Goal: Transaction & Acquisition: Purchase product/service

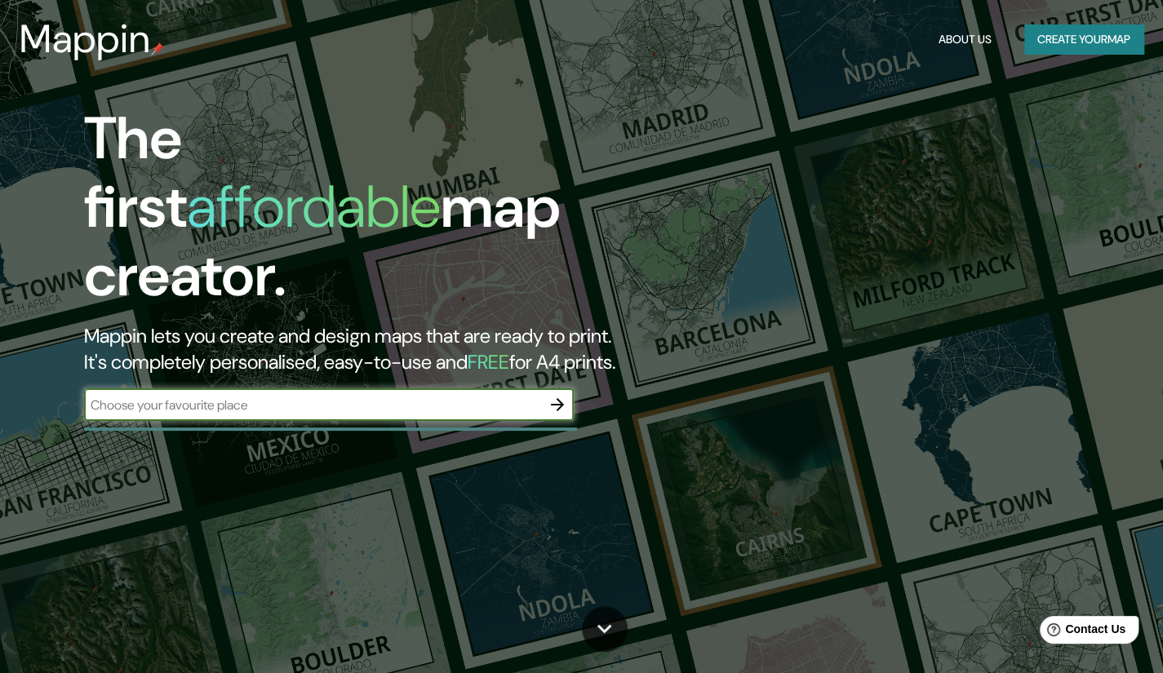
click at [273, 396] on input "text" at bounding box center [312, 405] width 457 height 19
type input "masaryk 60"
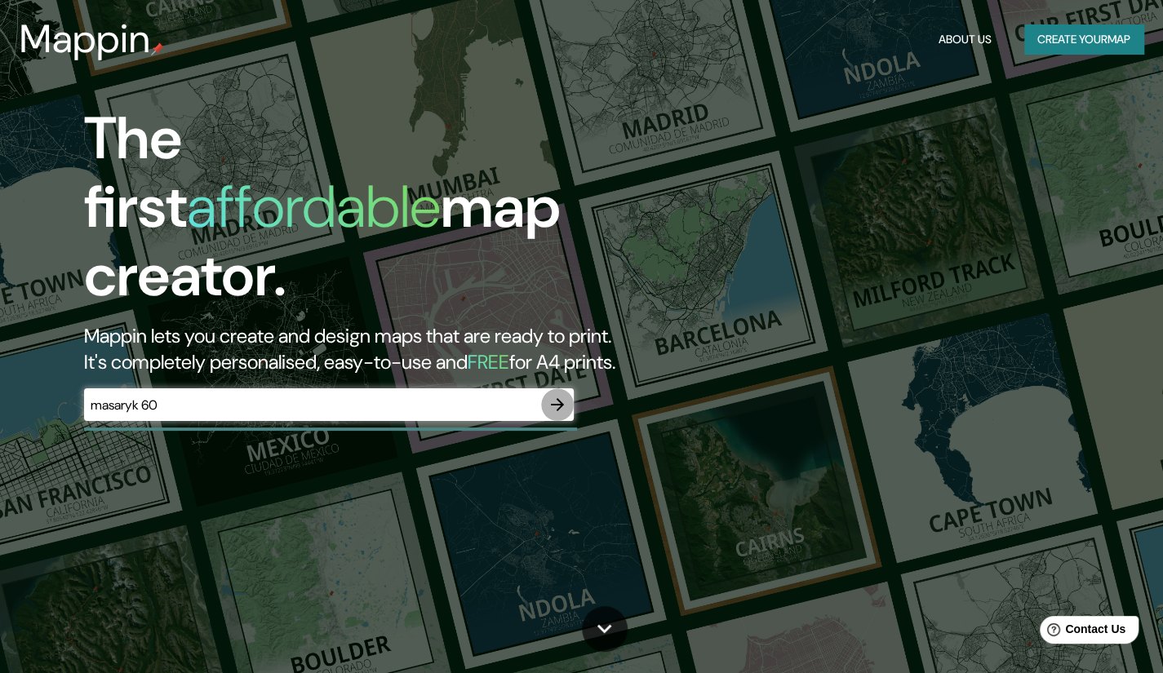
click at [557, 395] on icon "button" at bounding box center [558, 405] width 20 height 20
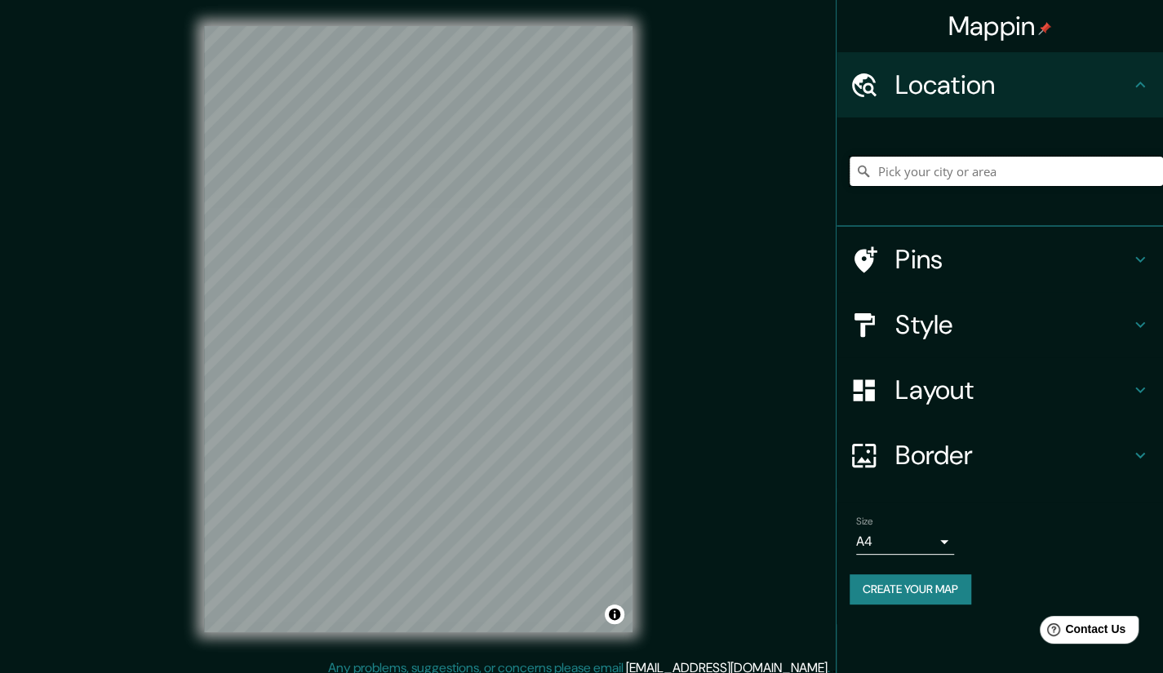
click at [932, 173] on input "Pick your city or area" at bounding box center [1006, 171] width 313 height 29
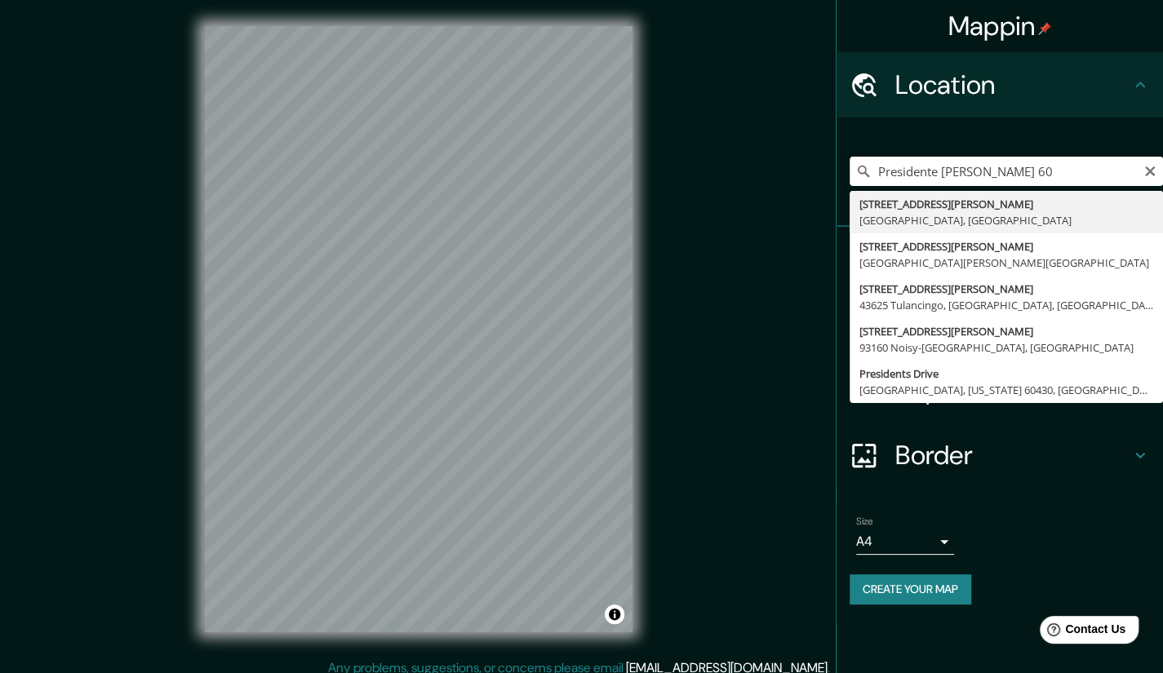
type input "[STREET_ADDRESS]"
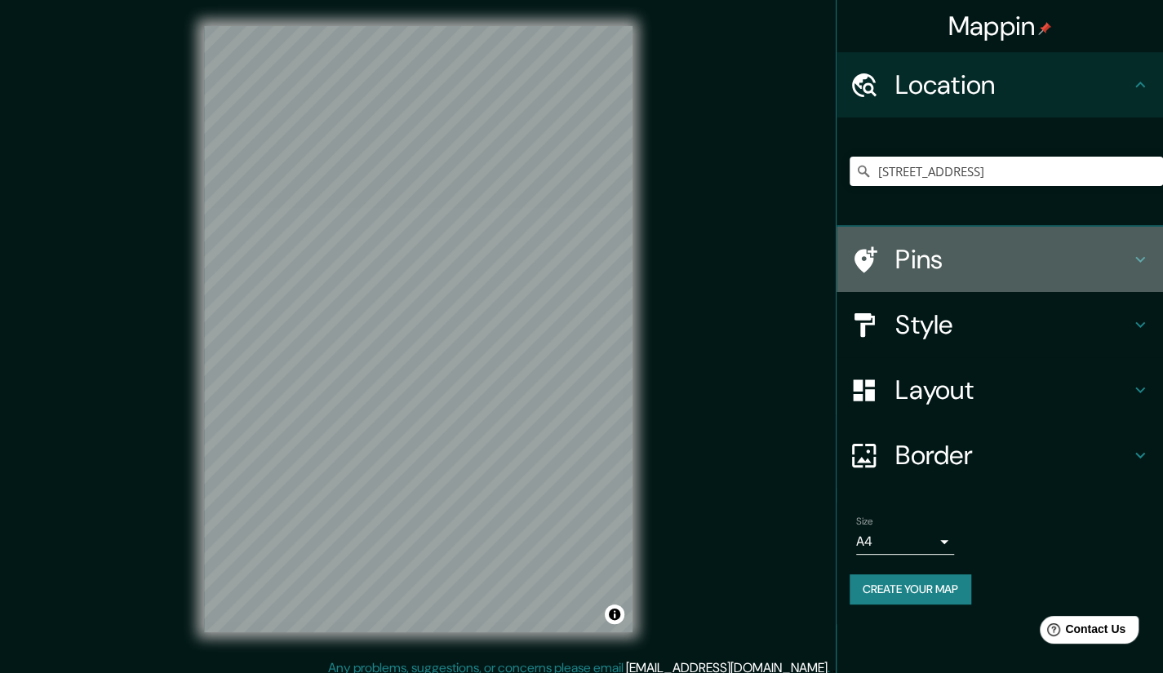
click at [1148, 260] on icon at bounding box center [1140, 260] width 20 height 20
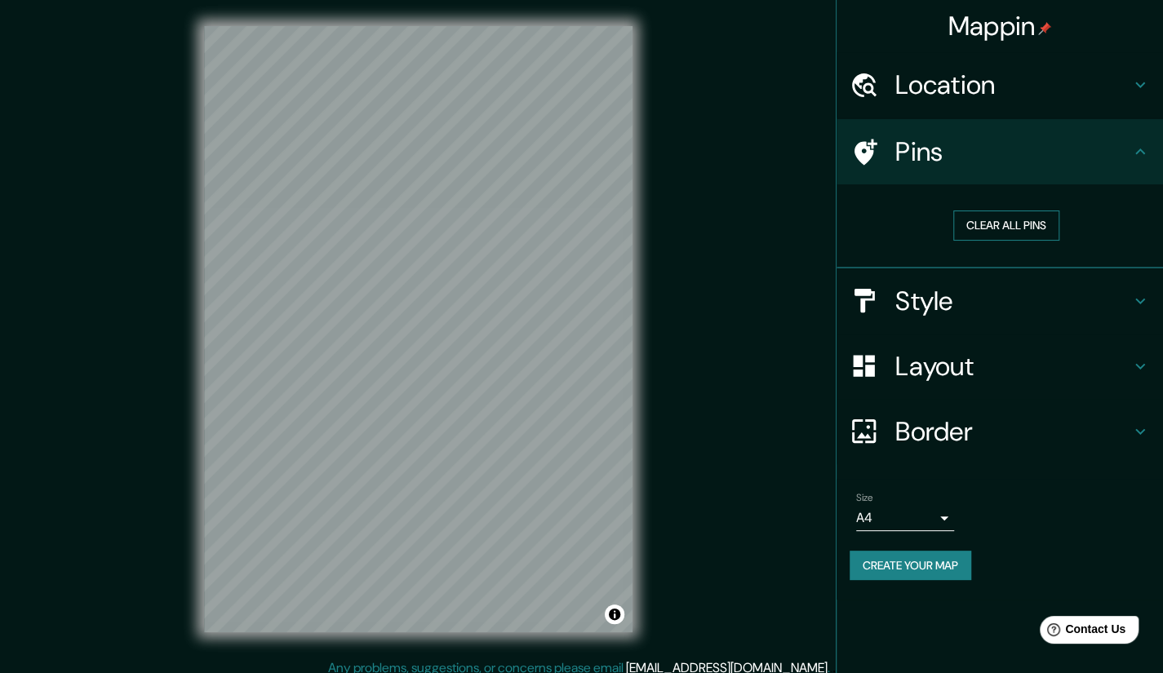
click at [983, 225] on button "Clear all pins" at bounding box center [1006, 226] width 106 height 30
click at [870, 146] on icon at bounding box center [864, 152] width 29 height 29
click at [930, 306] on h4 "Style" at bounding box center [1012, 301] width 235 height 33
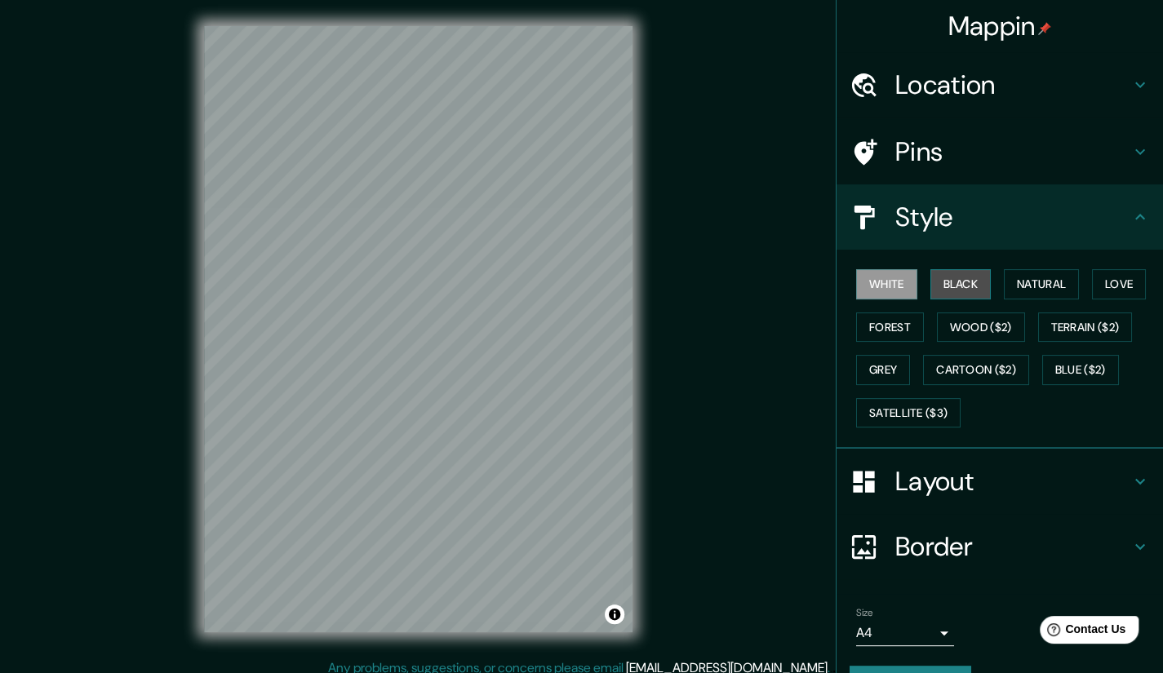
click at [940, 273] on button "Black" at bounding box center [960, 284] width 61 height 30
click at [1021, 282] on button "Natural" at bounding box center [1041, 284] width 75 height 30
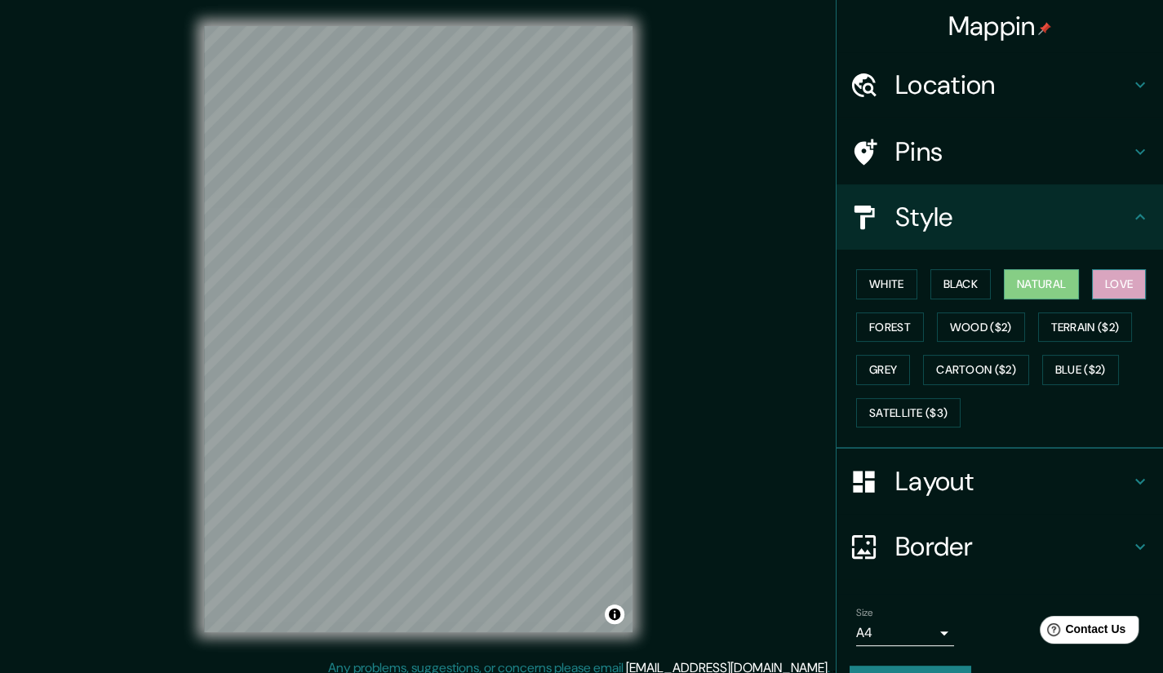
click at [1110, 286] on button "Love" at bounding box center [1119, 284] width 54 height 30
click at [883, 329] on button "Forest" at bounding box center [890, 328] width 68 height 30
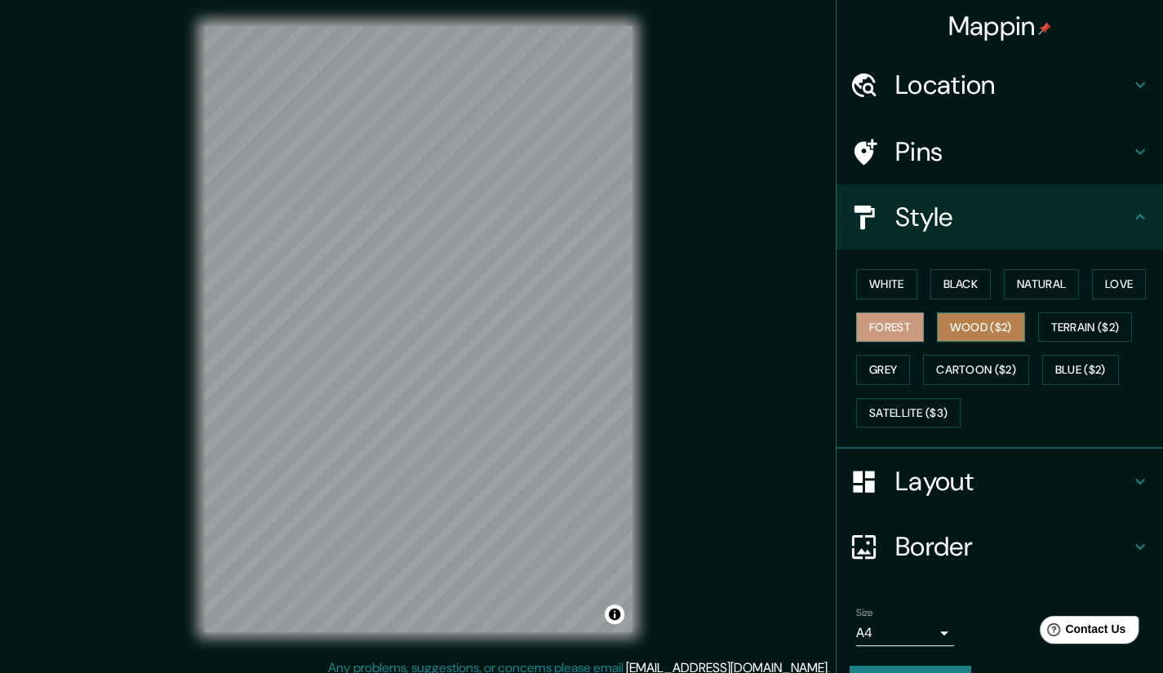
click at [952, 327] on button "Wood ($2)" at bounding box center [981, 328] width 88 height 30
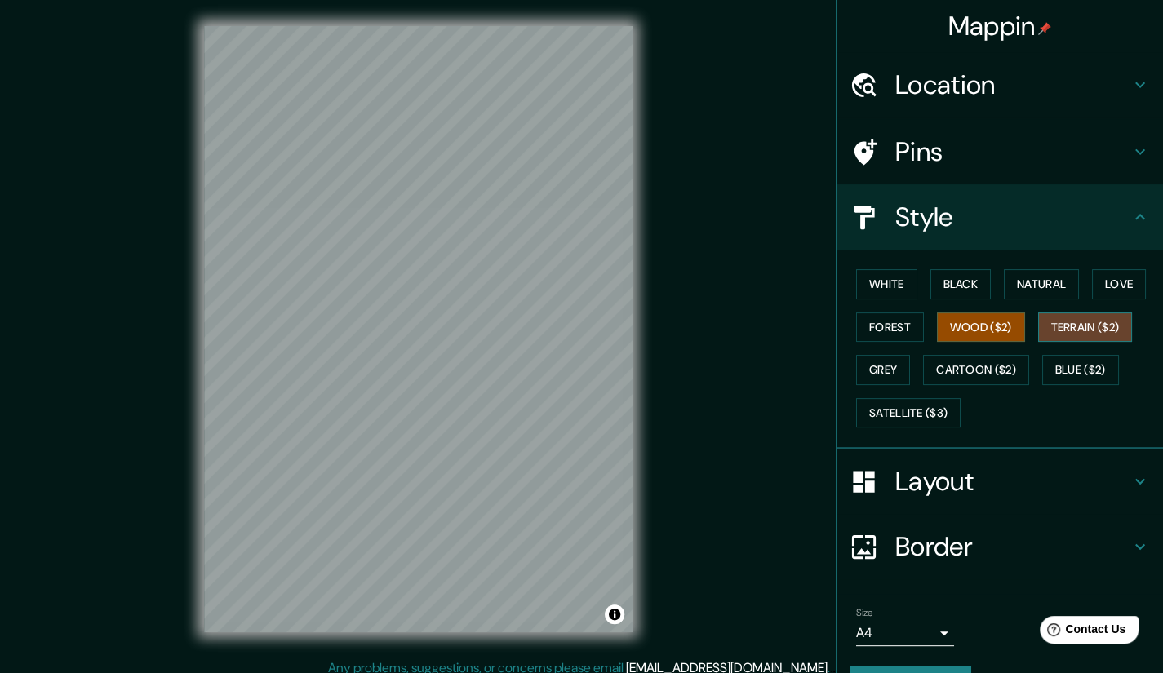
click at [1065, 331] on button "Terrain ($2)" at bounding box center [1085, 328] width 95 height 30
click at [1068, 369] on button "Blue ($2)" at bounding box center [1080, 370] width 77 height 30
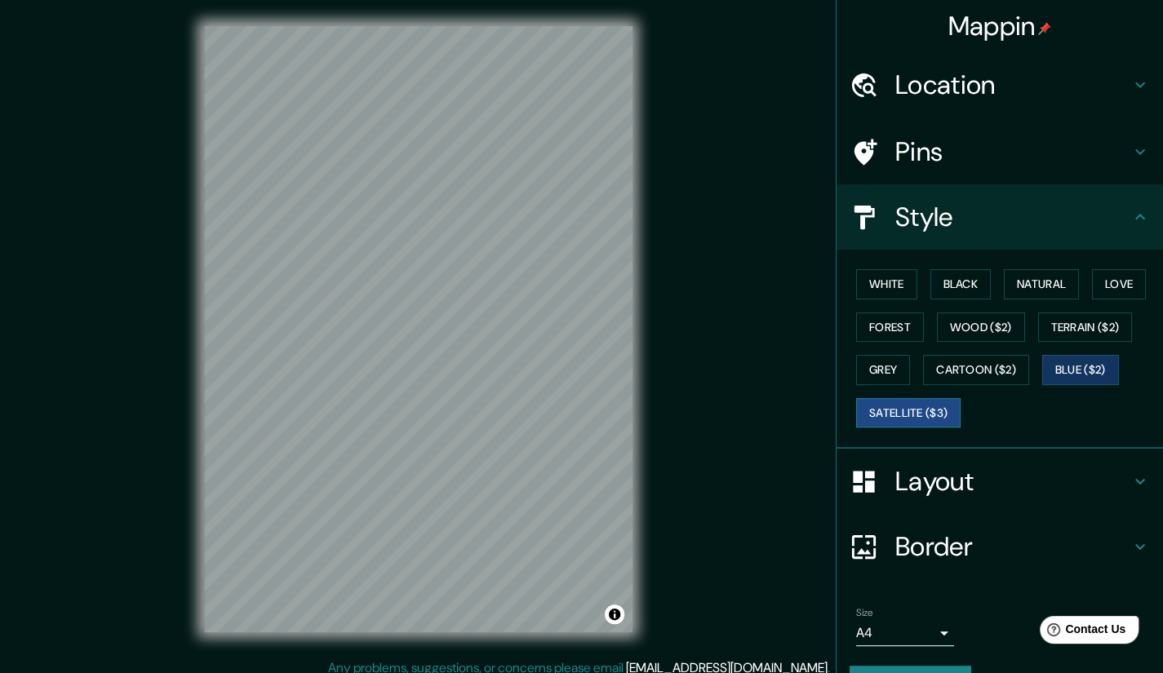
click at [918, 413] on button "Satellite ($3)" at bounding box center [908, 413] width 104 height 30
click at [874, 369] on button "Grey" at bounding box center [883, 370] width 54 height 30
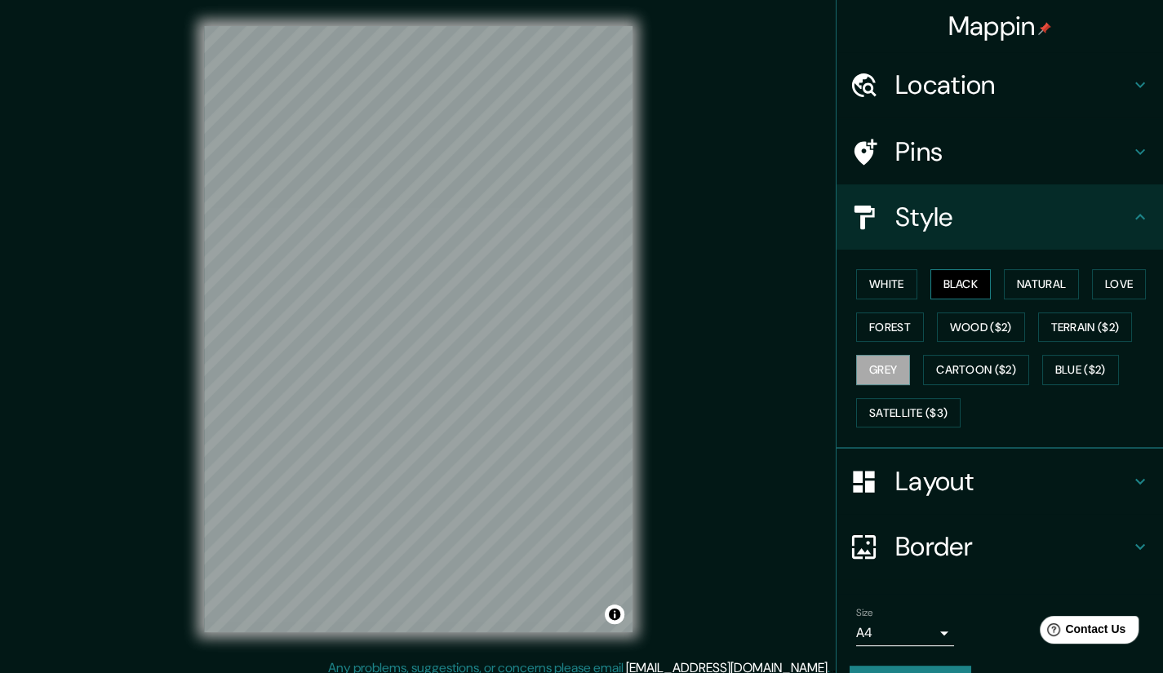
click at [948, 285] on button "Black" at bounding box center [960, 284] width 61 height 30
click at [1121, 281] on button "Love" at bounding box center [1119, 284] width 54 height 30
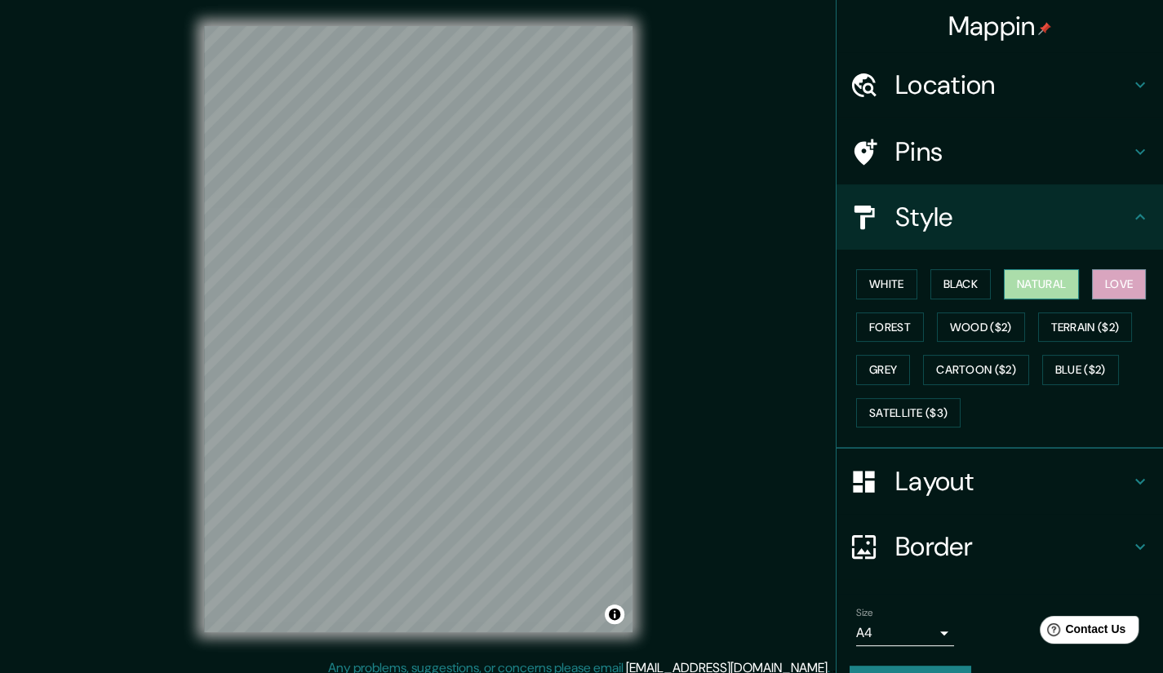
click at [1028, 281] on button "Natural" at bounding box center [1041, 284] width 75 height 30
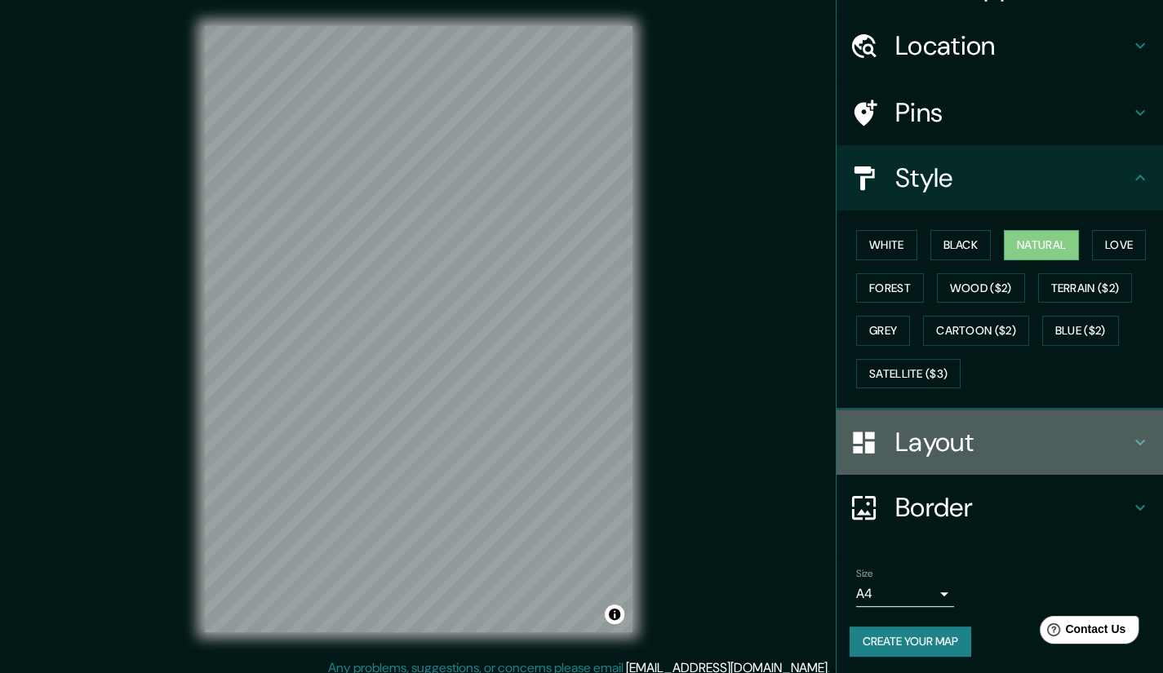
click at [971, 428] on h4 "Layout" at bounding box center [1012, 442] width 235 height 33
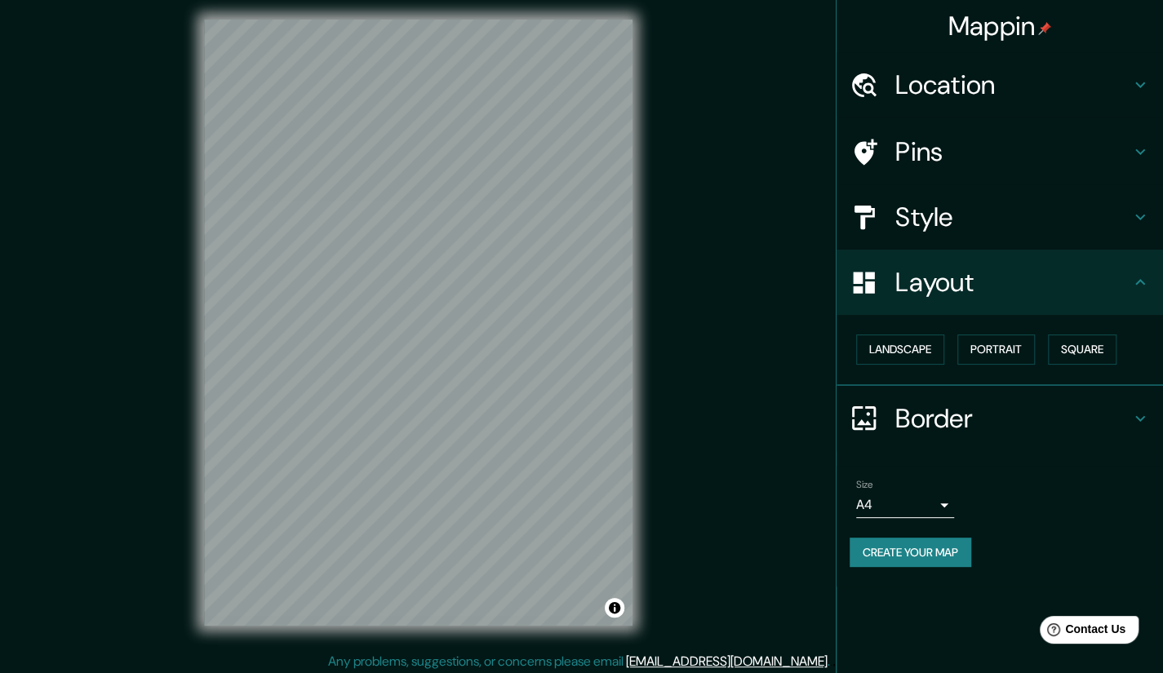
scroll to position [11, 0]
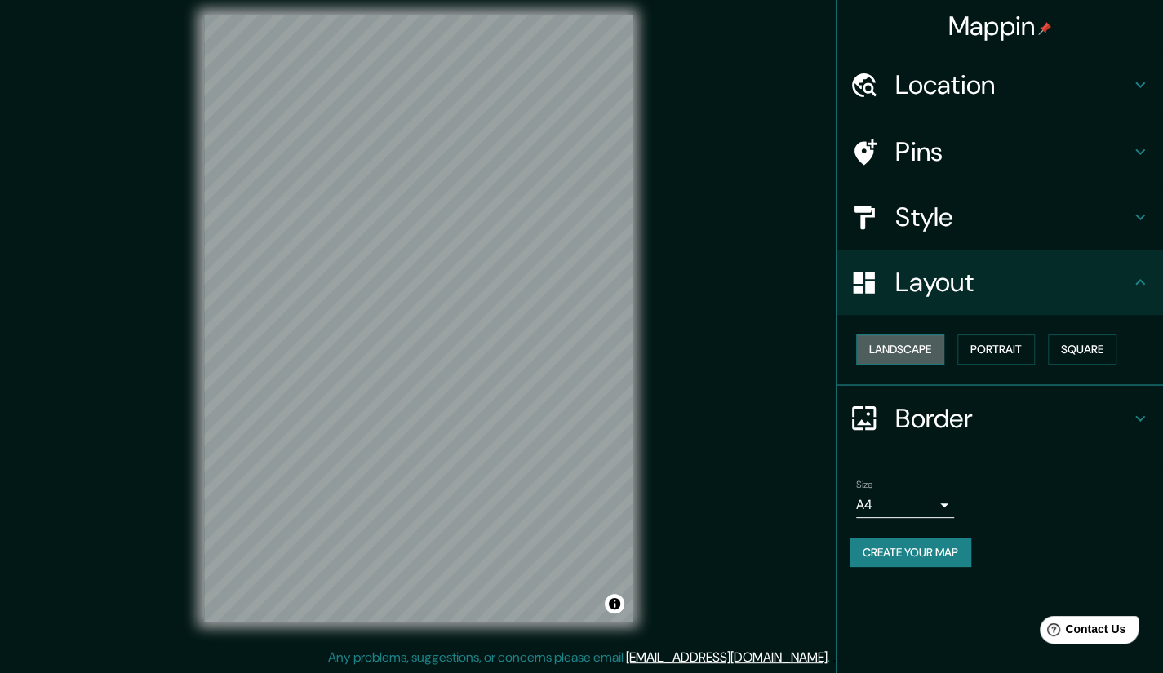
click at [918, 355] on button "Landscape" at bounding box center [900, 350] width 88 height 30
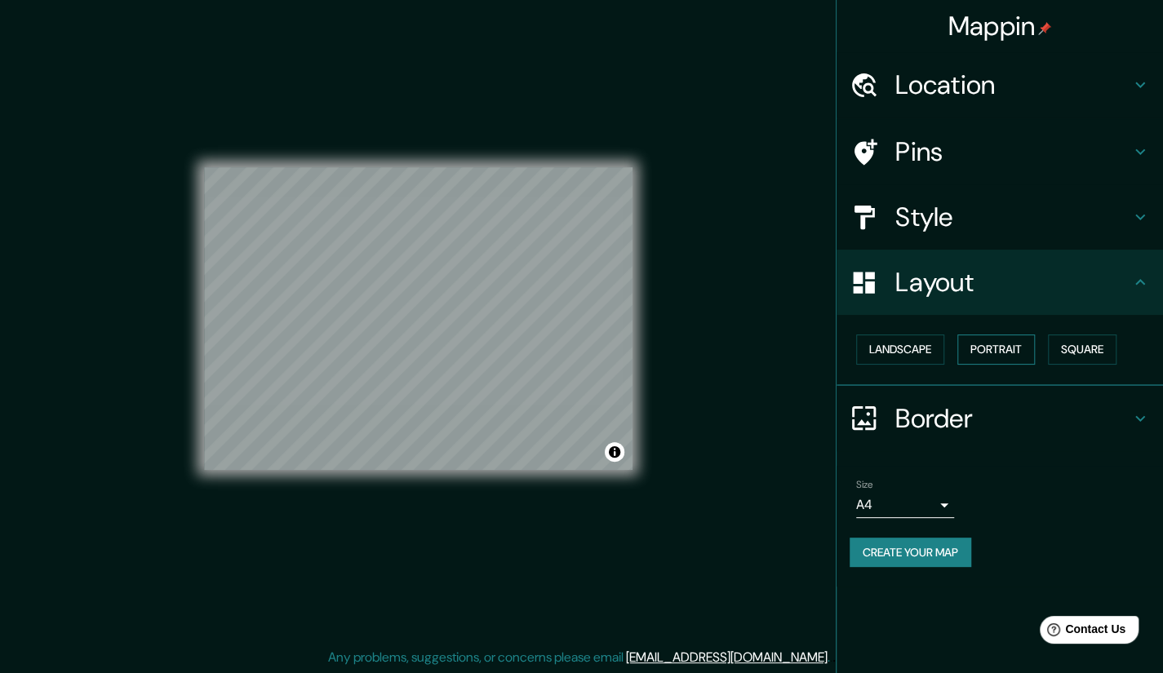
click at [997, 349] on button "Portrait" at bounding box center [996, 350] width 78 height 30
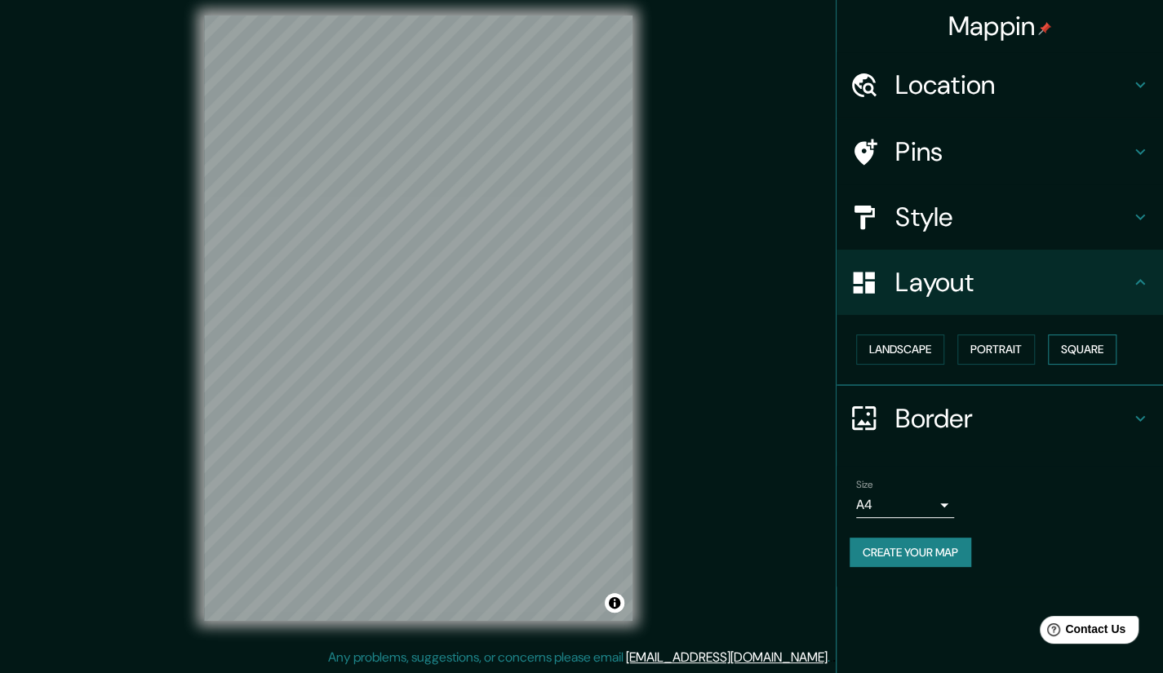
click at [1094, 344] on button "Square" at bounding box center [1082, 350] width 69 height 30
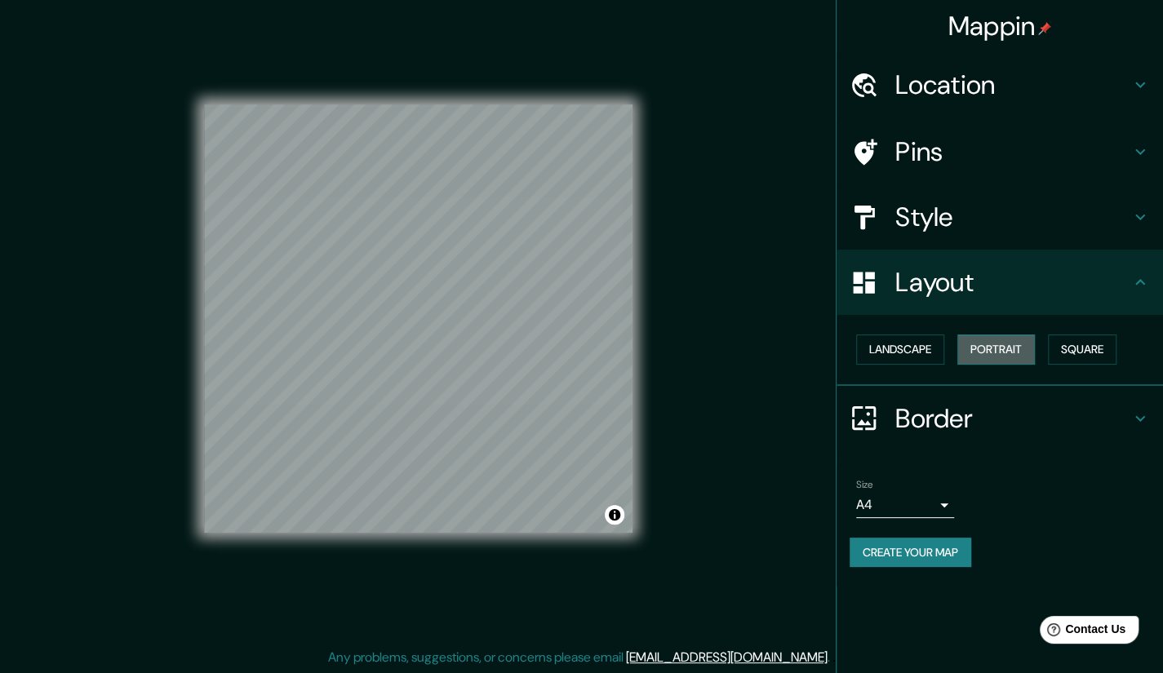
click at [1010, 350] on button "Portrait" at bounding box center [996, 350] width 78 height 30
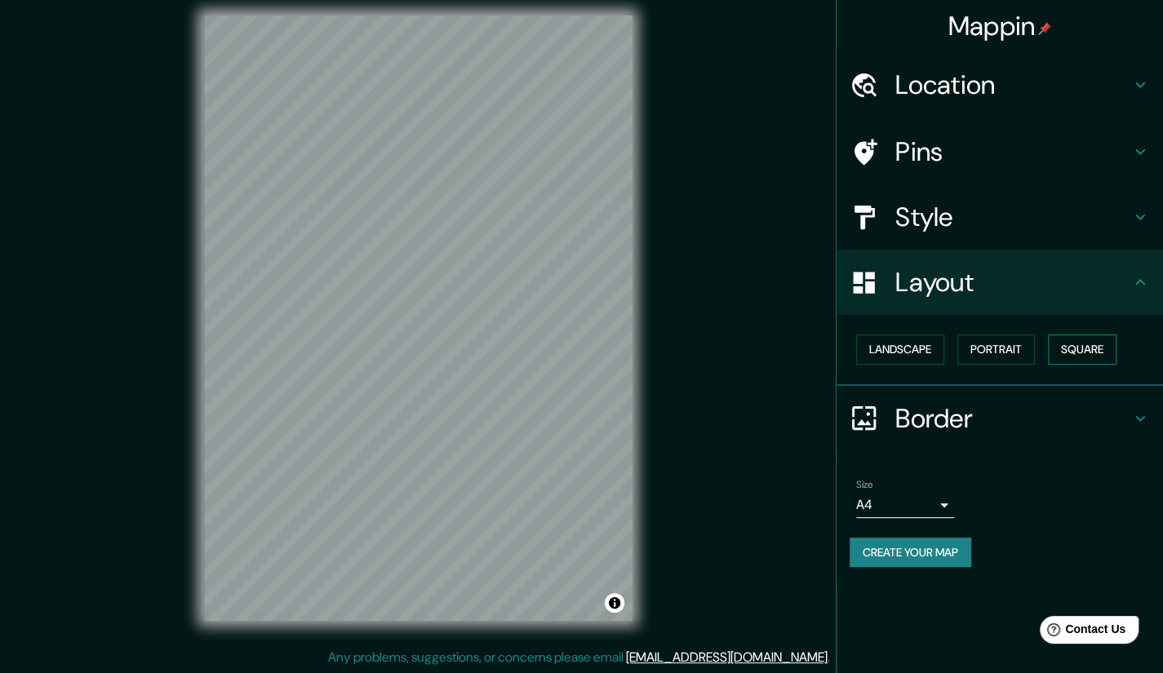
click at [1074, 345] on button "Square" at bounding box center [1082, 350] width 69 height 30
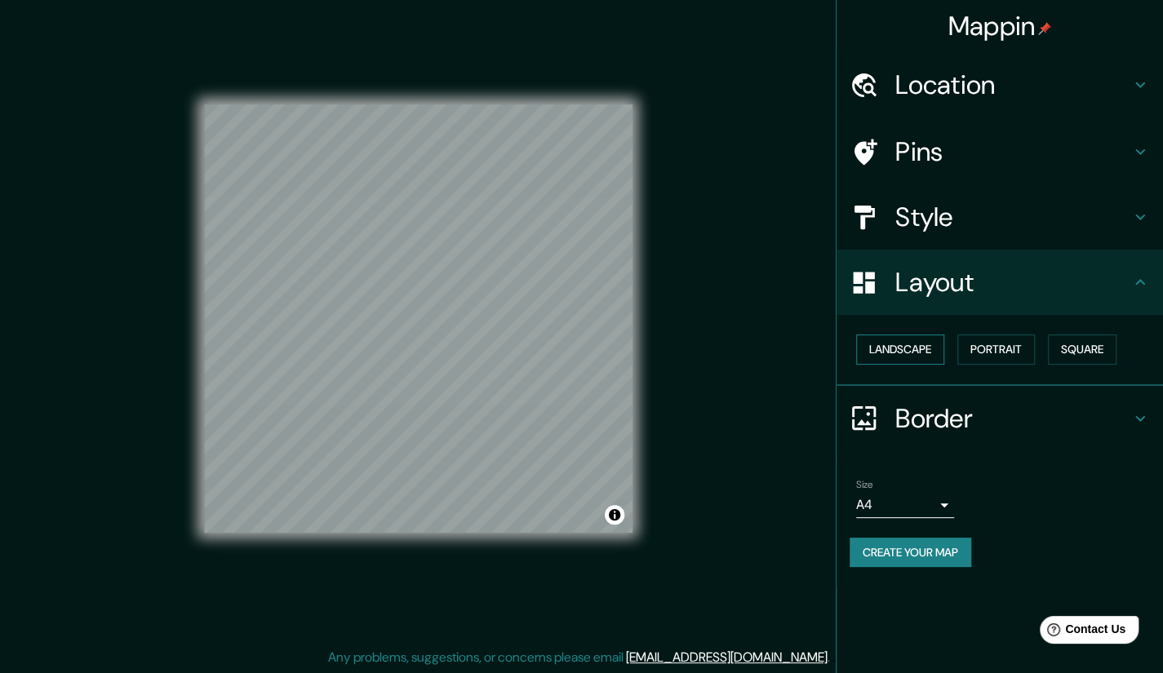
click at [899, 353] on button "Landscape" at bounding box center [900, 350] width 88 height 30
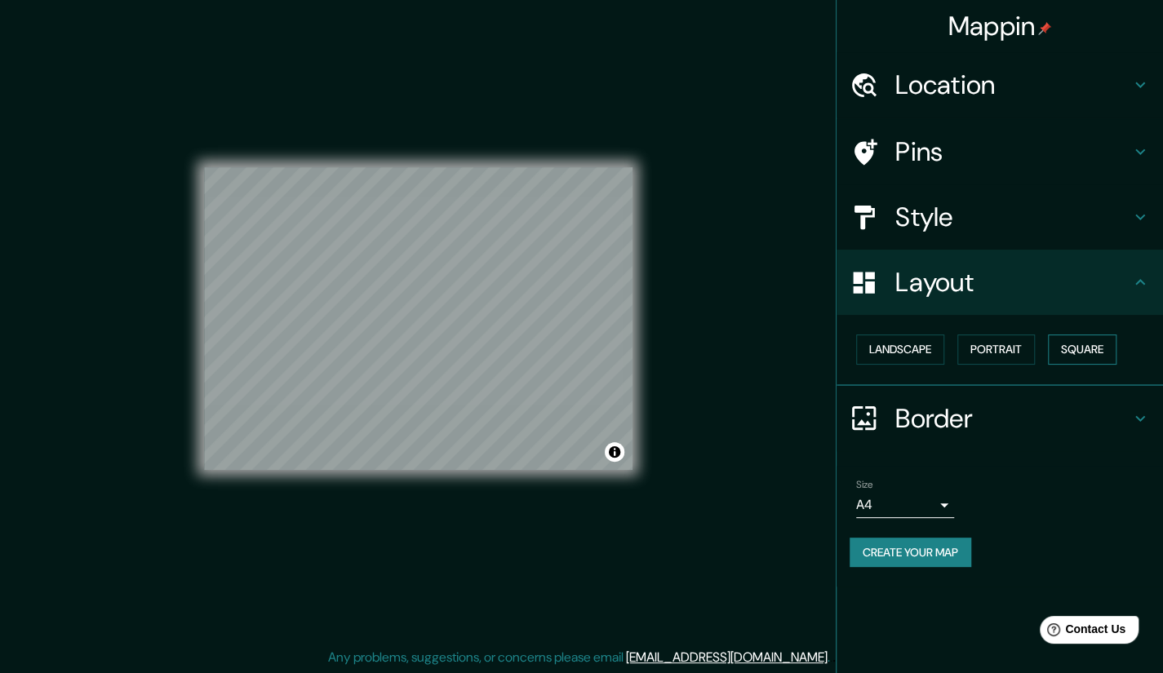
click at [1054, 358] on button "Square" at bounding box center [1082, 350] width 69 height 30
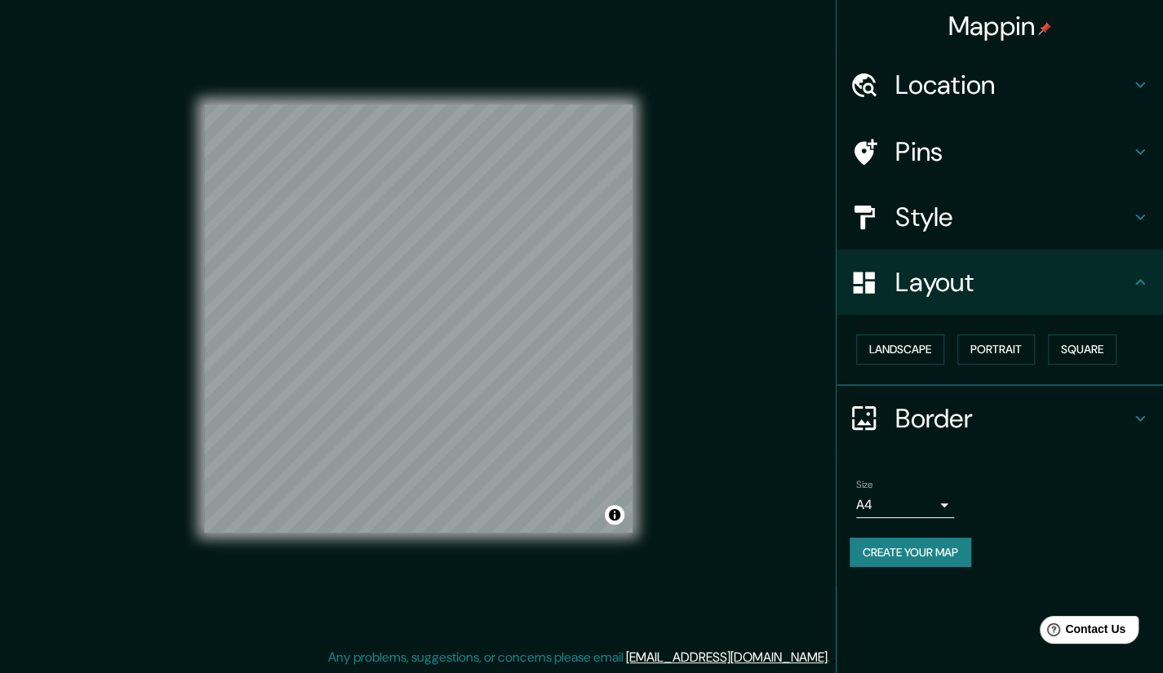
click at [947, 420] on h4 "Border" at bounding box center [1012, 418] width 235 height 33
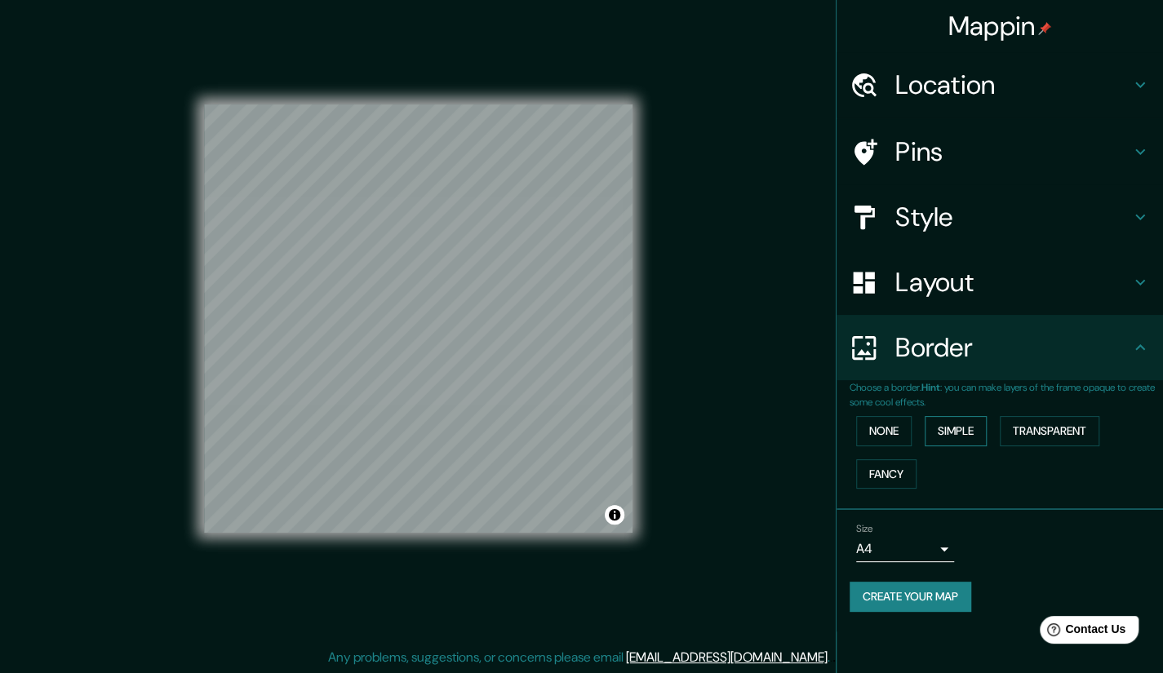
click at [939, 428] on button "Simple" at bounding box center [956, 431] width 62 height 30
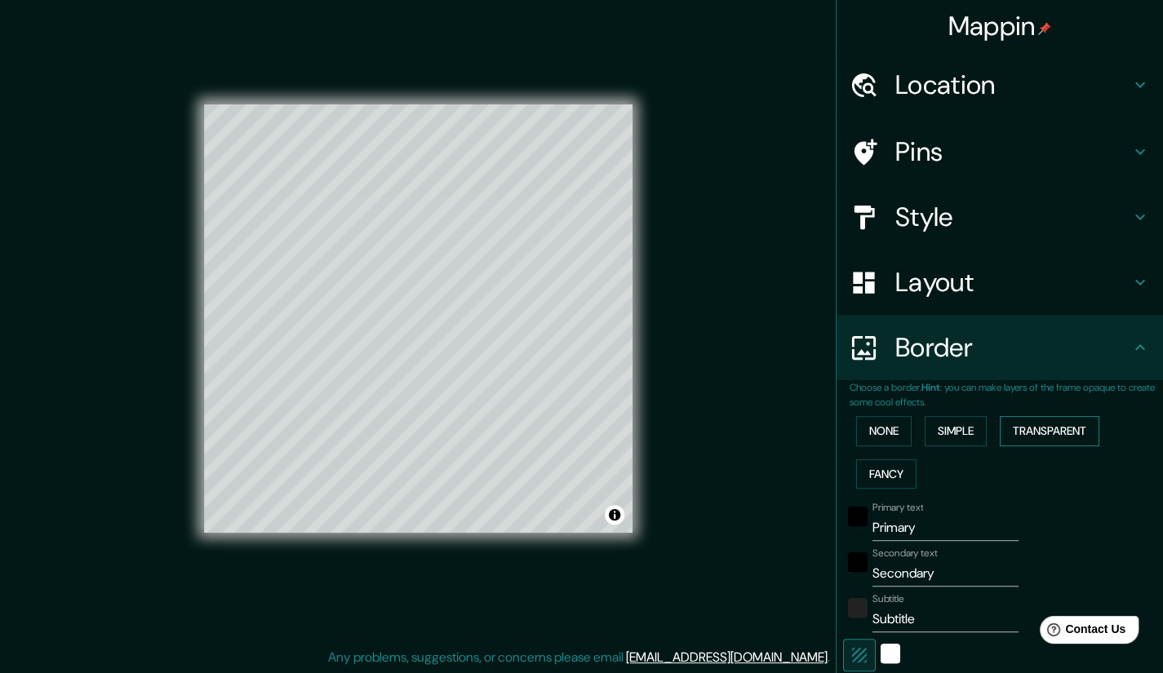
click at [1045, 428] on button "Transparent" at bounding box center [1050, 431] width 100 height 30
click at [883, 474] on button "Fancy" at bounding box center [886, 474] width 60 height 30
click at [931, 432] on button "Simple" at bounding box center [956, 431] width 62 height 30
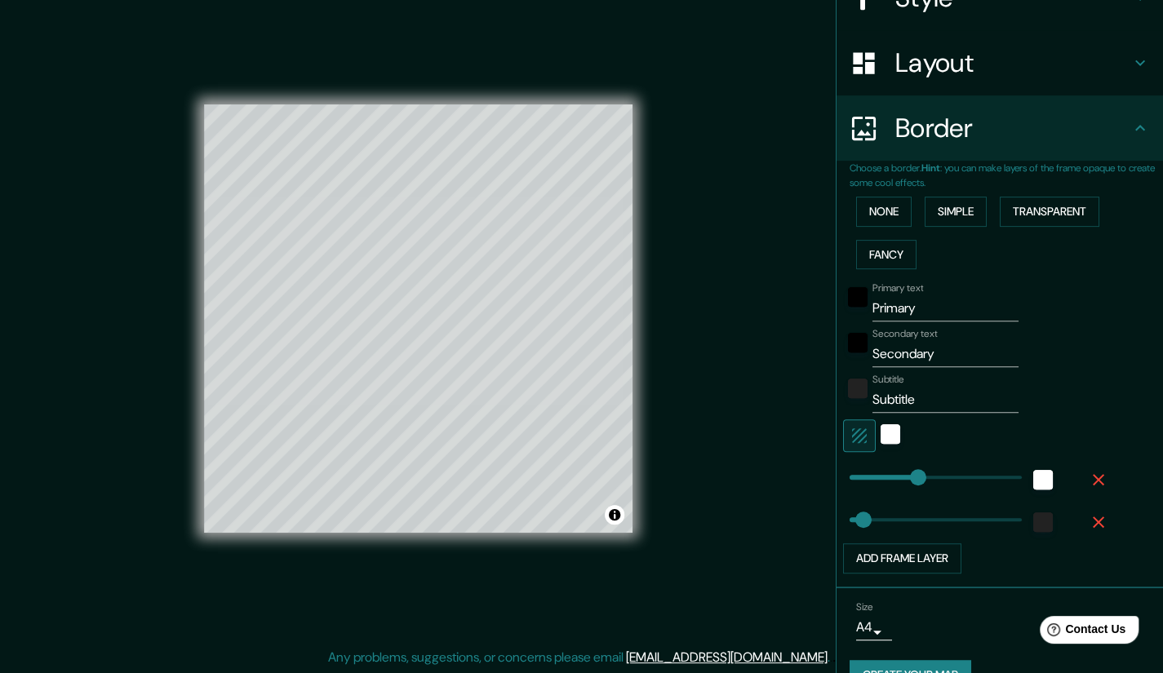
scroll to position [245, 0]
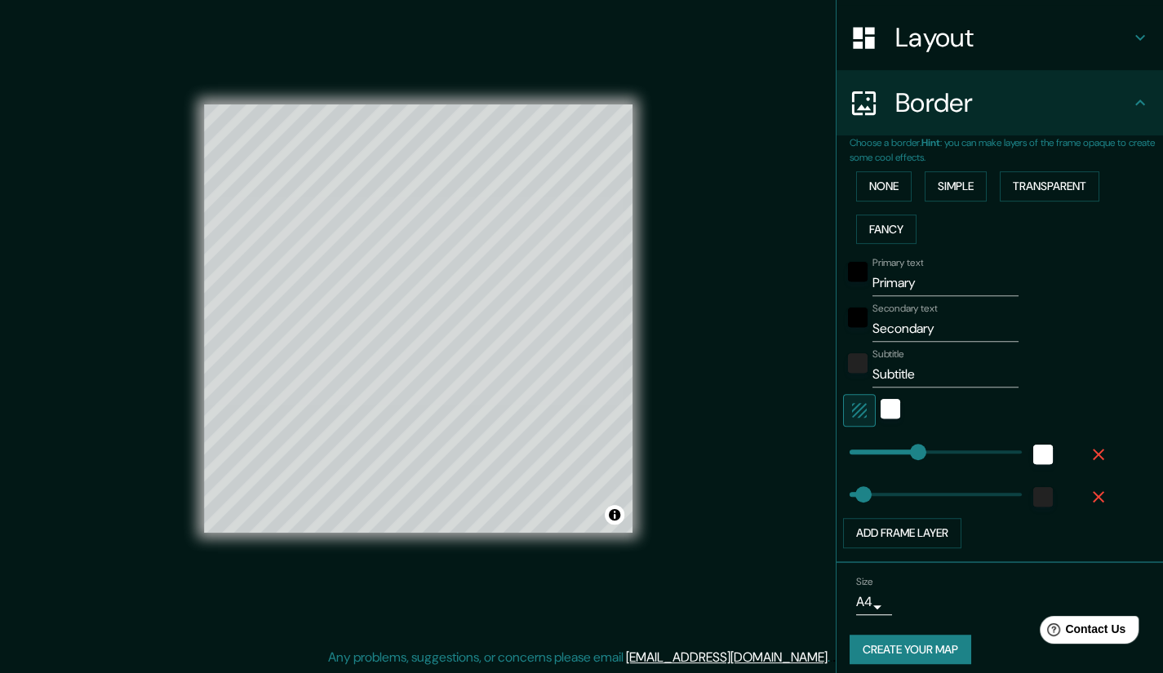
click at [899, 282] on input "Primary" at bounding box center [945, 283] width 146 height 26
type input "BMW [PERSON_NAME]"
click at [935, 317] on input "Secondary" at bounding box center [945, 329] width 146 height 26
click at [935, 319] on input "Secondary" at bounding box center [945, 329] width 146 height 26
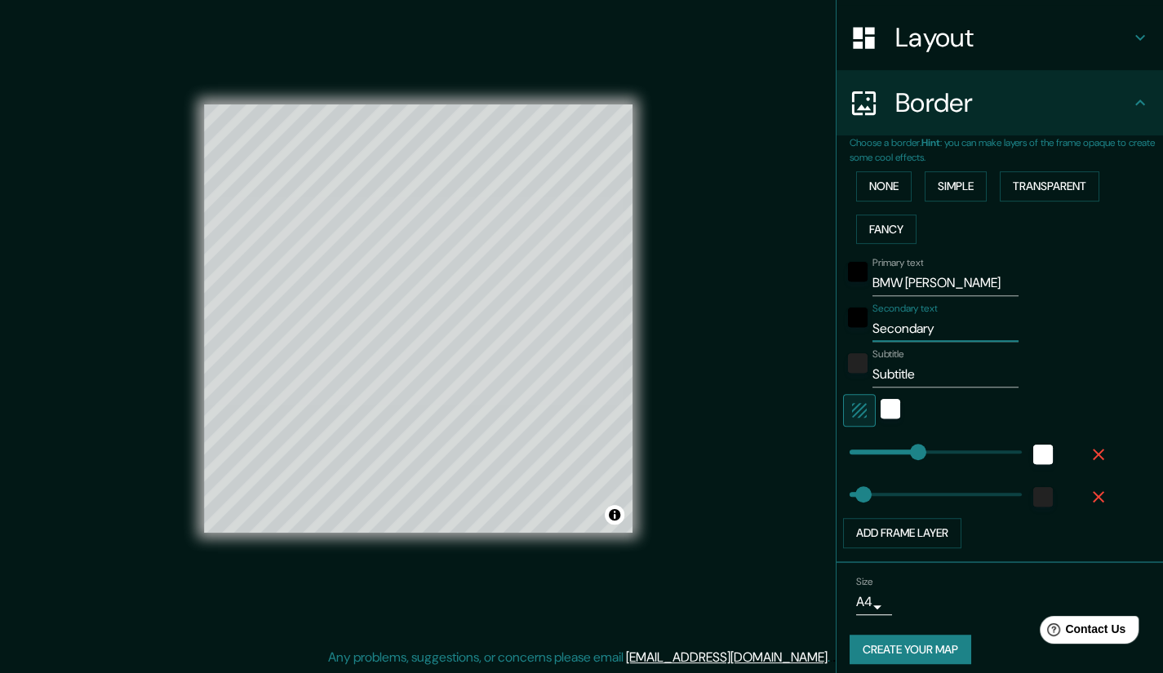
click at [935, 319] on input "Secondary" at bounding box center [945, 329] width 146 height 26
type input "Masaryk 60"
click at [916, 371] on input "Subtitle" at bounding box center [945, 375] width 146 height 26
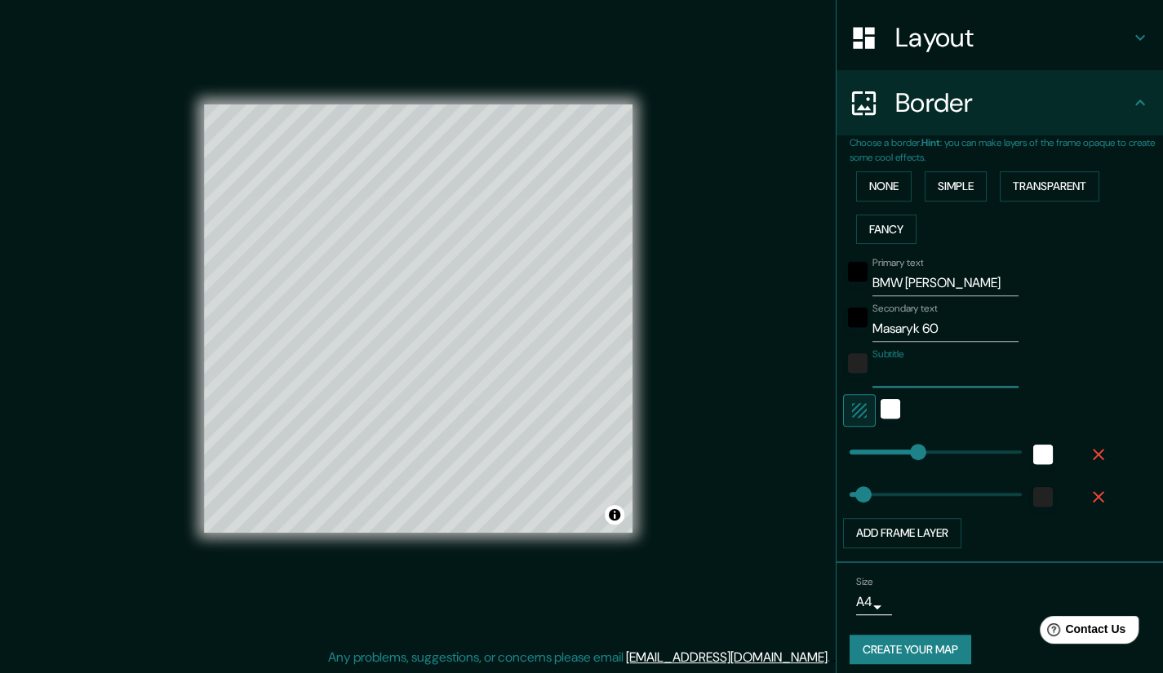
click at [1076, 362] on div "Subtitle" at bounding box center [977, 367] width 268 height 39
click at [881, 412] on div "white" at bounding box center [891, 409] width 20 height 20
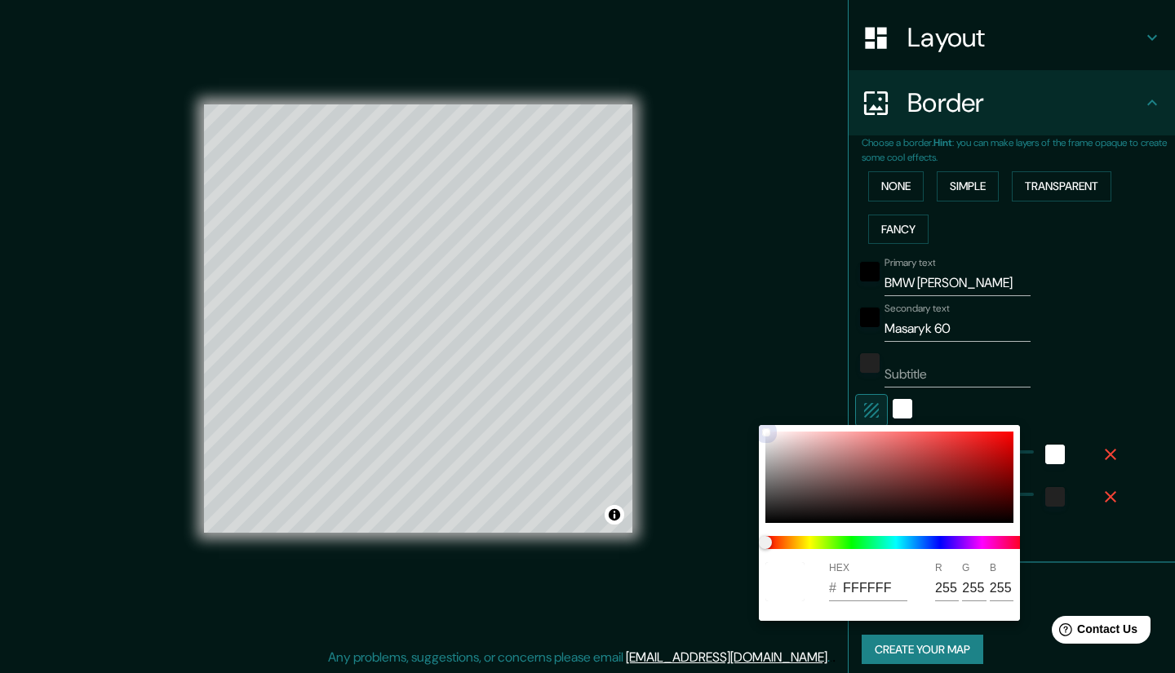
click at [952, 463] on div at bounding box center [890, 477] width 248 height 91
type input "A82A2A"
type input "168"
type input "42"
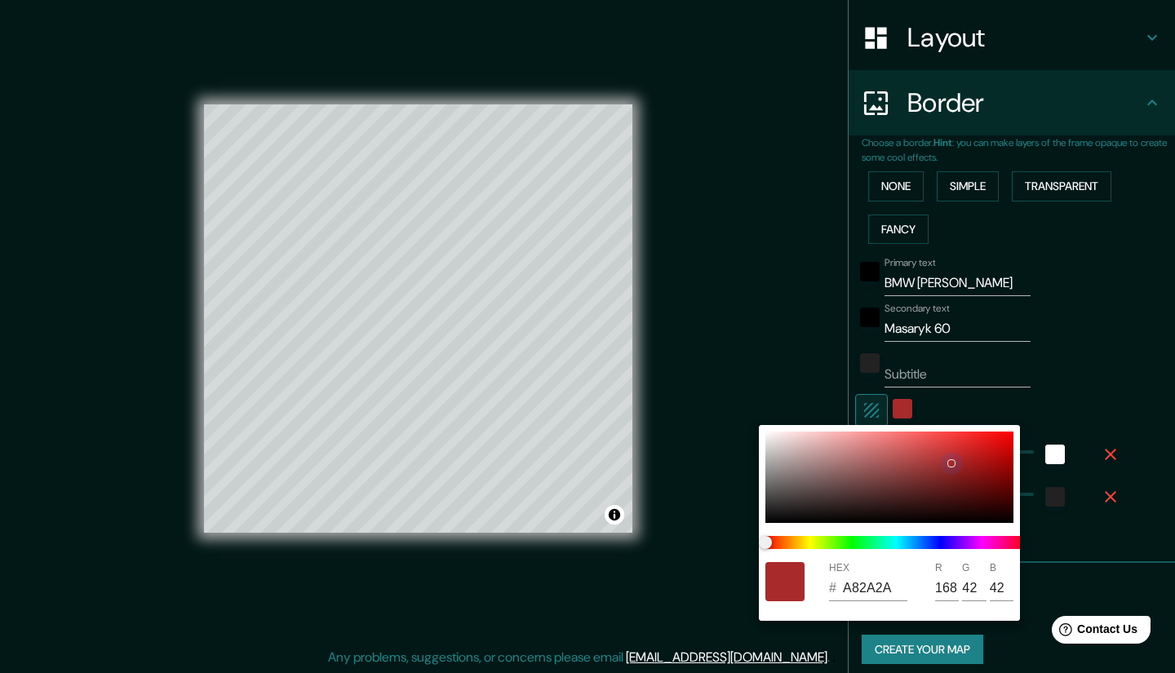
type input "AD2B2B"
type input "173"
type input "43"
drag, startPoint x: 952, startPoint y: 461, endPoint x: 747, endPoint y: 415, distance: 209.9
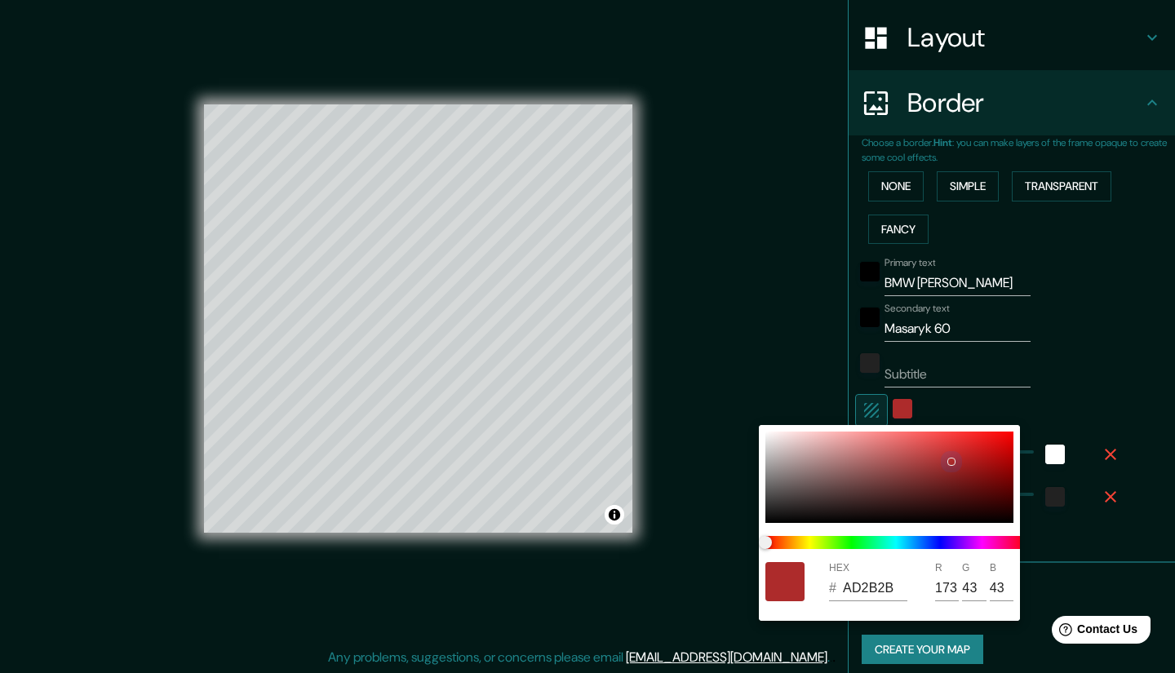
click at [747, 415] on div "HEX # AD2B2B R 173 G 43 B 43" at bounding box center [587, 336] width 1175 height 673
click at [770, 440] on div at bounding box center [890, 477] width 248 height 91
type input "E6E3E3"
type input "230"
type input "227"
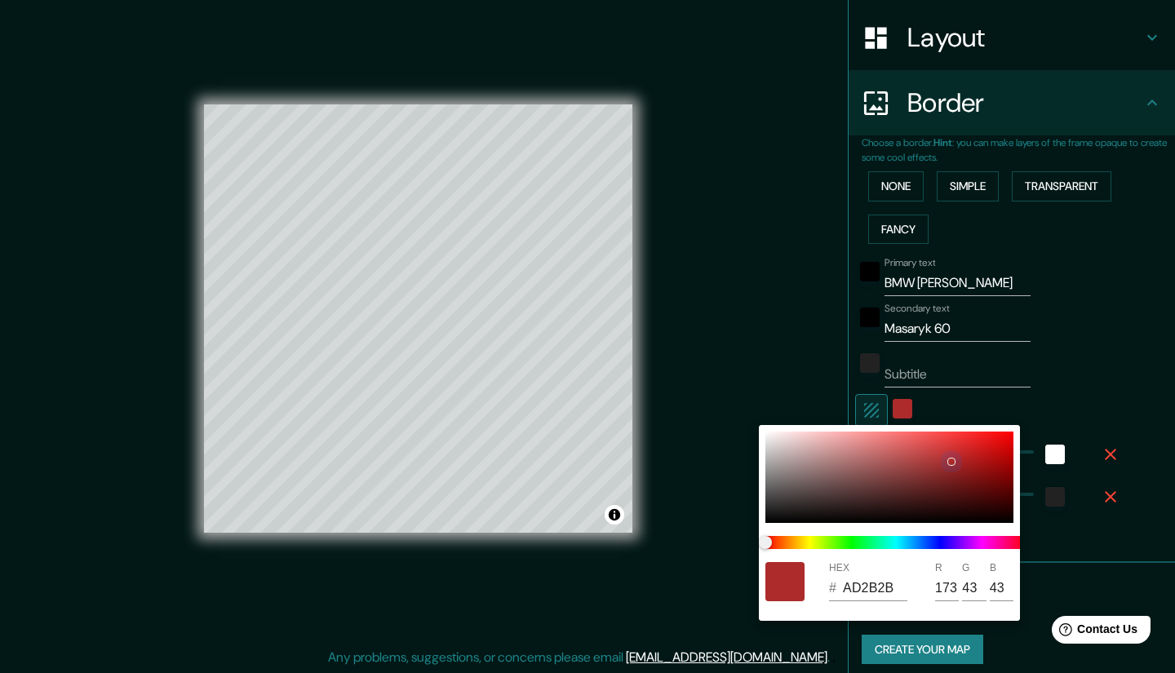
type input "227"
type input "787575"
type input "120"
type input "117"
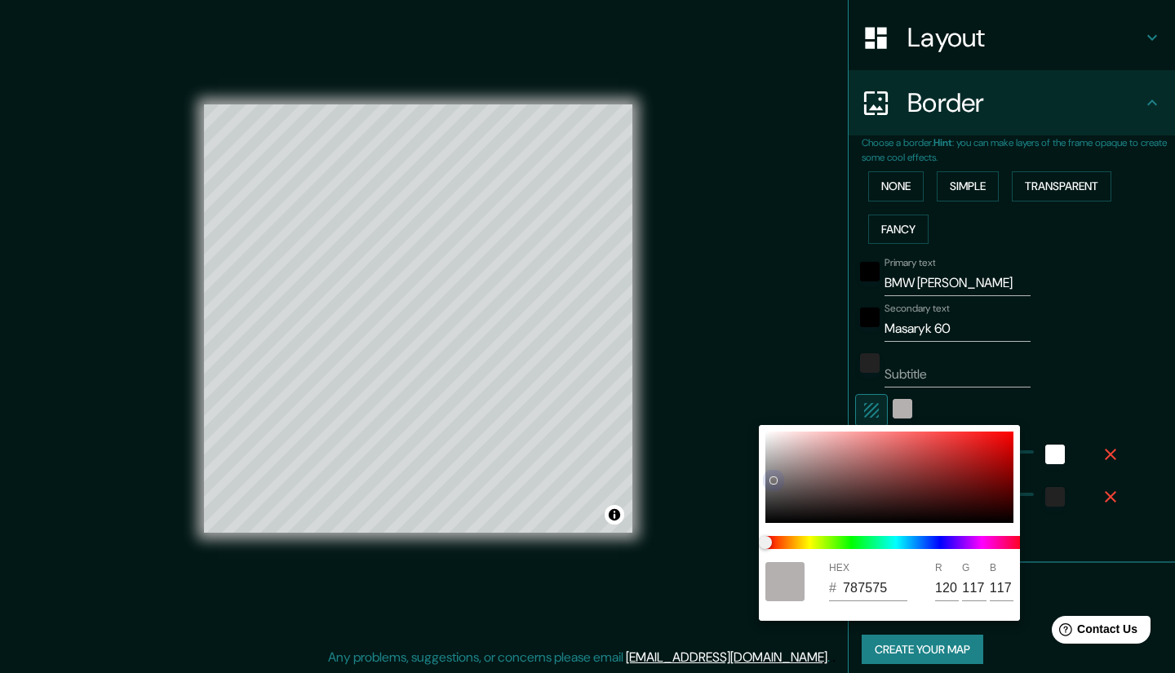
drag, startPoint x: 770, startPoint y: 440, endPoint x: 771, endPoint y: 482, distance: 41.7
click at [772, 482] on div at bounding box center [773, 480] width 7 height 7
type input "747171"
type input "116"
type input "113"
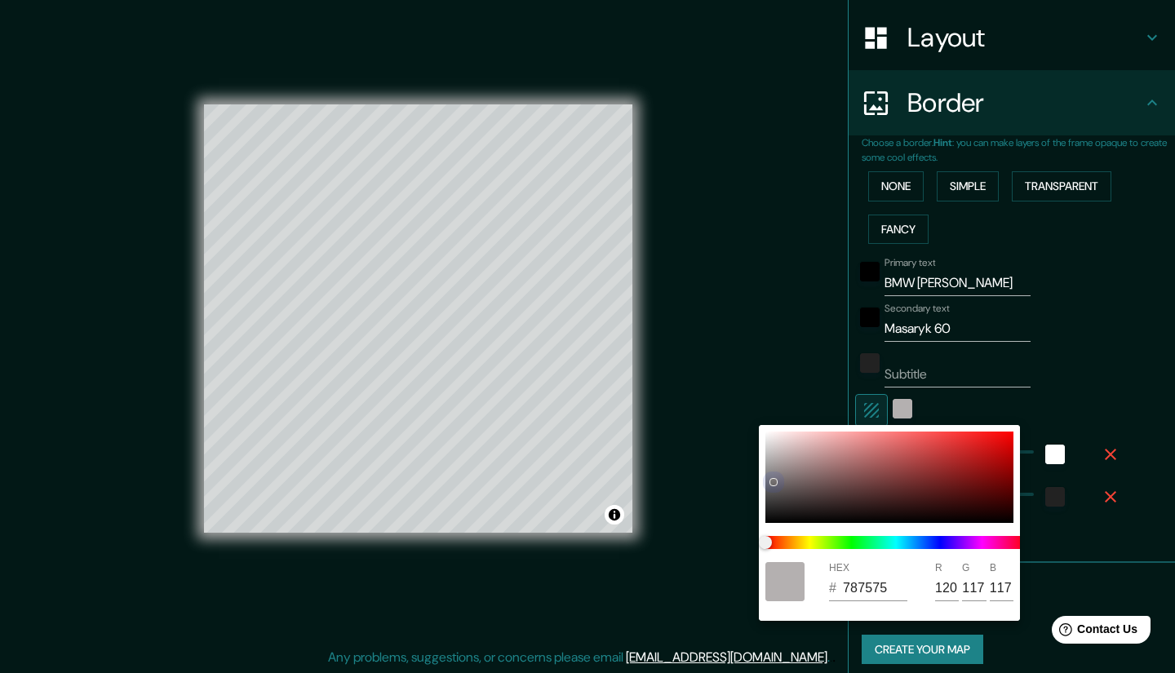
type input "113"
drag, startPoint x: 771, startPoint y: 482, endPoint x: 760, endPoint y: 420, distance: 62.3
click at [760, 420] on div "HEX # 747171 R 116 G 113 B 113" at bounding box center [587, 336] width 1175 height 673
click at [766, 441] on div "HEX # 747171 R 116 G 113 B 113" at bounding box center [889, 523] width 261 height 196
click at [770, 479] on div at bounding box center [773, 482] width 7 height 7
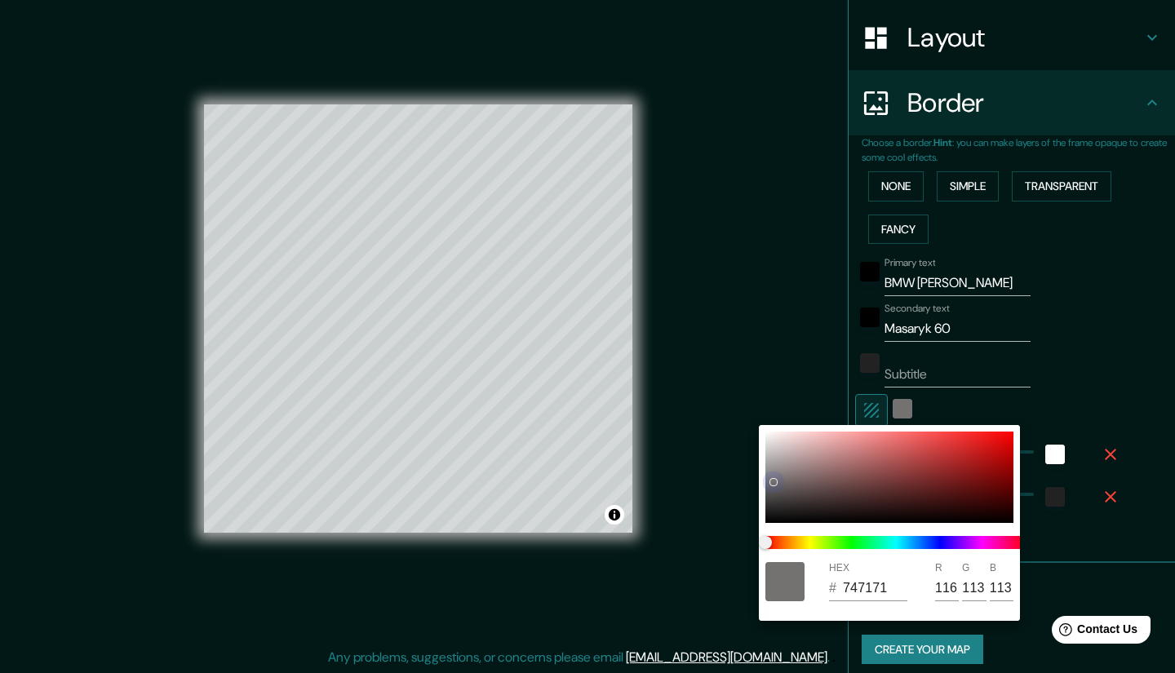
type input "E9E6E6"
type input "233"
type input "230"
click at [770, 479] on div at bounding box center [773, 482] width 7 height 7
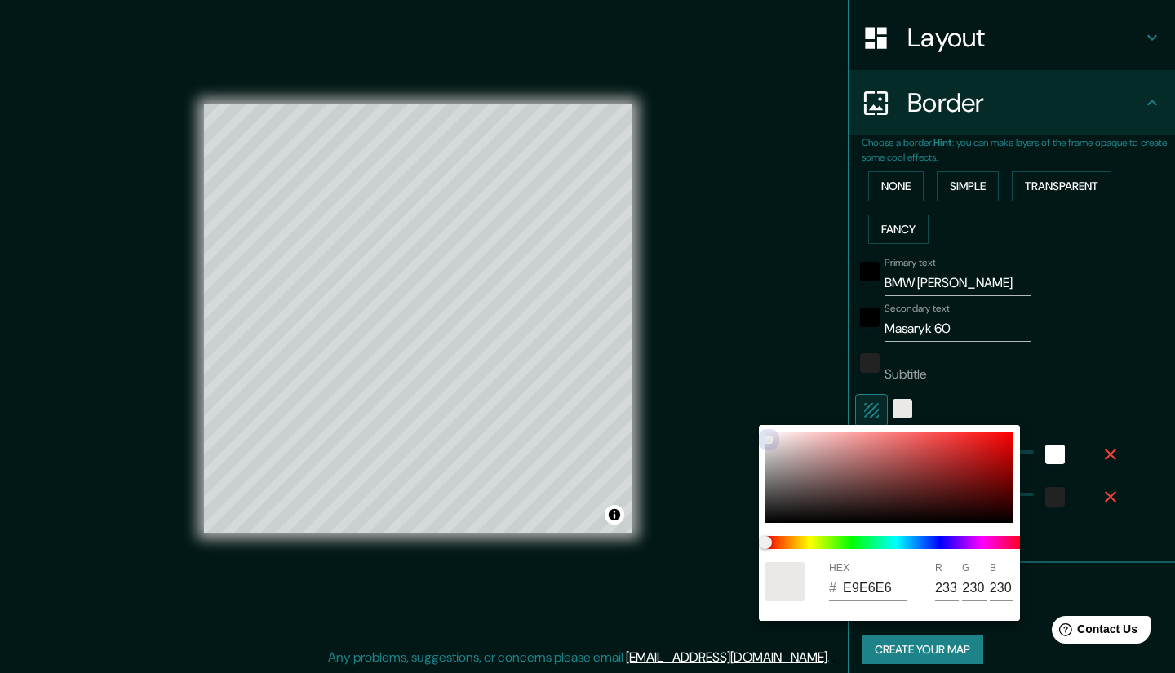
type input "EBE8E8"
type input "235"
type input "232"
drag, startPoint x: 769, startPoint y: 439, endPoint x: 786, endPoint y: 416, distance: 28.6
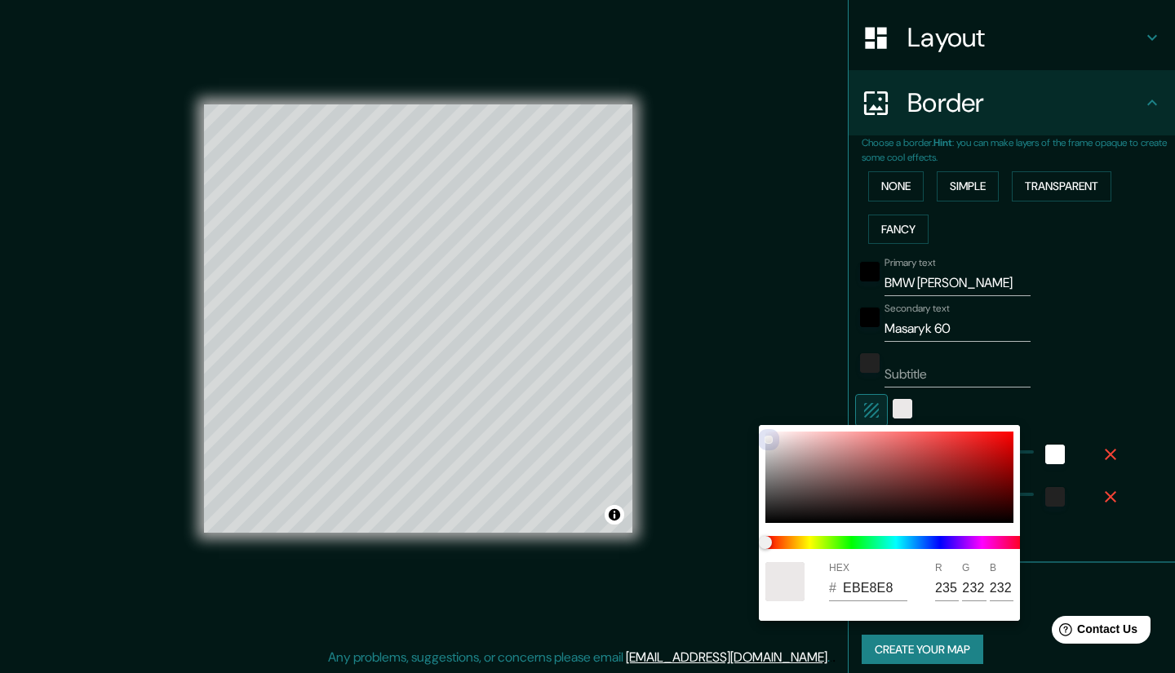
click at [767, 437] on div at bounding box center [769, 440] width 7 height 7
type input "FBFAFA"
type input "251"
type input "250"
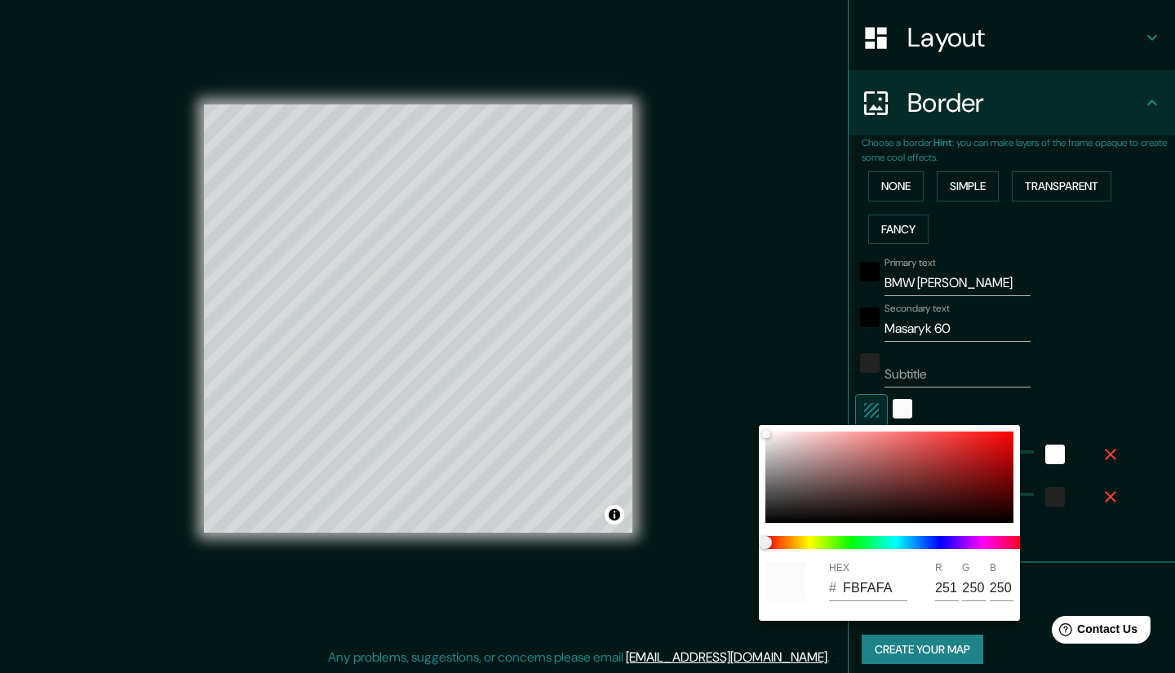
click at [1087, 373] on div at bounding box center [587, 336] width 1175 height 673
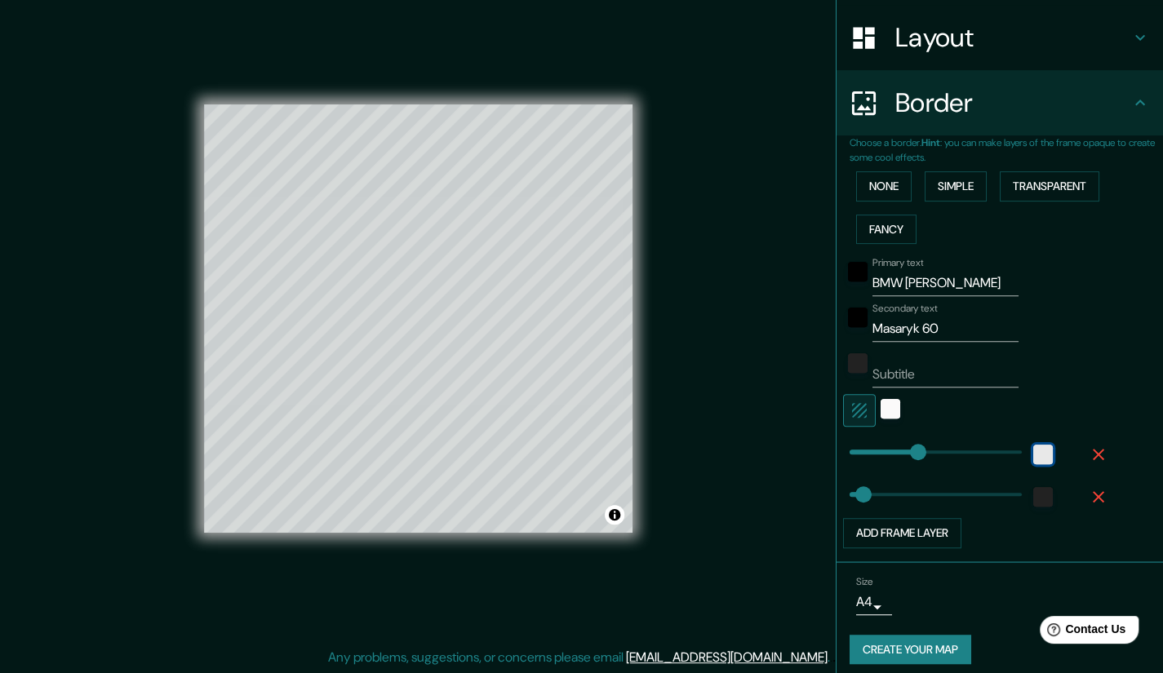
click at [1035, 449] on div "white" at bounding box center [1043, 455] width 20 height 20
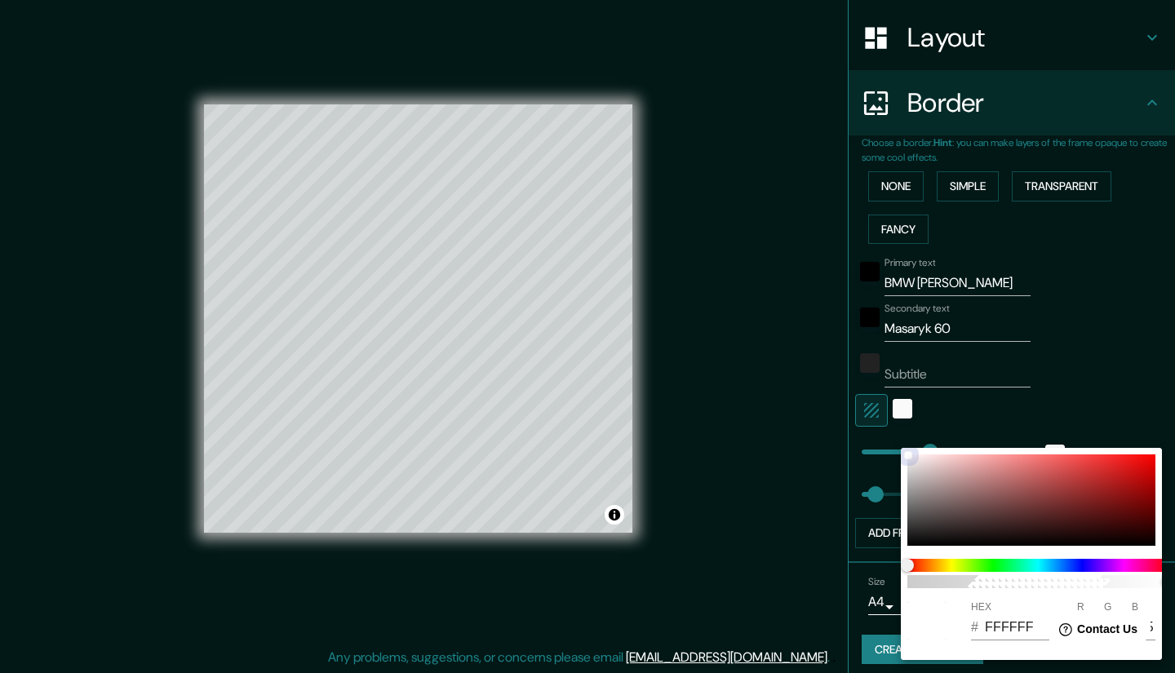
click at [1090, 484] on div at bounding box center [1032, 500] width 248 height 91
type input "AD2E2E"
type input "173"
type input "46"
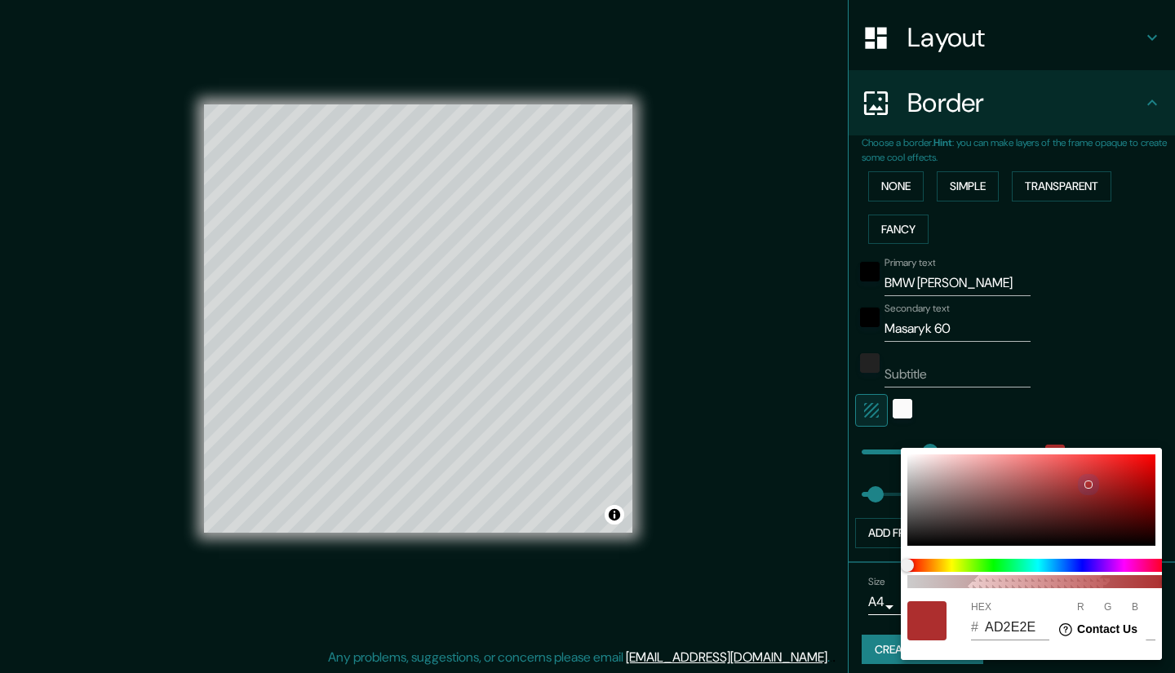
type input "3C3C3C"
type input "60"
type input "131313"
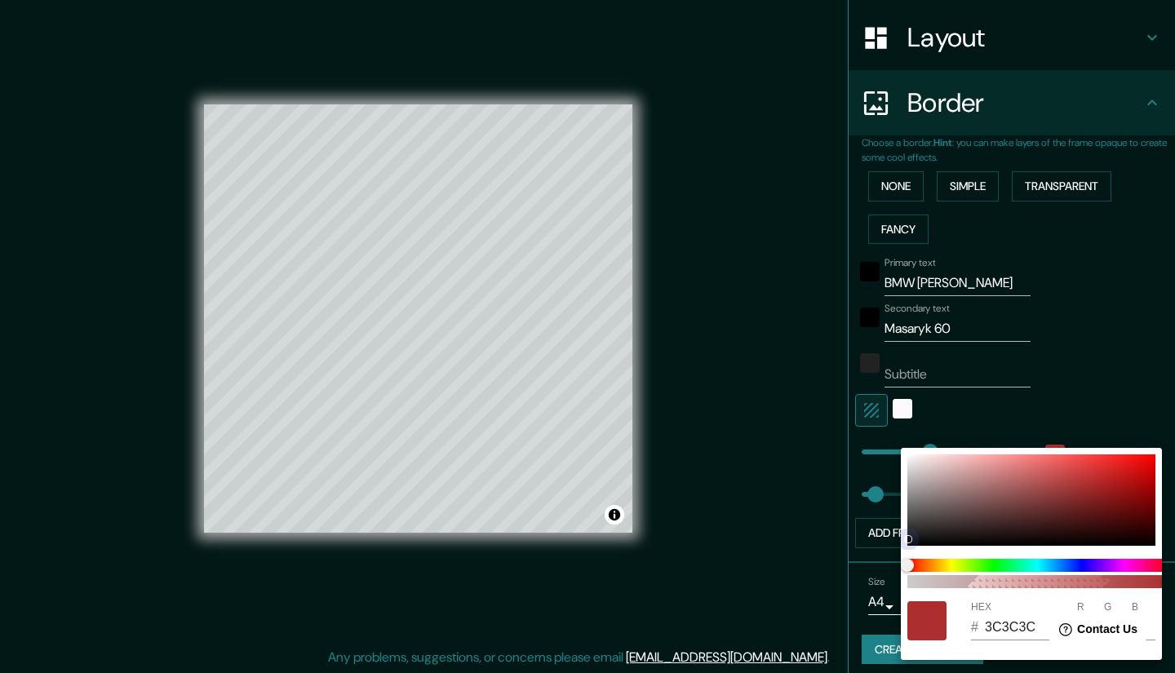
type input "19"
type input "0A0A0A"
type input "10"
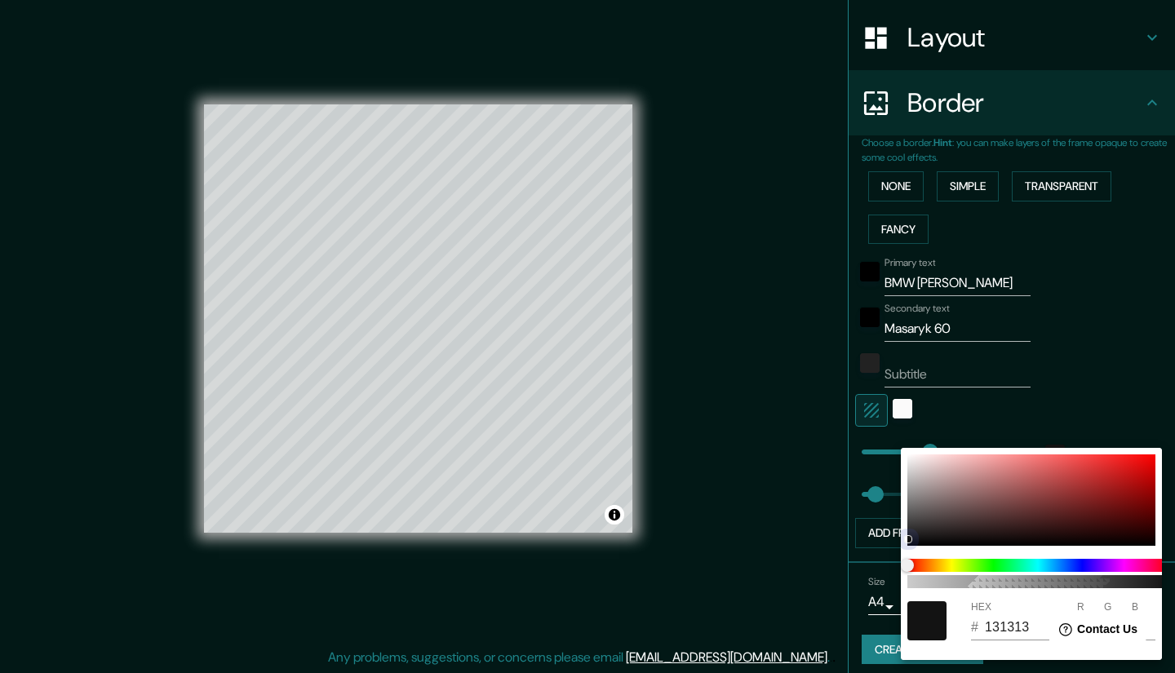
type input "10"
drag, startPoint x: 1088, startPoint y: 482, endPoint x: 998, endPoint y: 453, distance: 94.5
click at [910, 543] on div at bounding box center [908, 542] width 7 height 7
type input "080808"
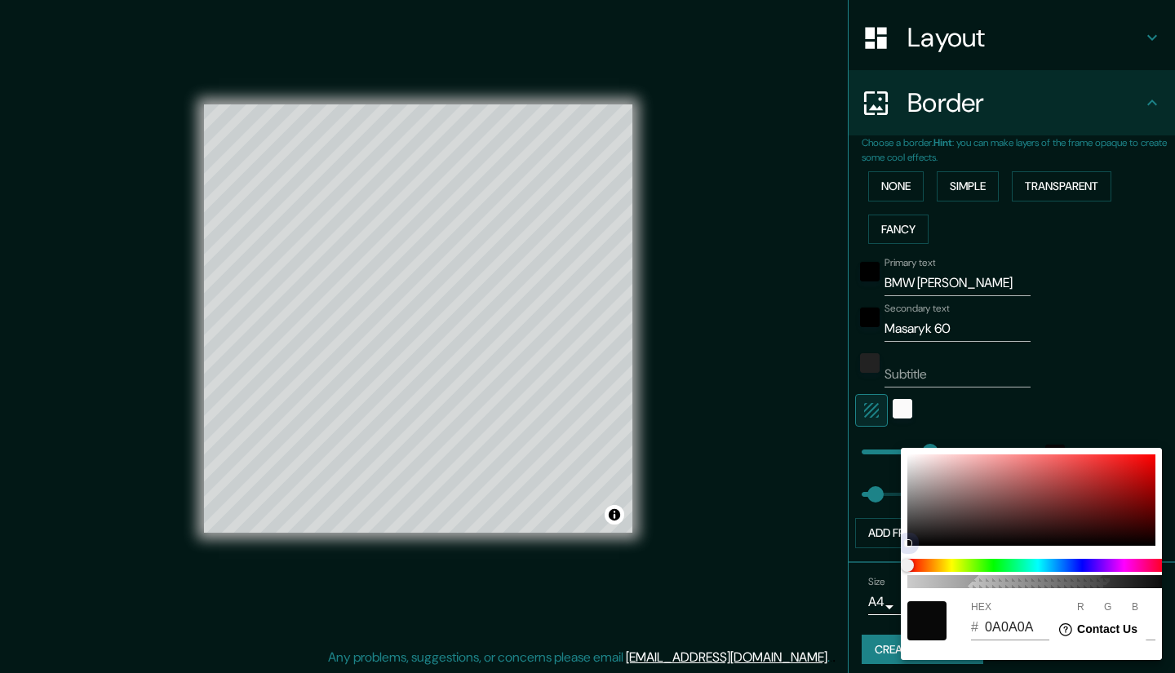
type input "8"
click at [1086, 399] on div at bounding box center [587, 336] width 1175 height 673
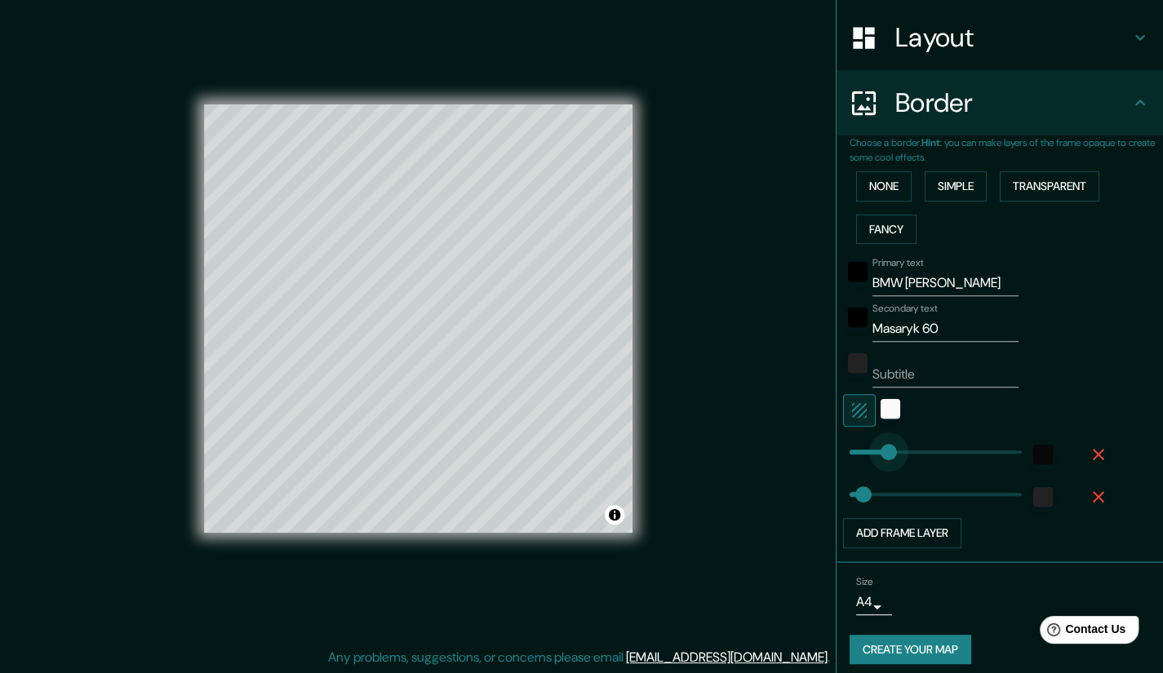
type input "96"
drag, startPoint x: 906, startPoint y: 455, endPoint x: 868, endPoint y: 457, distance: 38.4
type input "121"
click at [1033, 495] on div "color-222222" at bounding box center [1043, 497] width 20 height 20
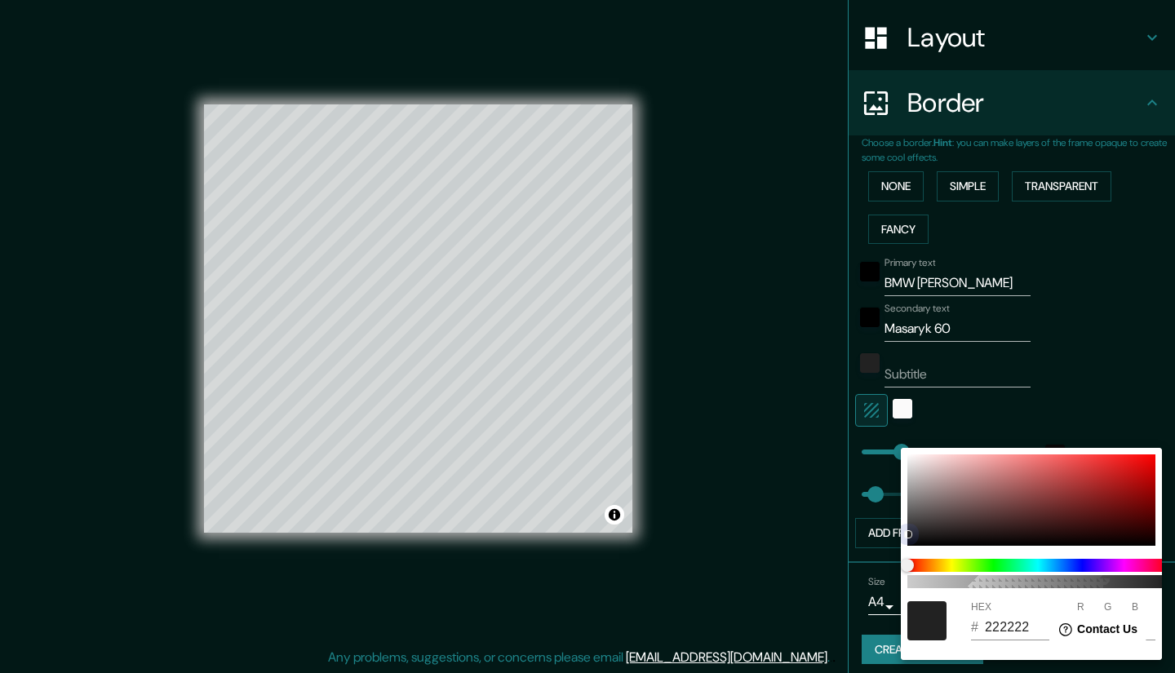
click at [1116, 474] on div at bounding box center [1032, 500] width 248 height 91
type input "C91F1F"
type input "201"
type input "31"
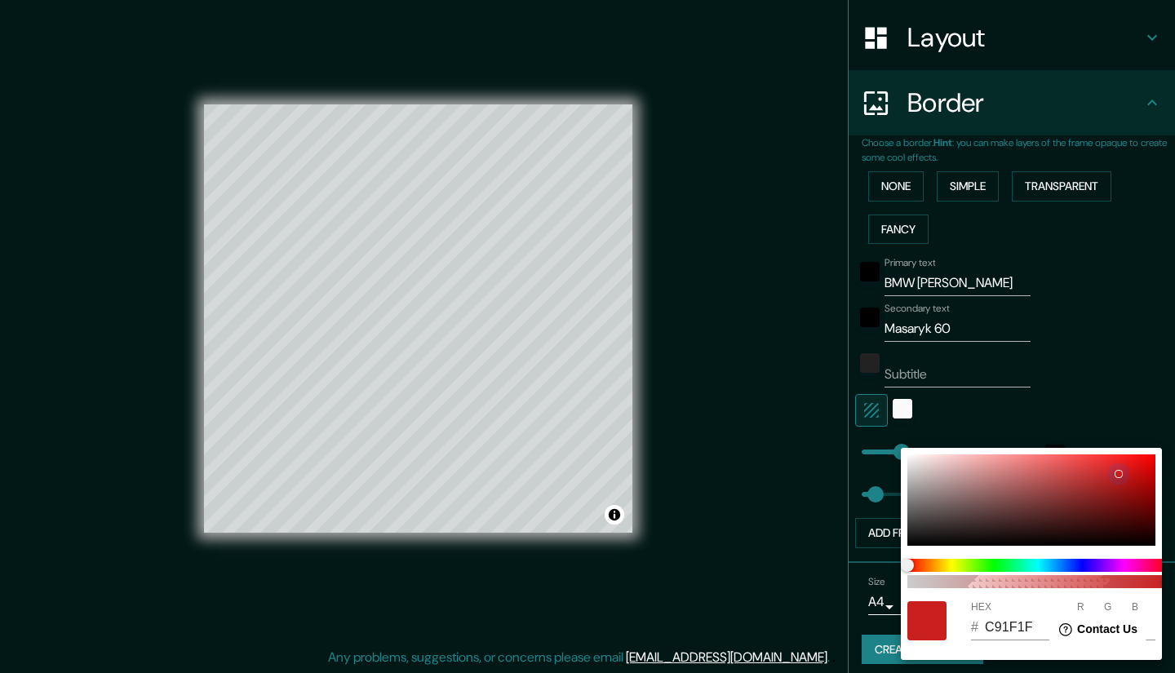
click at [915, 539] on div at bounding box center [1032, 500] width 248 height 91
type input "111010"
type input "17"
type input "16"
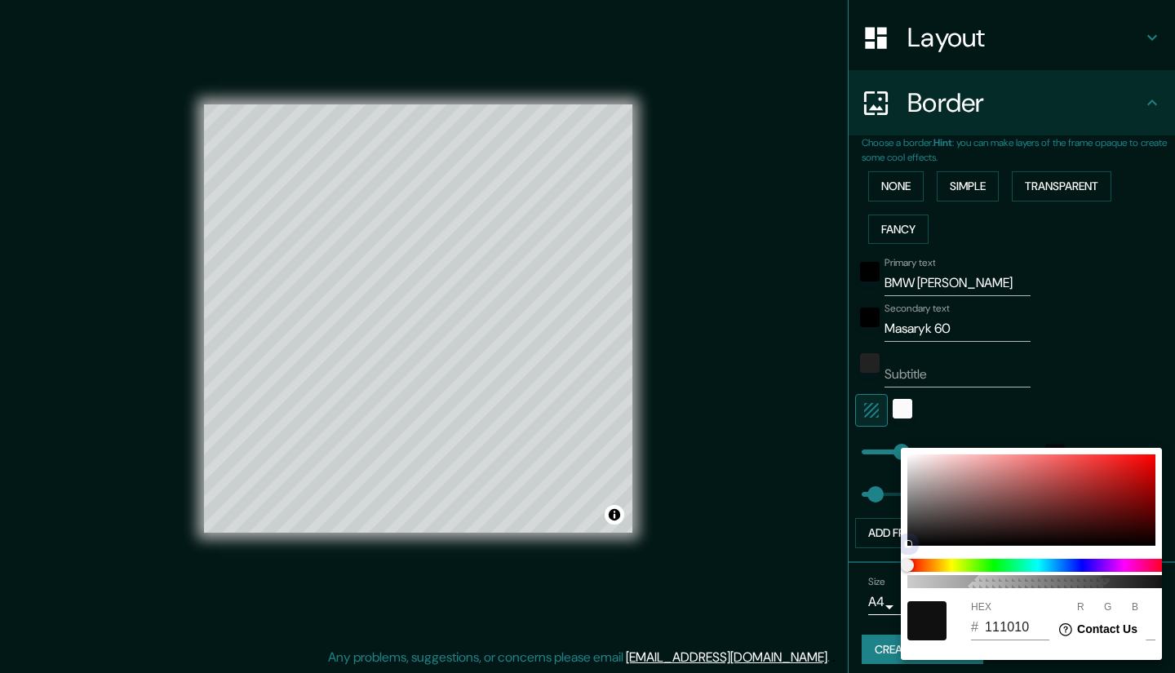
type input "050505"
type input "5"
drag, startPoint x: 926, startPoint y: 537, endPoint x: 936, endPoint y: 549, distance: 15.7
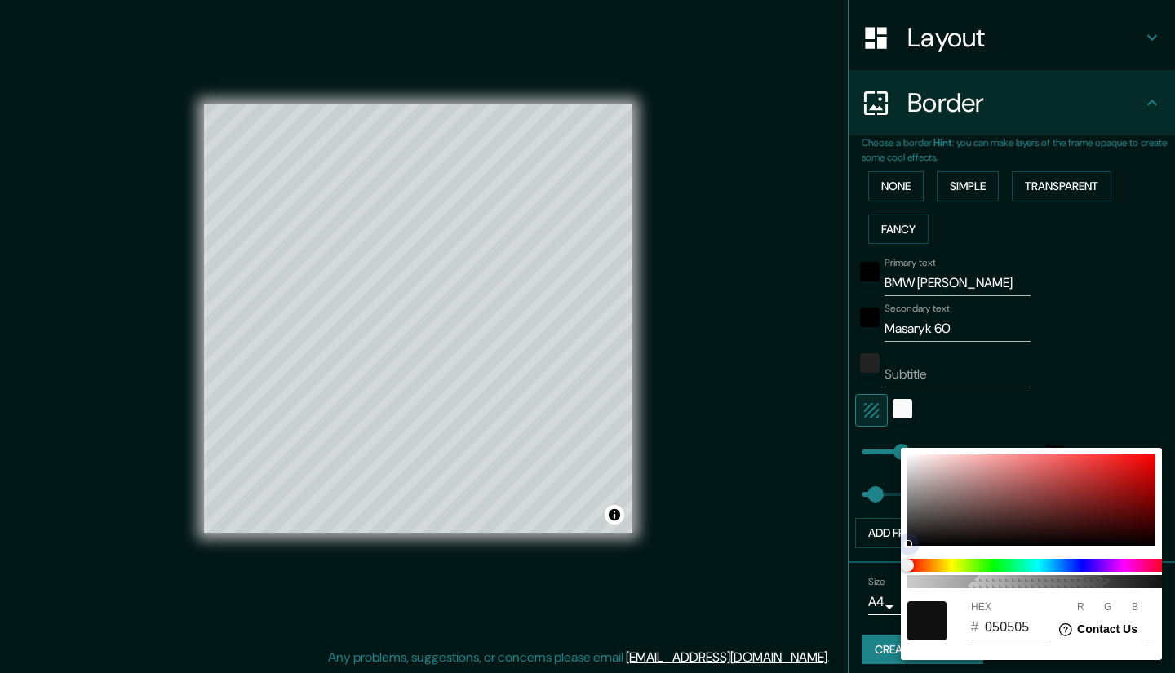
click at [908, 544] on div at bounding box center [1032, 500] width 248 height 91
click at [1092, 347] on div at bounding box center [587, 336] width 1175 height 673
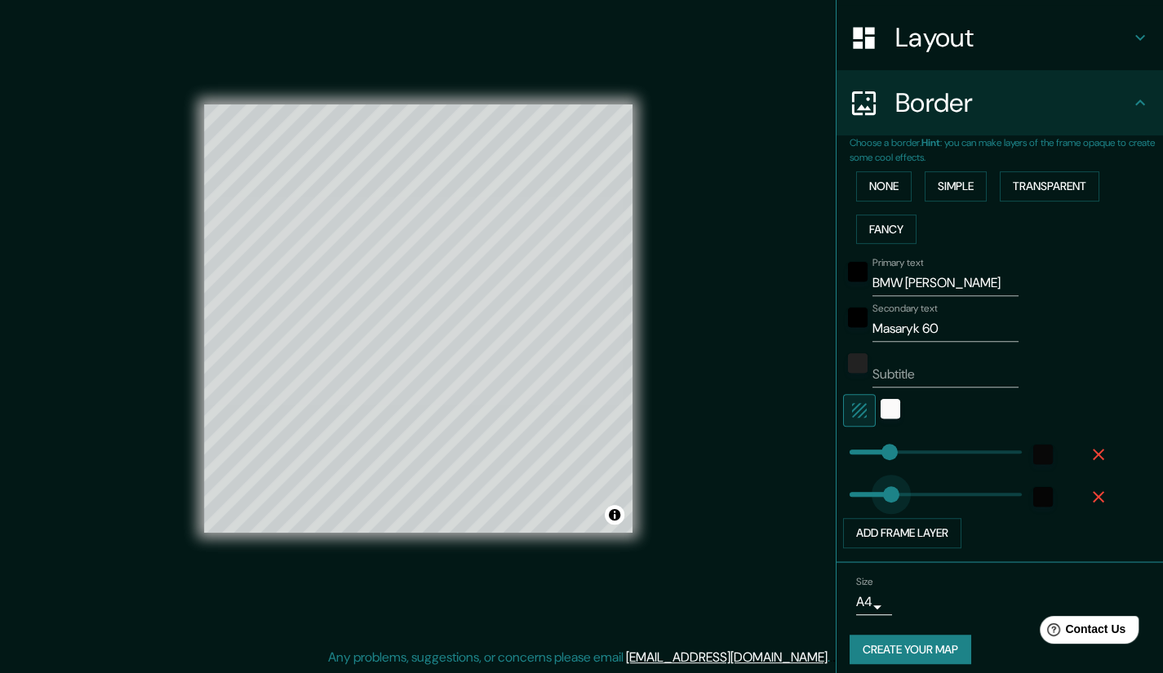
type input "131"
drag, startPoint x: 854, startPoint y: 489, endPoint x: 881, endPoint y: 495, distance: 28.3
type input "0"
drag, startPoint x: 868, startPoint y: 496, endPoint x: 834, endPoint y: 499, distance: 34.4
drag, startPoint x: 834, startPoint y: 499, endPoint x: 823, endPoint y: 499, distance: 11.4
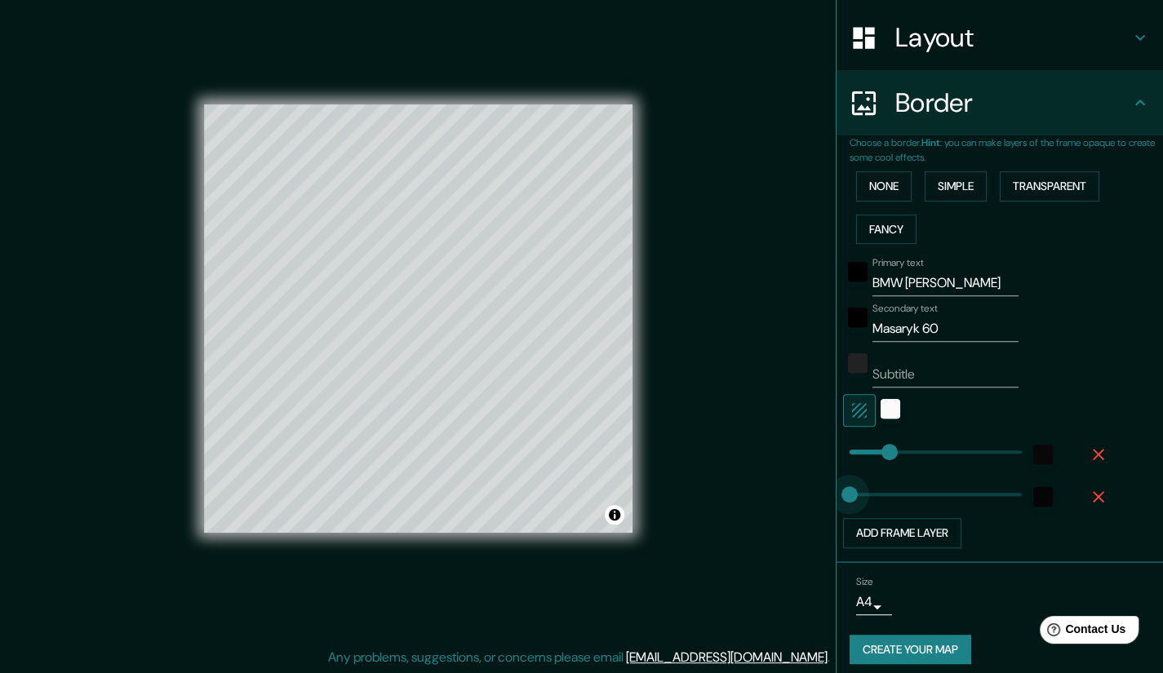
click at [823, 499] on div "Mappin Location [STREET_ADDRESS] Pins Style Layout Border Choose a border. Hint…" at bounding box center [581, 331] width 1163 height 685
click at [1091, 491] on icon "button" at bounding box center [1099, 497] width 20 height 20
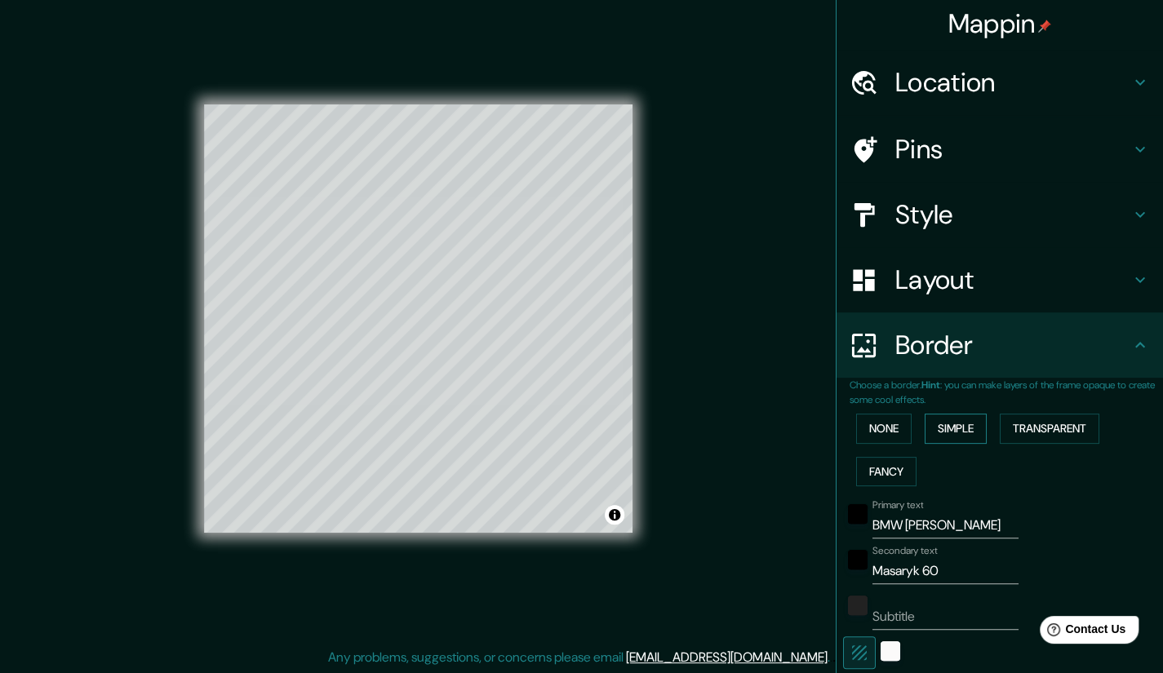
scroll to position [0, 0]
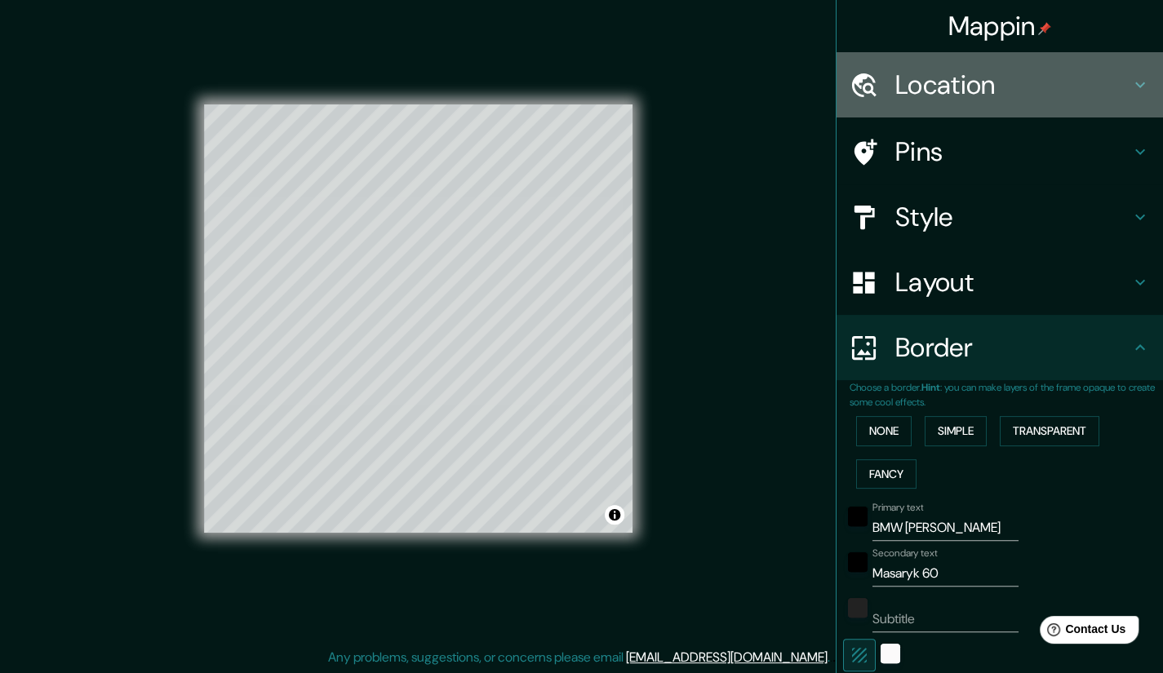
click at [1130, 82] on icon at bounding box center [1140, 85] width 20 height 20
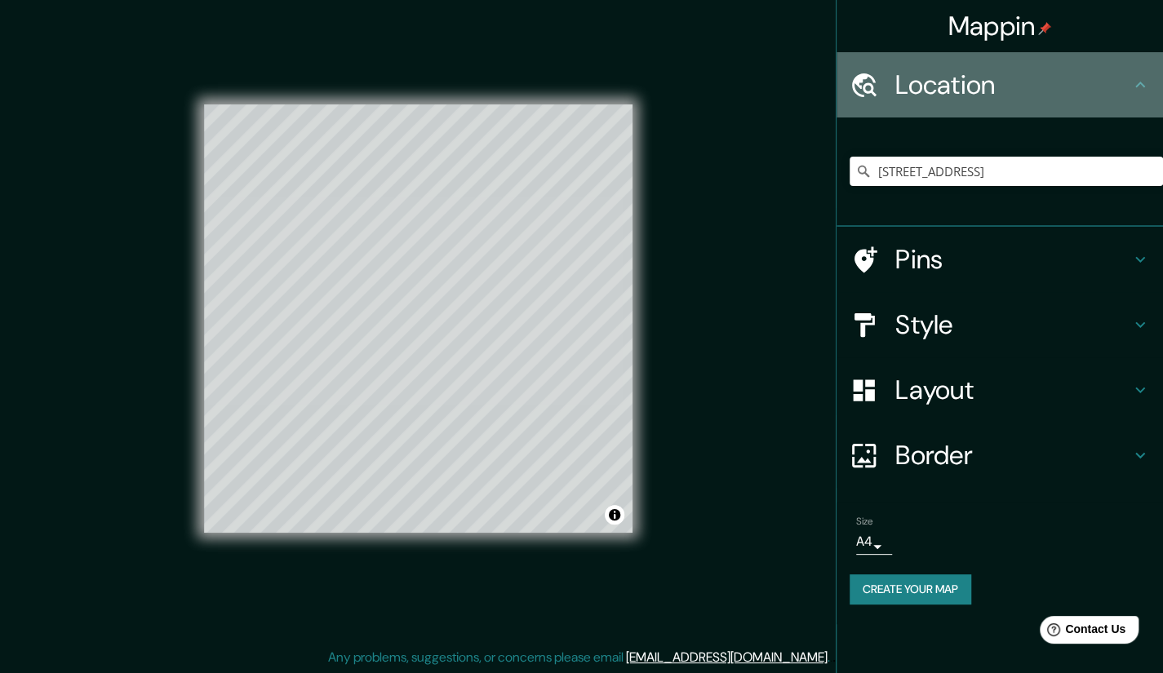
click at [1130, 82] on icon at bounding box center [1140, 85] width 20 height 20
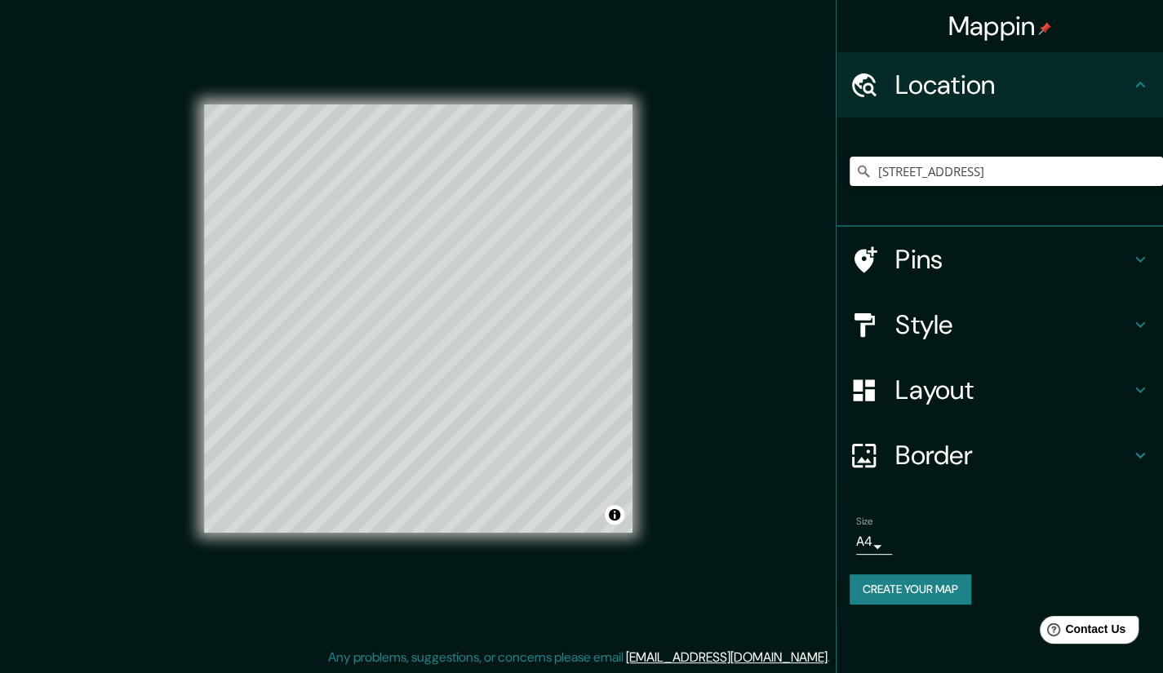
click at [1139, 263] on icon at bounding box center [1140, 260] width 20 height 20
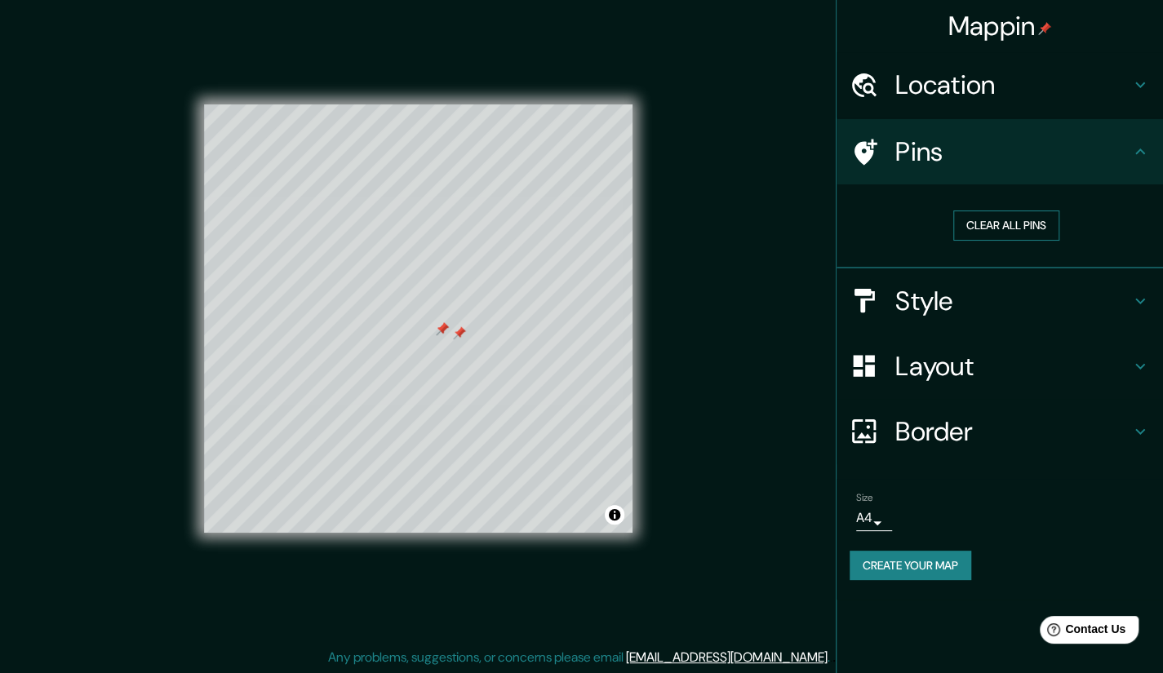
click at [1023, 221] on button "Clear all pins" at bounding box center [1006, 226] width 106 height 30
click at [417, 236] on div at bounding box center [414, 236] width 13 height 13
click at [416, 236] on div at bounding box center [417, 238] width 13 height 13
click at [1003, 217] on button "Clear all pins" at bounding box center [1006, 226] width 106 height 30
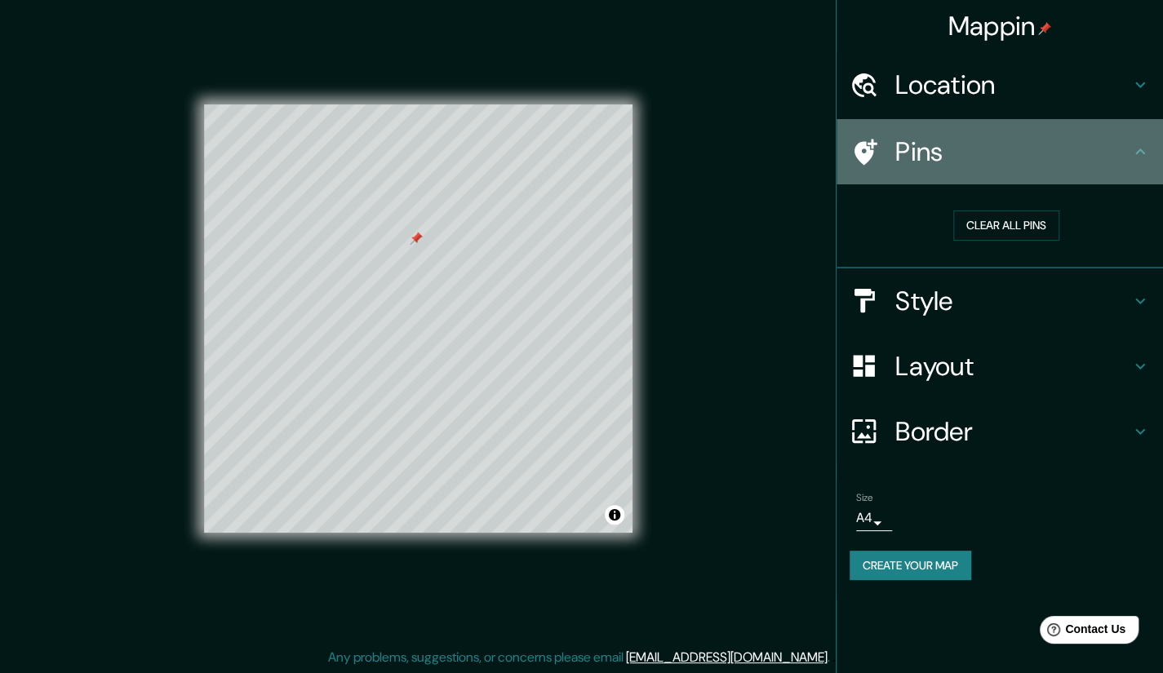
click at [1136, 147] on icon at bounding box center [1140, 152] width 20 height 20
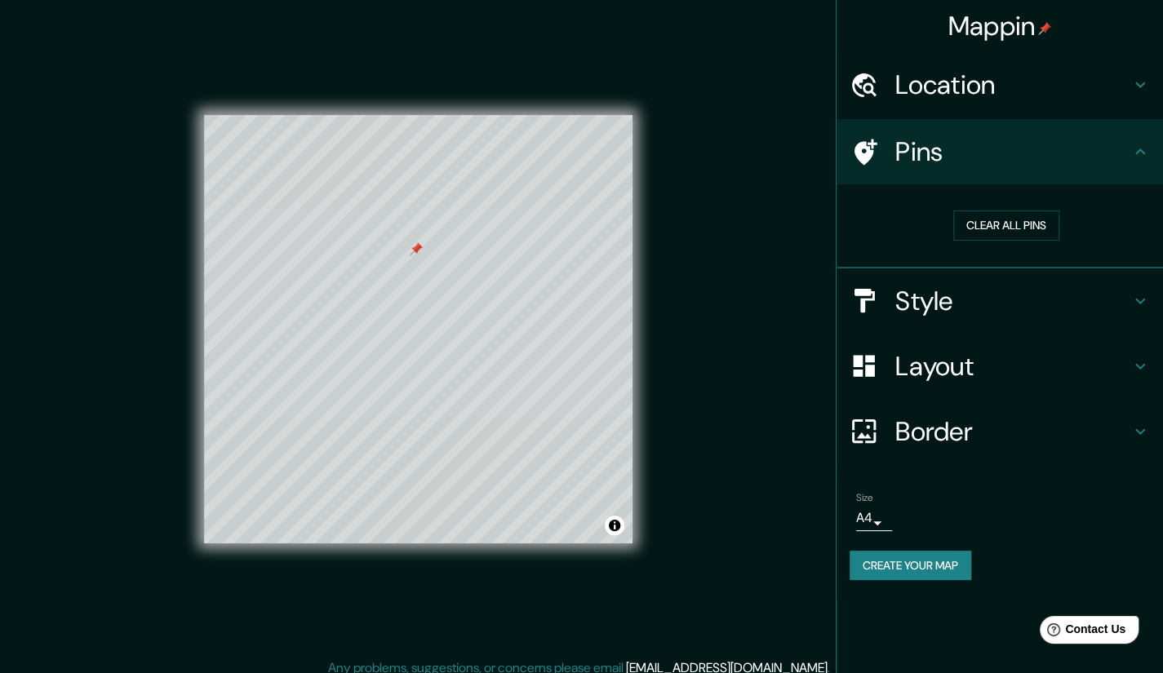
scroll to position [11, 0]
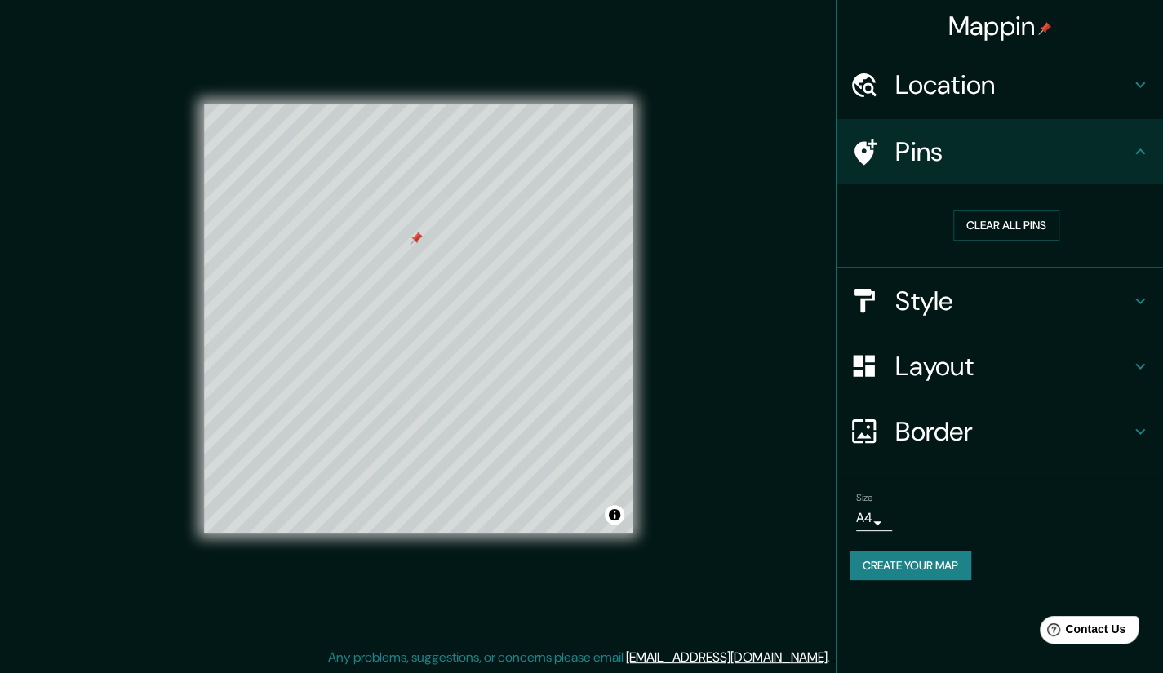
click at [878, 527] on body "Mappin Location [STREET_ADDRESS] Pins Clear all pins Style Layout Border Choose…" at bounding box center [581, 325] width 1163 height 673
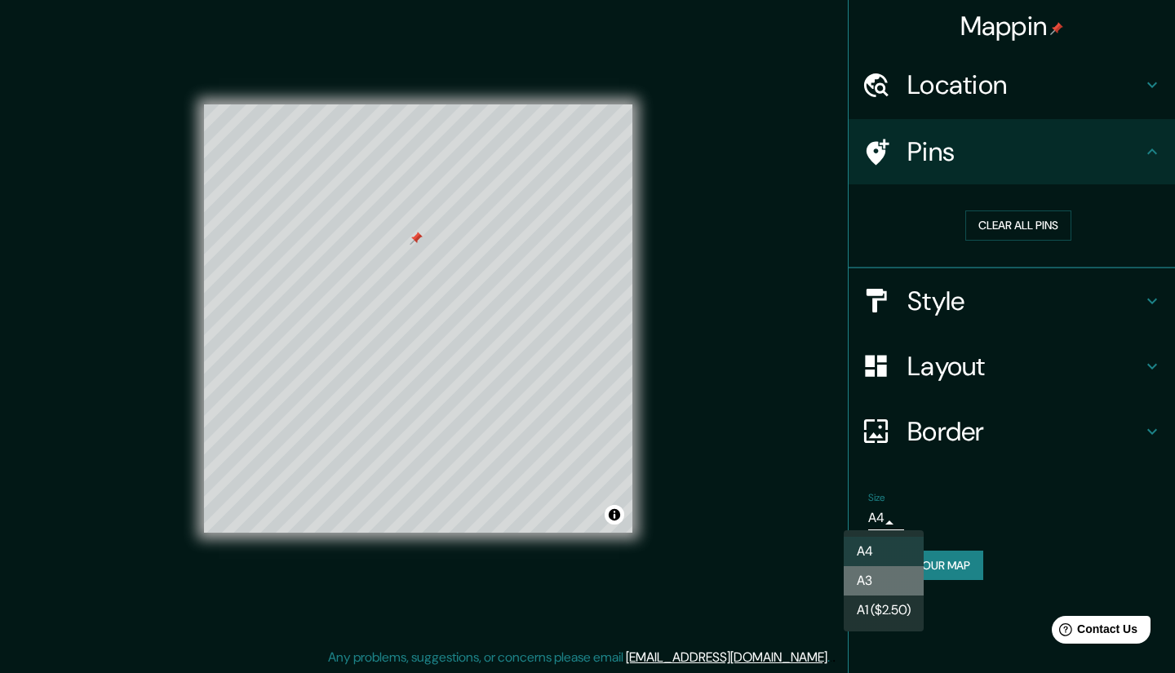
click at [891, 574] on li "A3" at bounding box center [884, 580] width 80 height 29
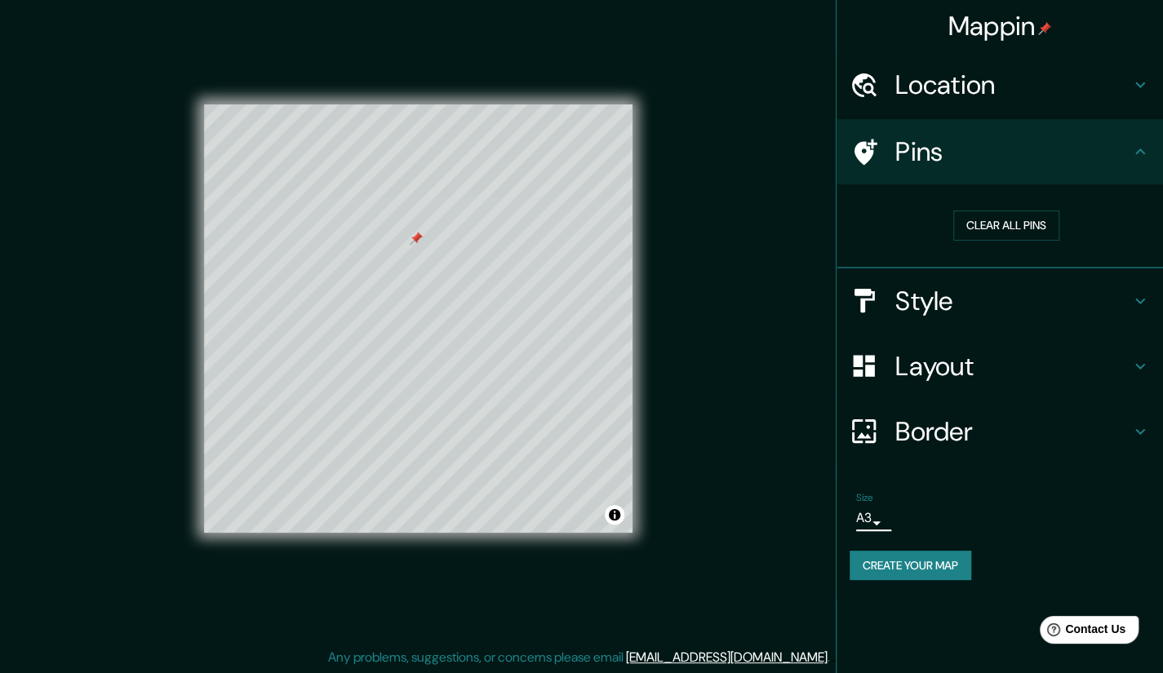
click at [881, 521] on body "Mappin Location [STREET_ADDRESS] Pins Clear all pins Style Layout Border Choose…" at bounding box center [581, 325] width 1163 height 673
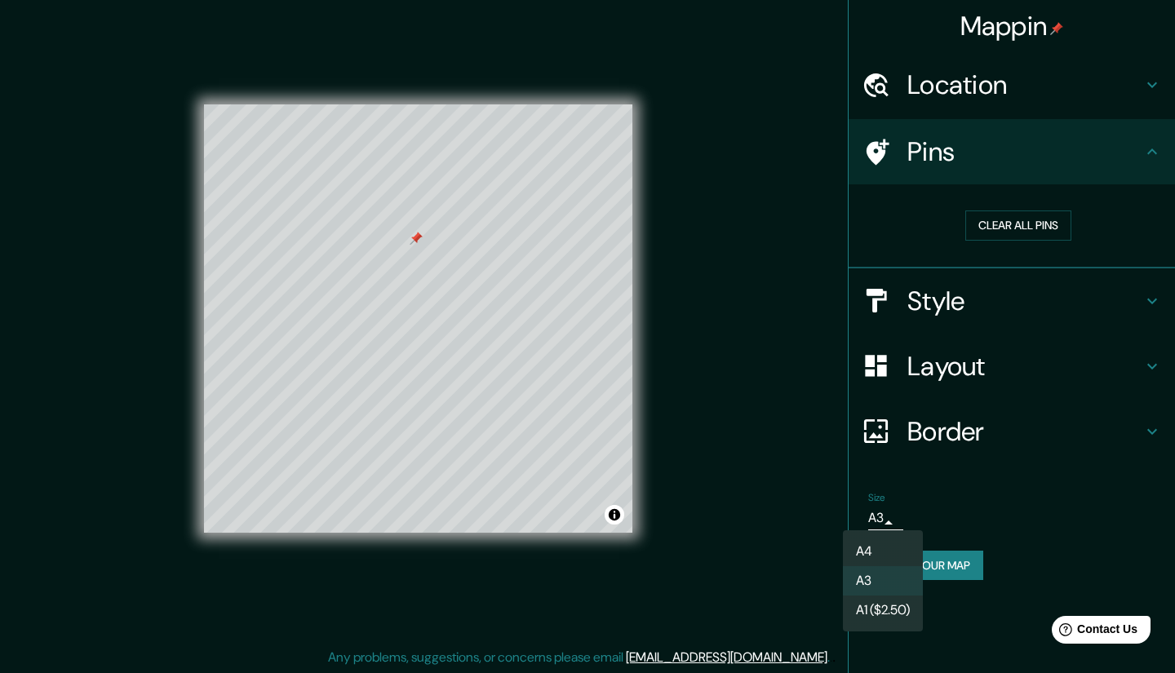
click at [890, 531] on ul "A4 A3 A1 ($2.50)" at bounding box center [883, 580] width 80 height 101
click at [893, 540] on li "A4" at bounding box center [883, 551] width 80 height 29
type input "single"
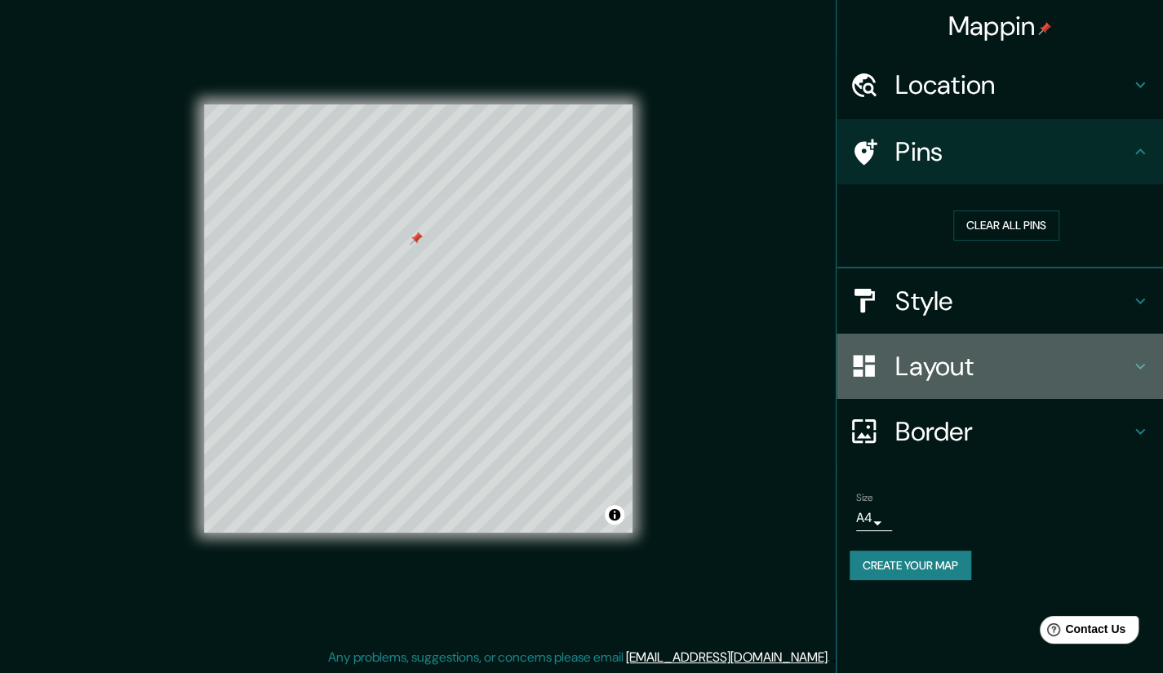
click at [1162, 365] on html "Mappin Location [STREET_ADDRESS] Pins Clear all pins Style Layout Border Choose…" at bounding box center [581, 325] width 1163 height 673
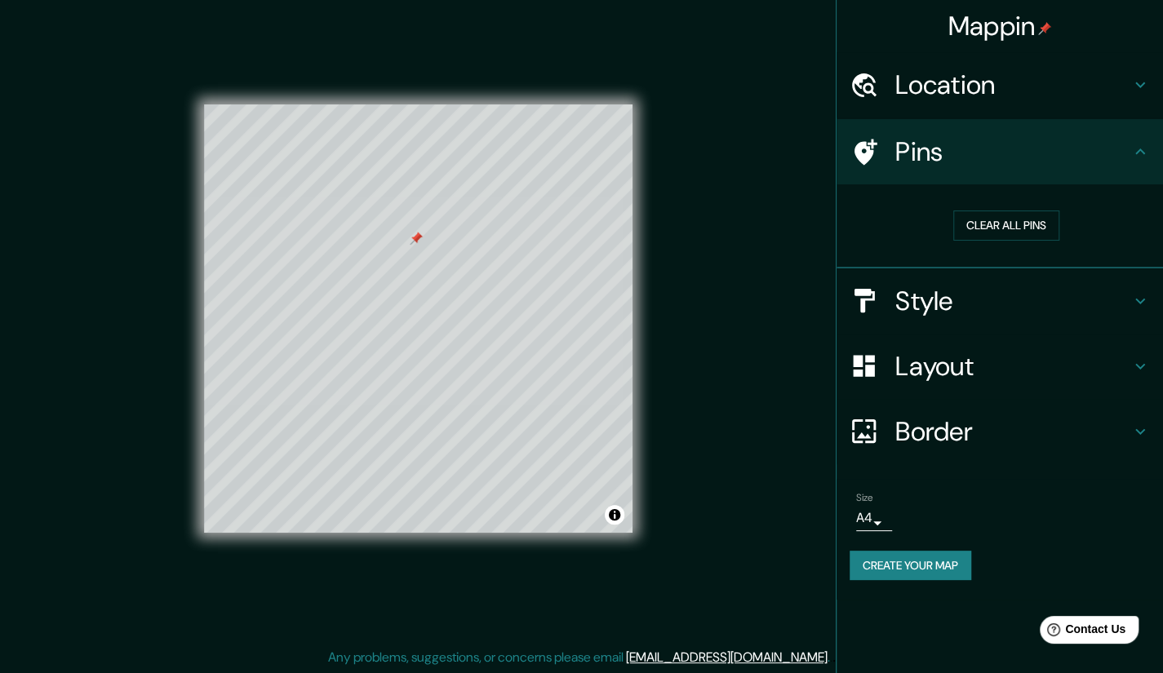
click at [1136, 149] on icon at bounding box center [1140, 152] width 20 height 20
click at [872, 148] on icon at bounding box center [864, 152] width 29 height 29
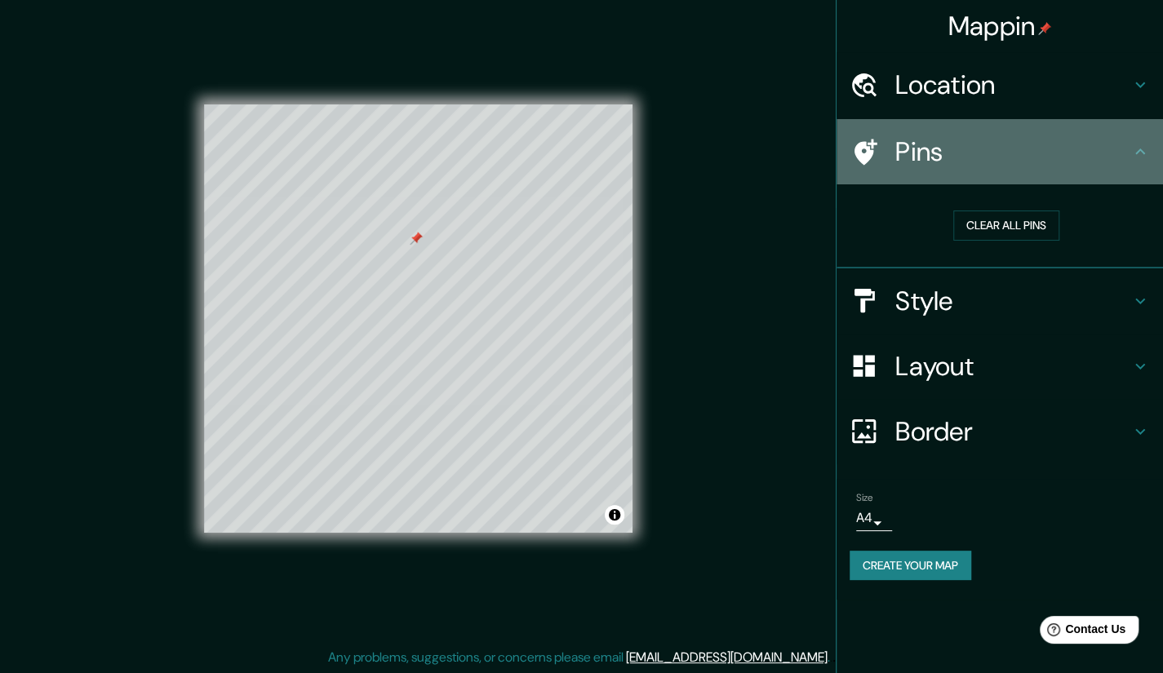
click at [1150, 149] on div "Pins" at bounding box center [1000, 151] width 326 height 65
click at [1141, 150] on icon at bounding box center [1140, 152] width 10 height 6
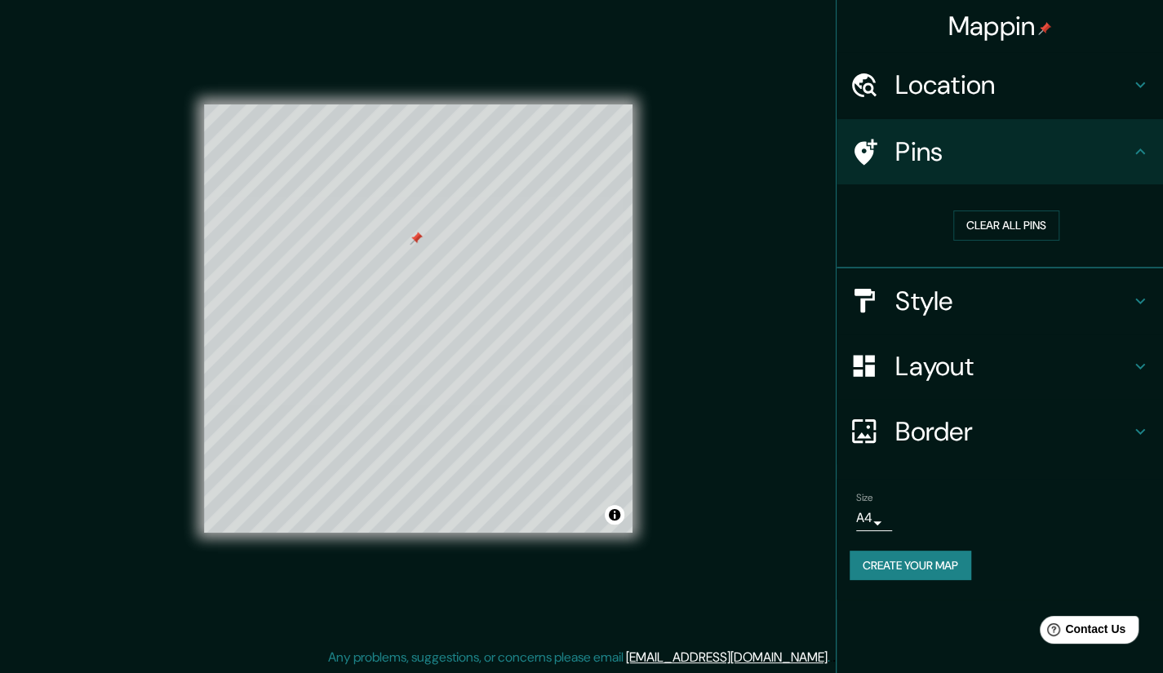
click at [1141, 151] on icon at bounding box center [1140, 152] width 10 height 6
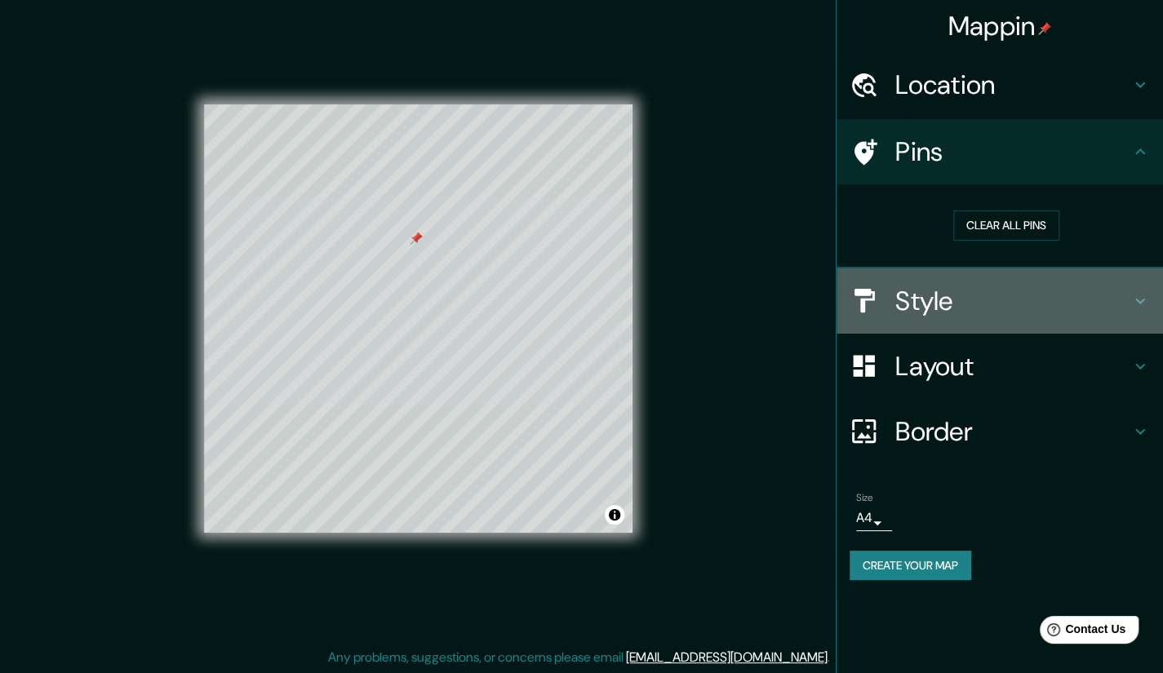
click at [1139, 283] on div "Style" at bounding box center [1000, 301] width 326 height 65
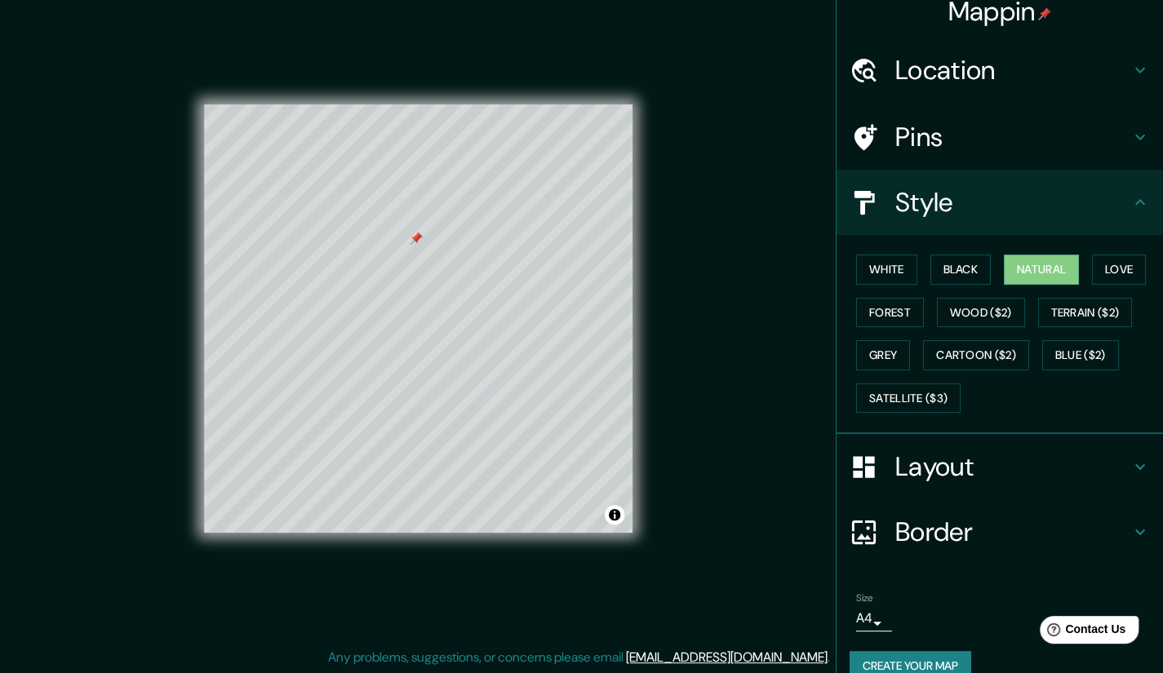
scroll to position [39, 0]
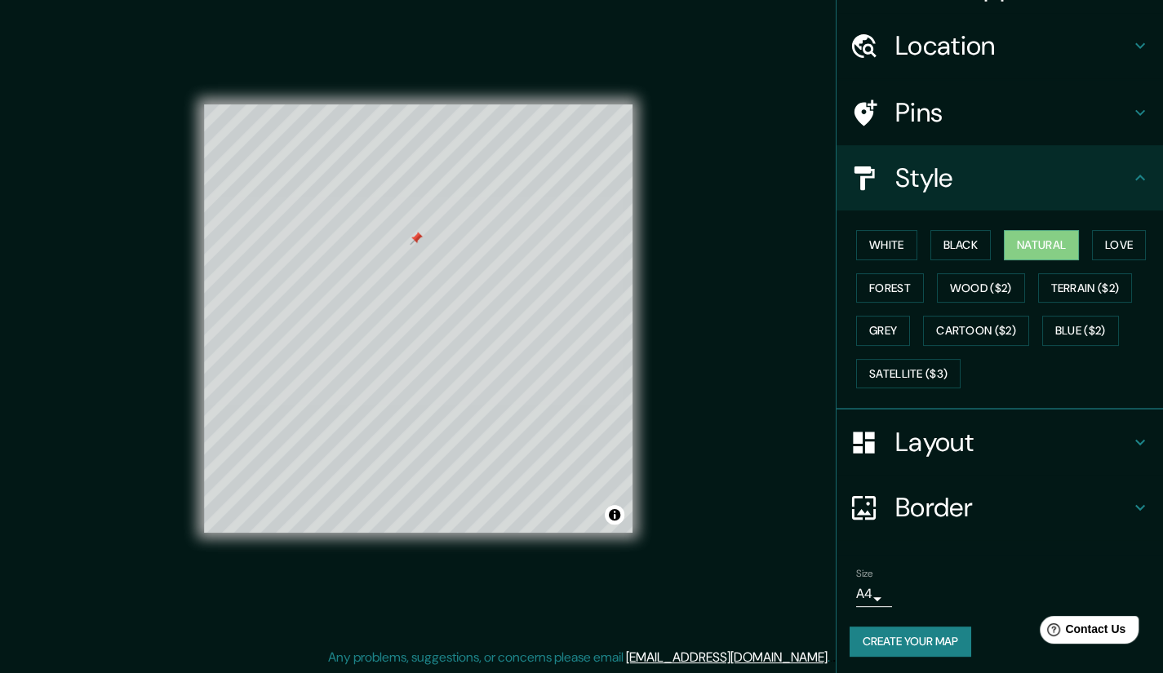
click at [1131, 428] on div "Layout" at bounding box center [1000, 442] width 326 height 65
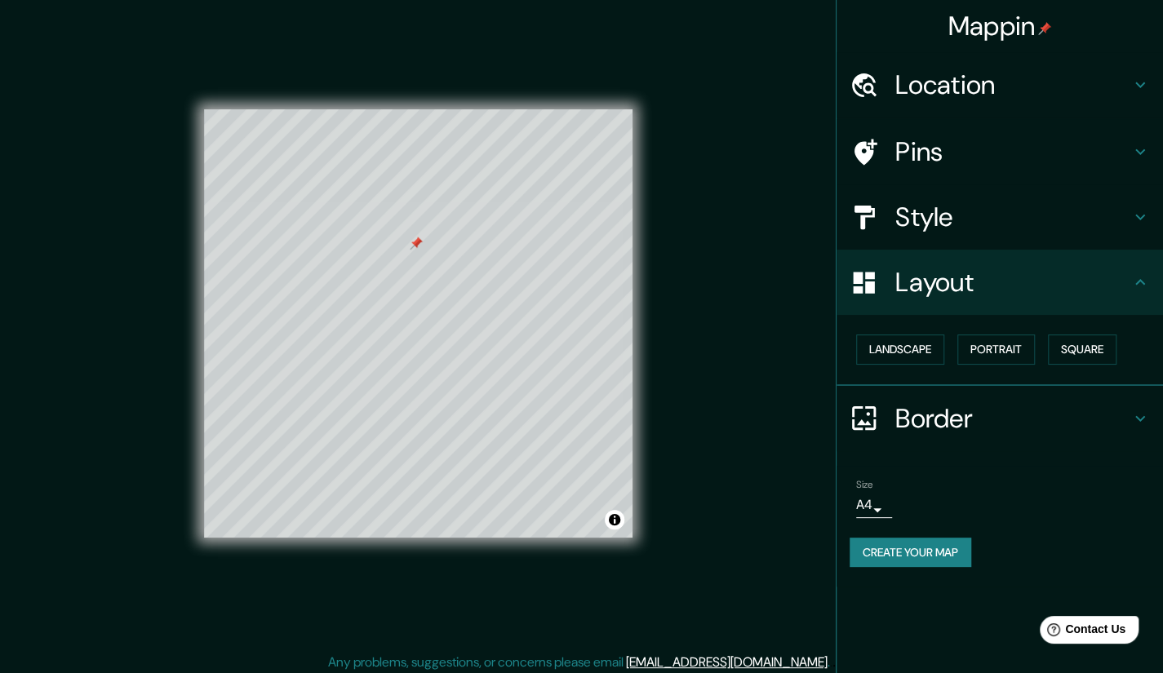
scroll to position [11, 0]
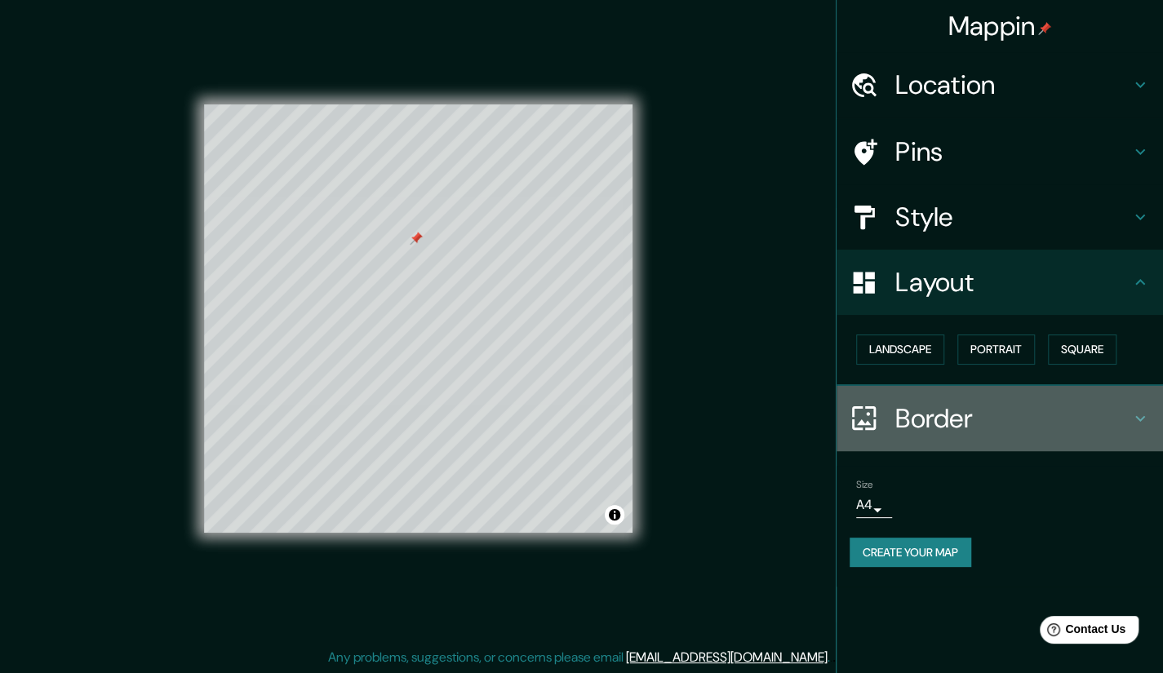
click at [1141, 413] on icon at bounding box center [1140, 419] width 20 height 20
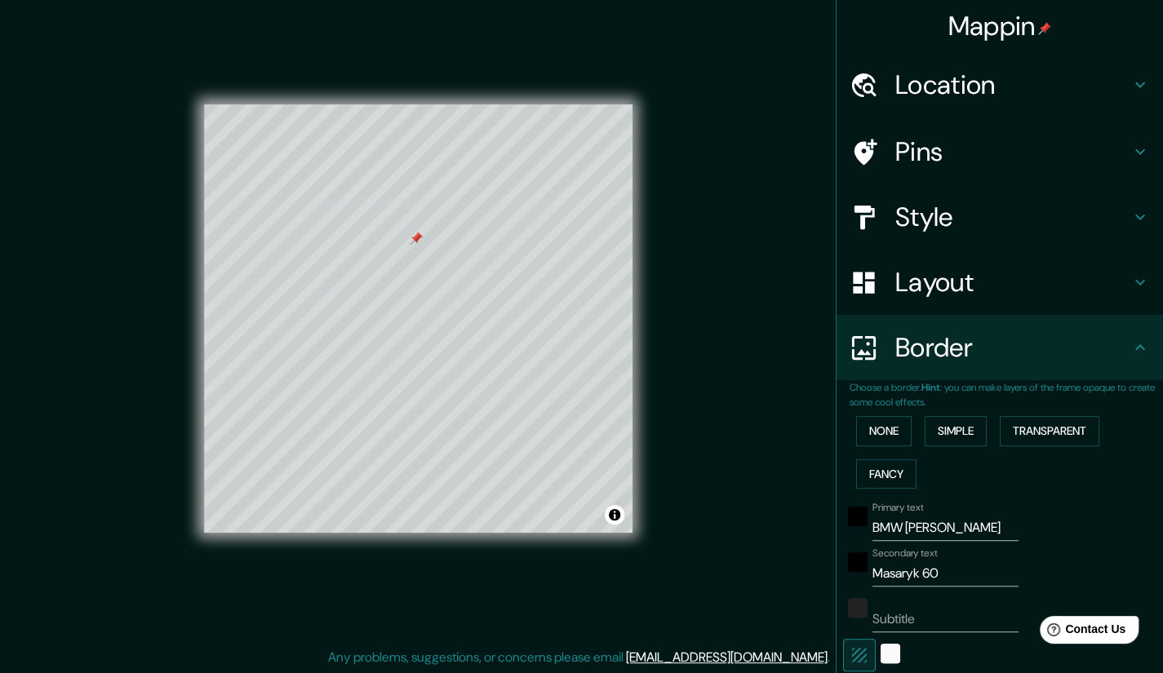
click at [1136, 373] on div "Border" at bounding box center [1000, 347] width 326 height 65
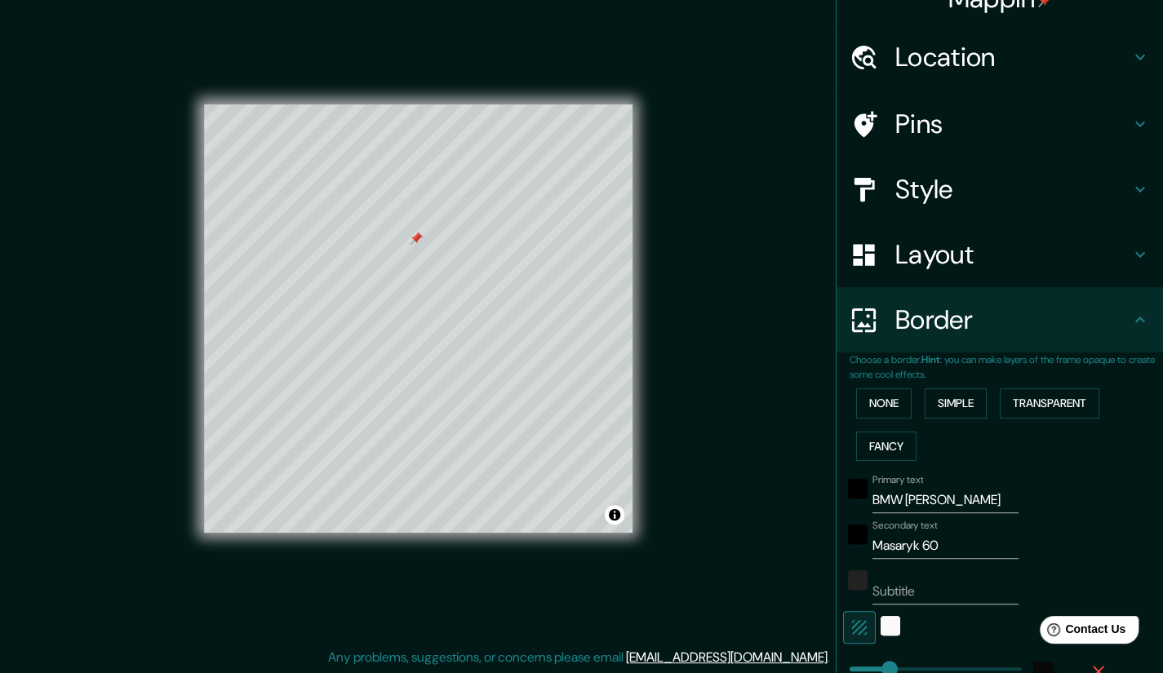
scroll to position [82, 0]
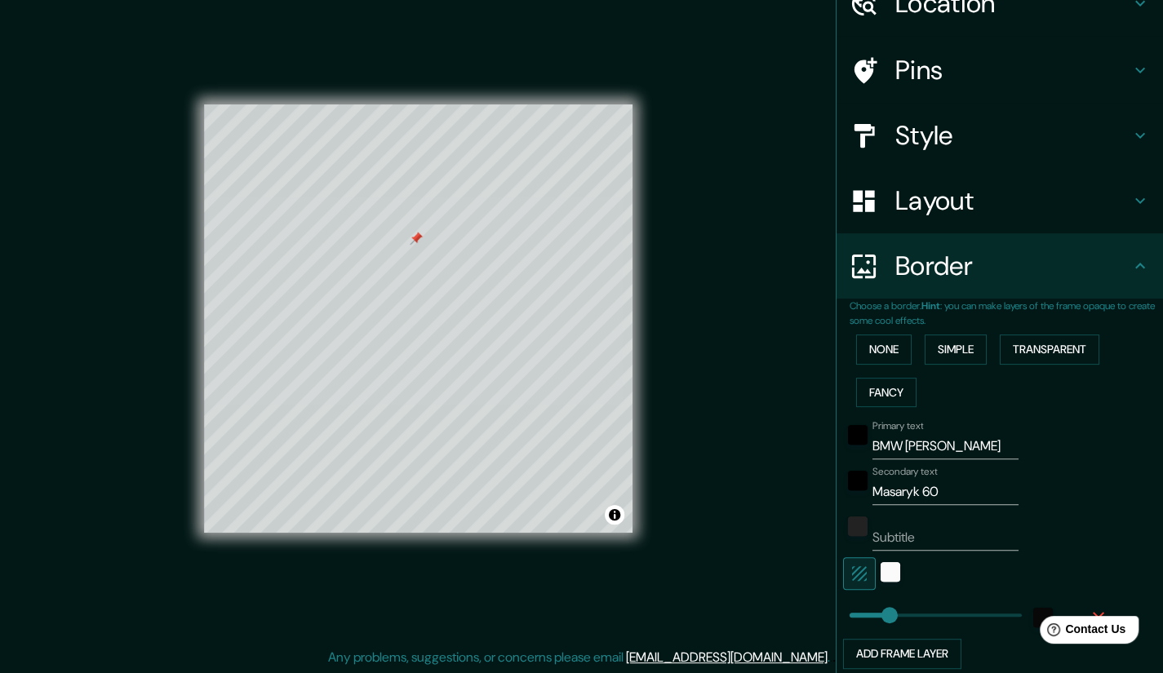
click at [1131, 269] on icon at bounding box center [1140, 266] width 20 height 20
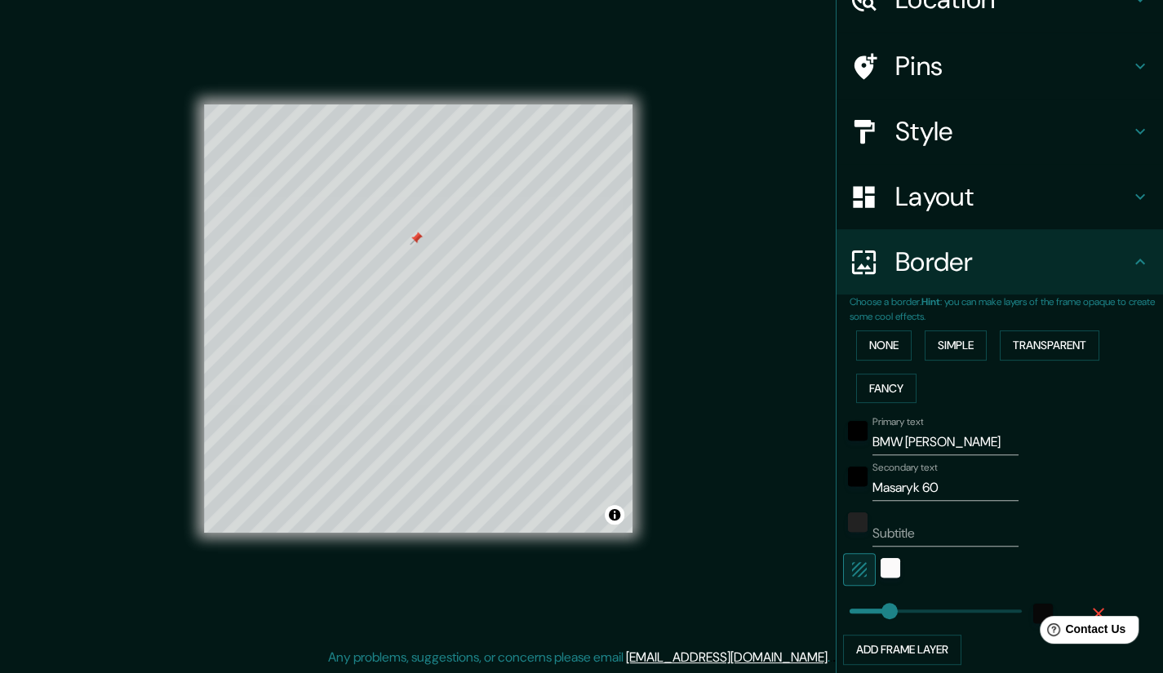
scroll to position [0, 0]
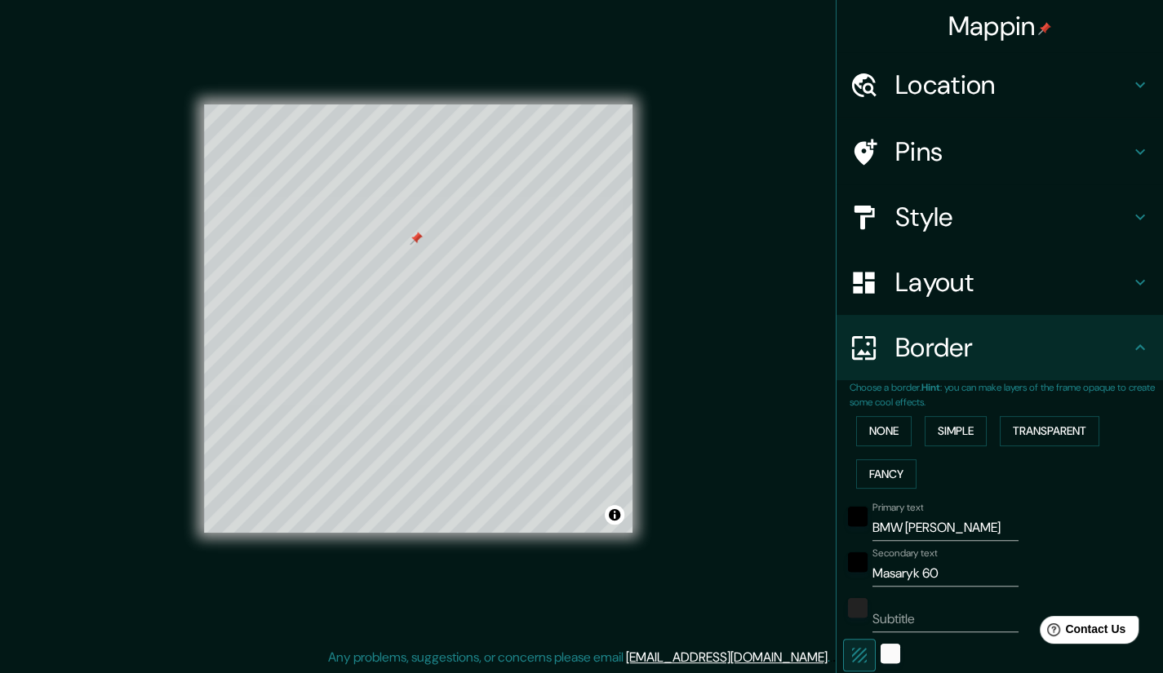
click at [1141, 141] on div "Pins" at bounding box center [1000, 151] width 326 height 65
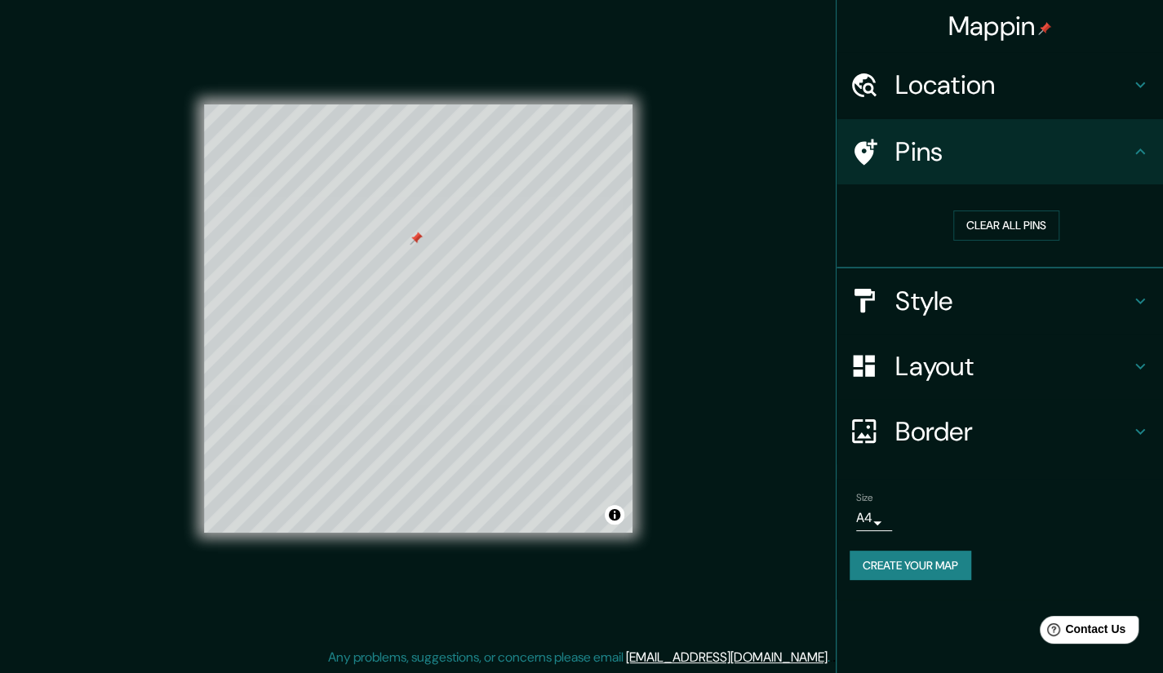
click at [865, 144] on icon at bounding box center [865, 152] width 23 height 26
click at [865, 145] on icon at bounding box center [865, 152] width 23 height 26
click at [872, 94] on icon at bounding box center [864, 85] width 29 height 29
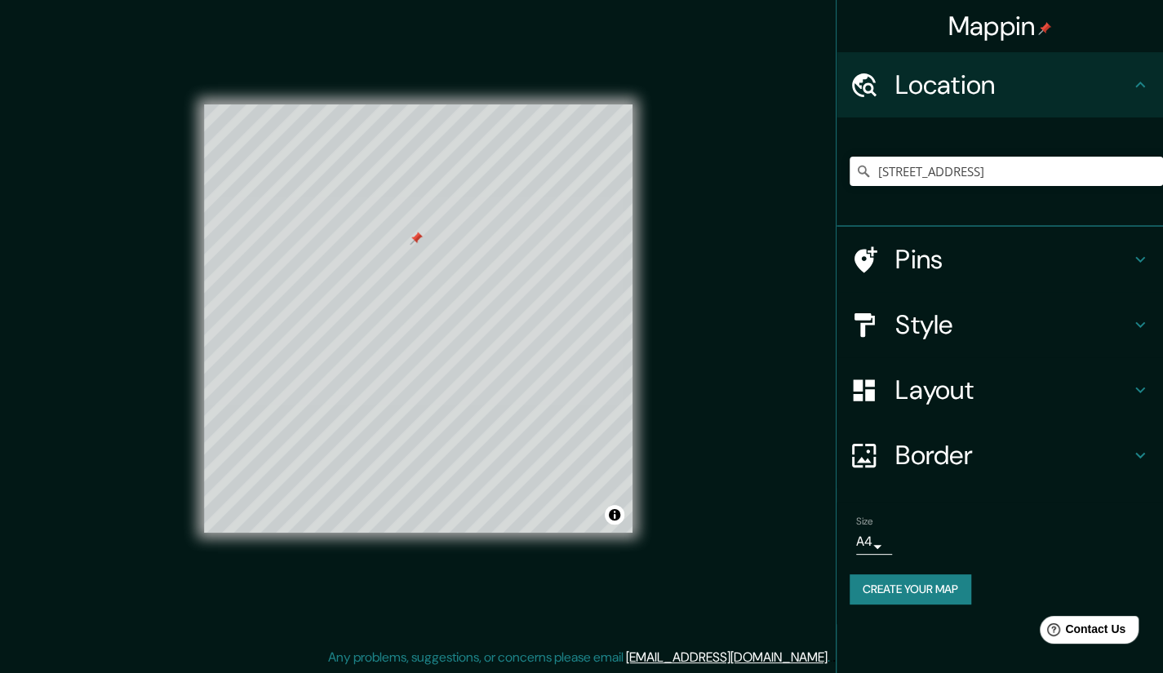
click at [919, 265] on h4 "Pins" at bounding box center [1012, 259] width 235 height 33
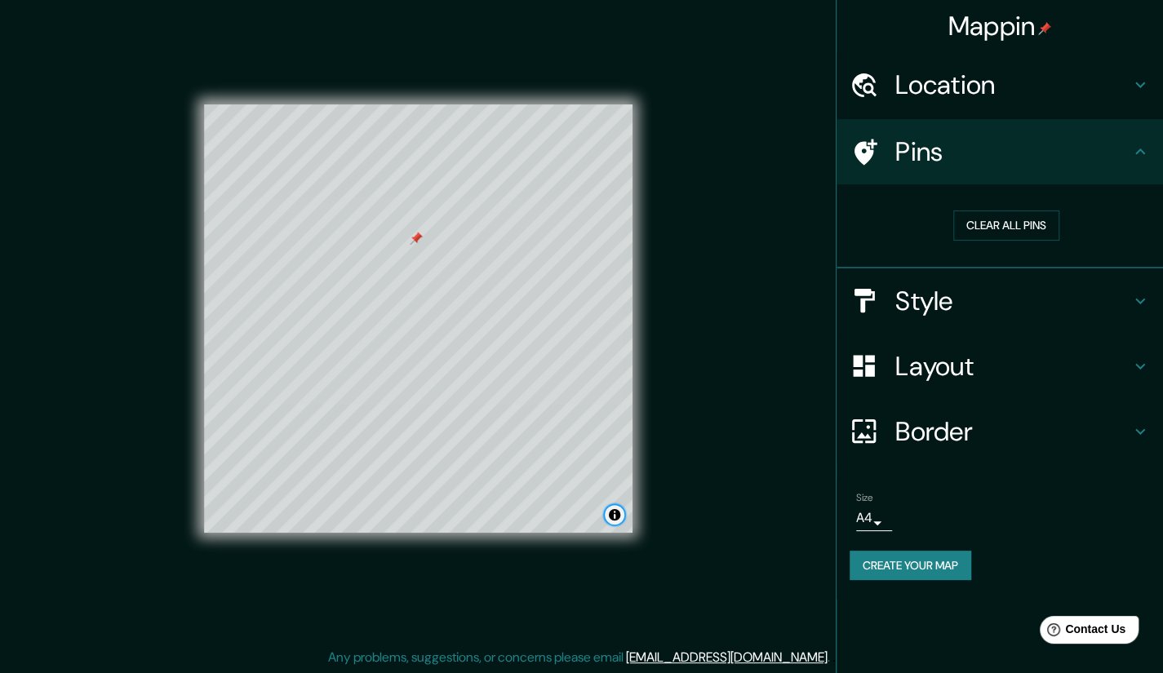
click at [619, 513] on button "Toggle attribution" at bounding box center [615, 515] width 20 height 20
click at [937, 296] on h4 "Style" at bounding box center [1012, 301] width 235 height 33
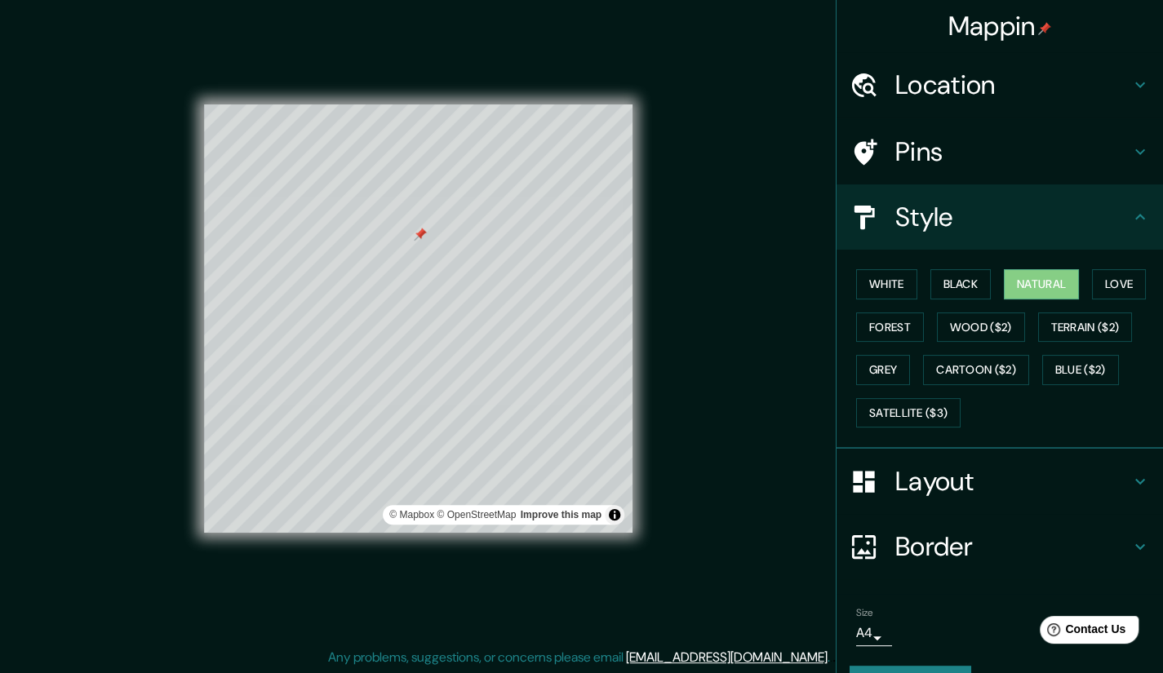
click at [917, 164] on h4 "Pins" at bounding box center [1012, 151] width 235 height 33
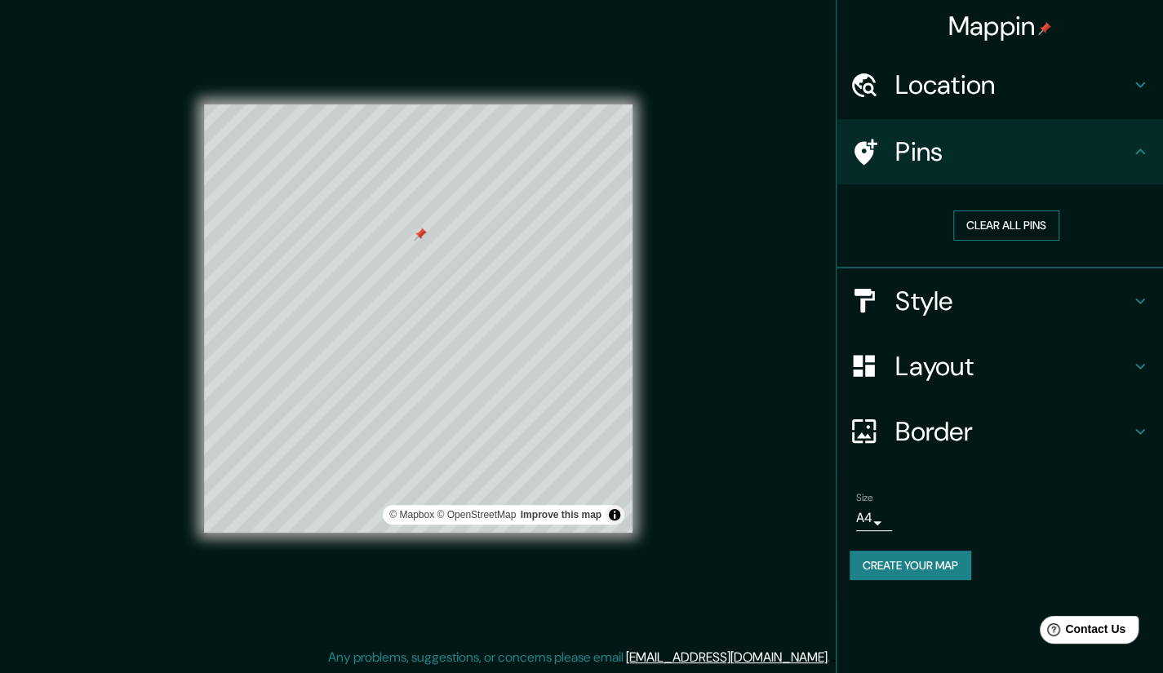
click at [986, 224] on button "Clear all pins" at bounding box center [1006, 226] width 106 height 30
click at [1144, 431] on icon at bounding box center [1140, 432] width 20 height 20
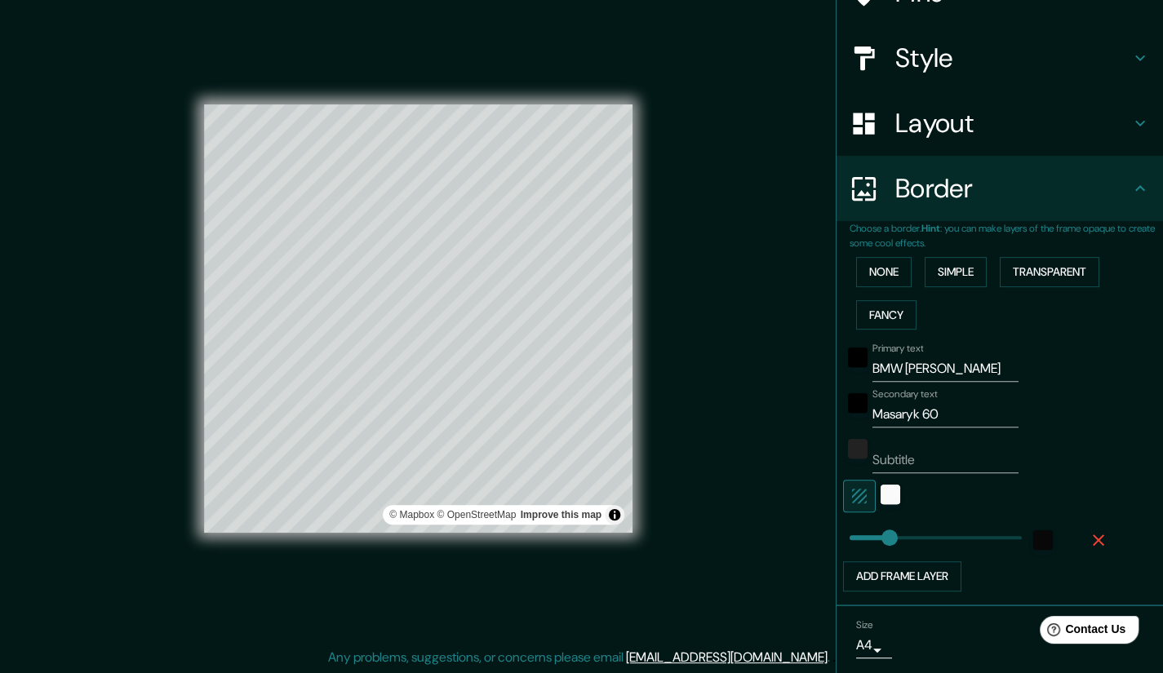
scroll to position [163, 0]
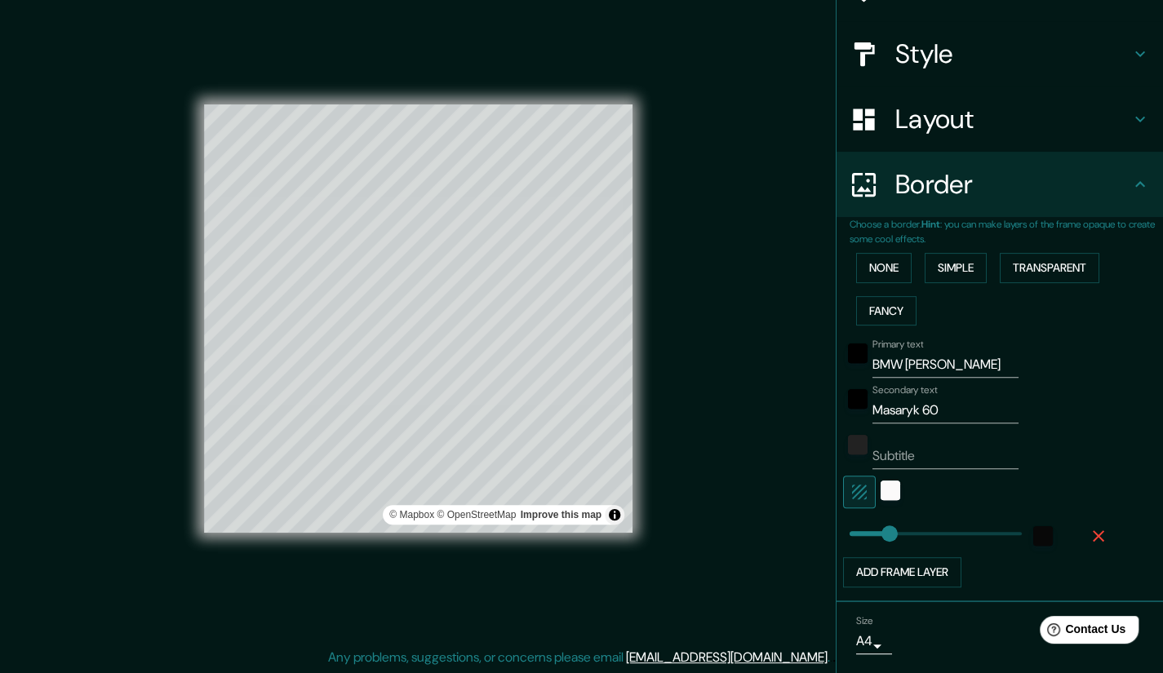
click at [1089, 535] on icon "button" at bounding box center [1099, 536] width 20 height 20
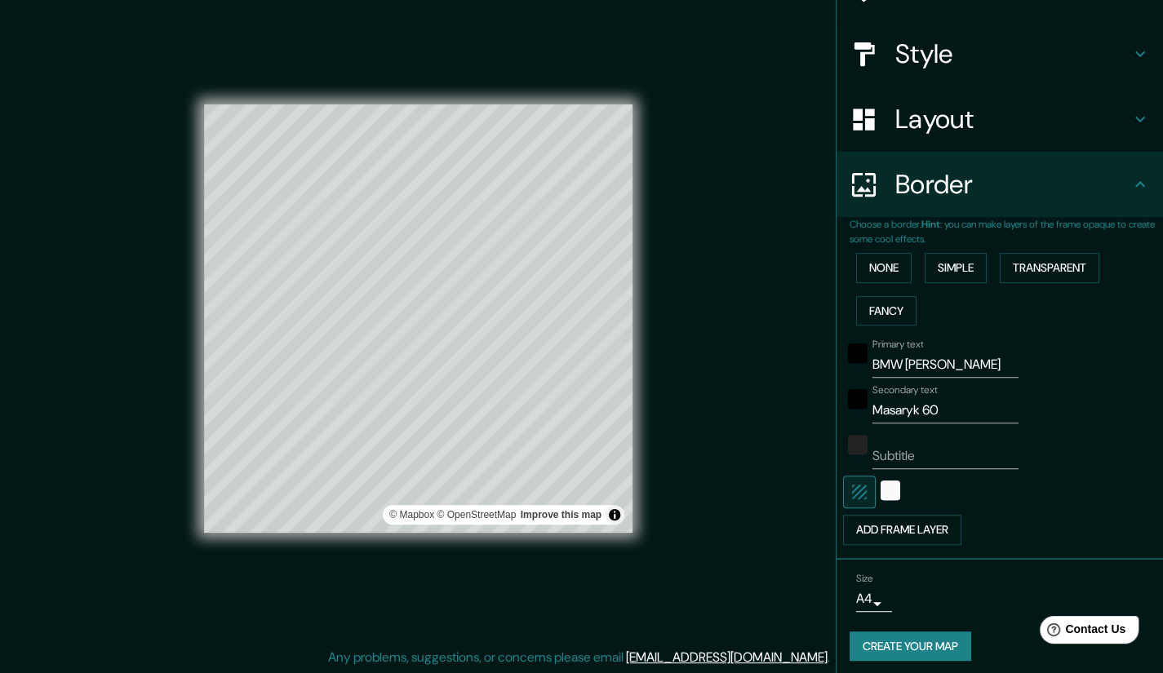
click at [899, 371] on input "BMW [PERSON_NAME]" at bounding box center [945, 365] width 146 height 26
click at [901, 402] on input "Masaryk 60" at bounding box center [945, 410] width 146 height 26
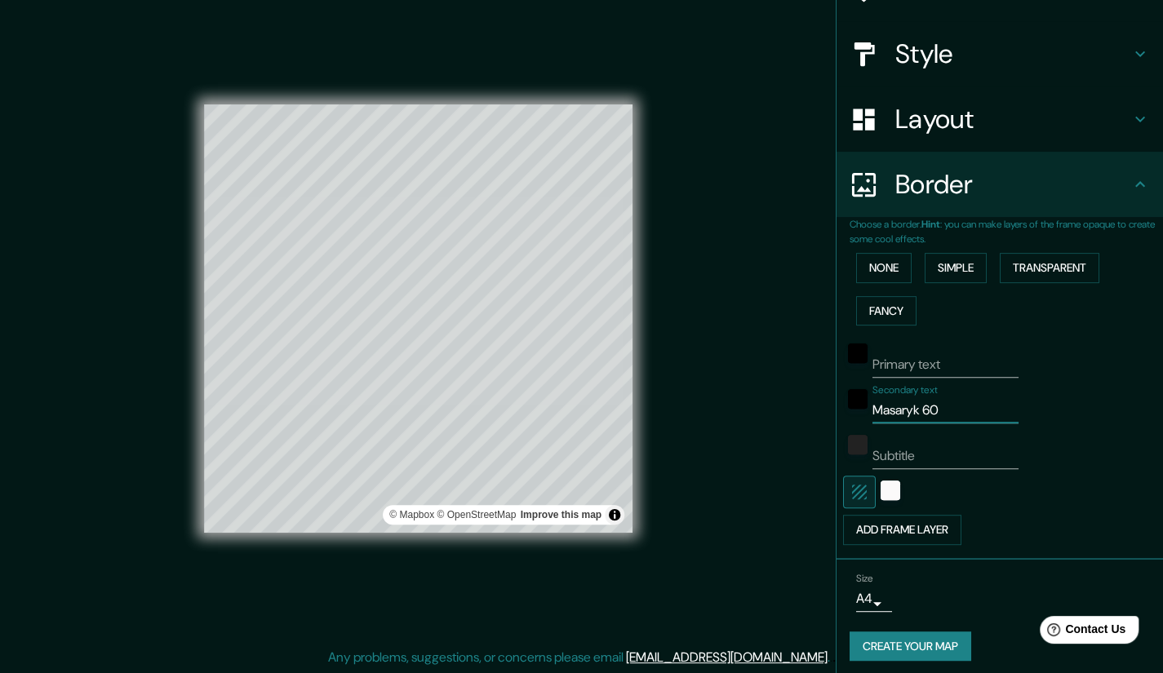
click at [901, 402] on input "Masaryk 60" at bounding box center [945, 410] width 146 height 26
click at [758, 437] on div "Mappin Location [STREET_ADDRESS] Pins Style Layout Border Choose a border. Hint…" at bounding box center [581, 331] width 1163 height 685
click at [612, 514] on button "Toggle attribution" at bounding box center [615, 515] width 20 height 20
click at [715, 466] on div "Mappin Location [STREET_ADDRESS] Pins Style Layout Border Choose a border. Hint…" at bounding box center [581, 331] width 1163 height 685
click at [881, 494] on div "color-FBFAFA" at bounding box center [891, 491] width 20 height 20
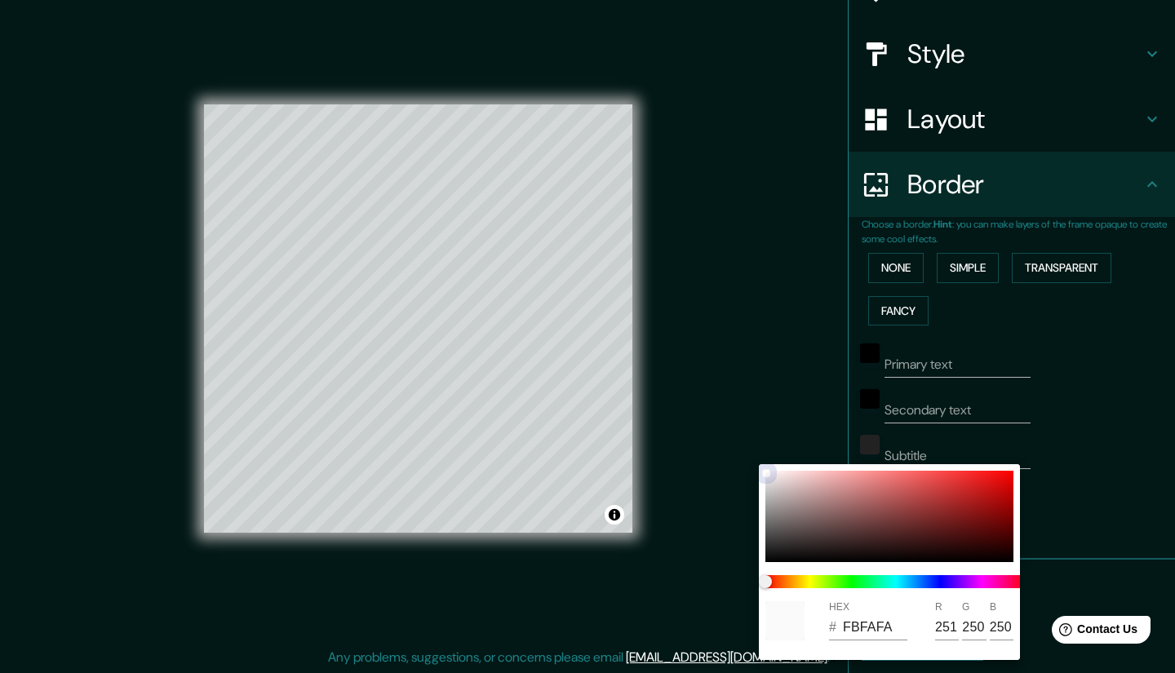
click at [777, 546] on div at bounding box center [890, 516] width 248 height 91
type input "2A2828"
type input "42"
type input "40"
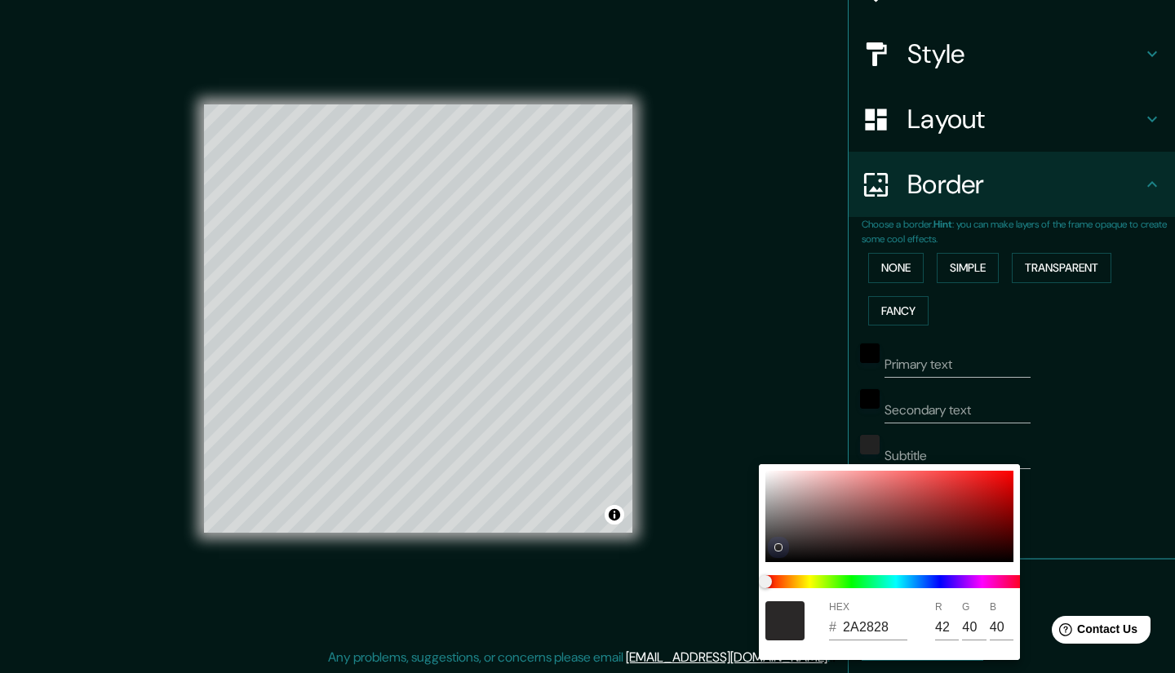
type input "212121"
type input "33"
drag, startPoint x: 761, startPoint y: 536, endPoint x: 764, endPoint y: 476, distance: 60.5
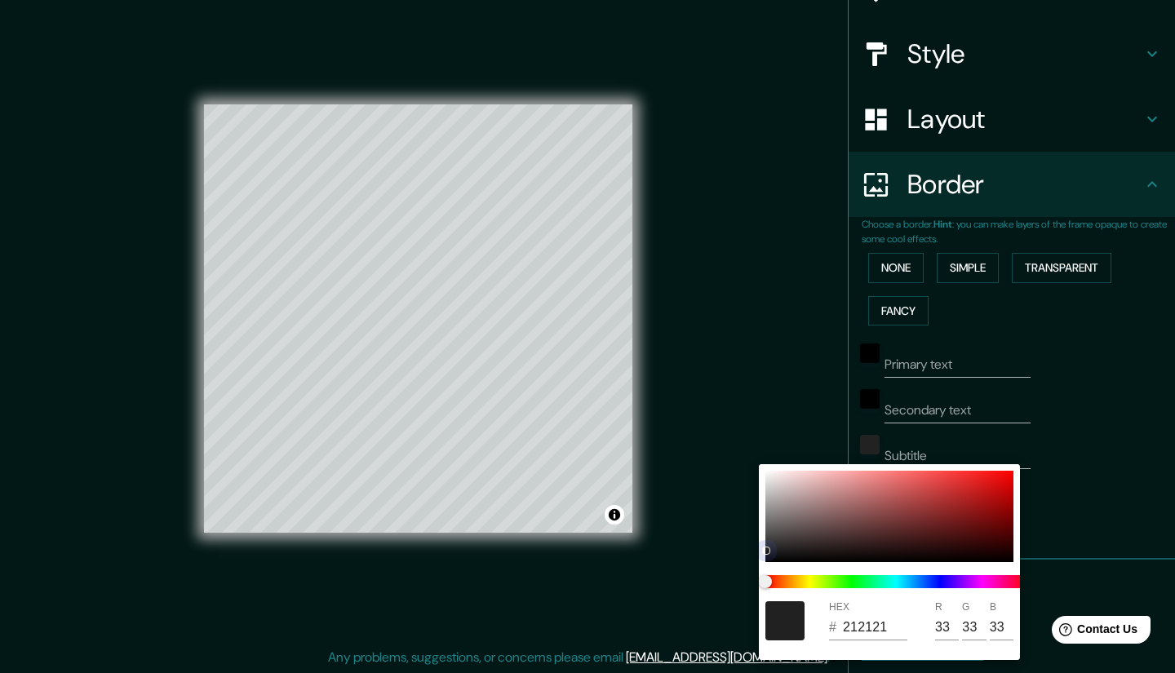
click at [763, 479] on div "HEX # 212121 R 33 G 33 B 33" at bounding box center [889, 562] width 261 height 196
click at [766, 473] on div at bounding box center [890, 516] width 248 height 91
type input "FBFBFB"
type input "251"
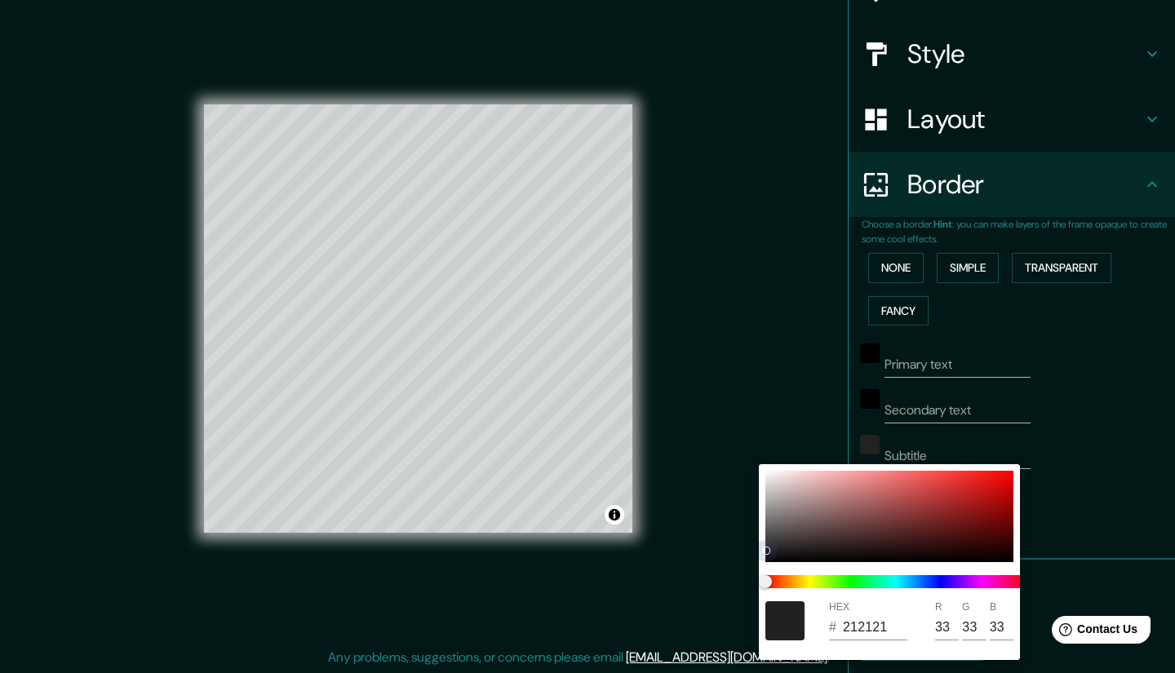
type input "251"
click at [769, 479] on div at bounding box center [890, 516] width 248 height 91
type input "E9E6E6"
type input "233"
type input "230"
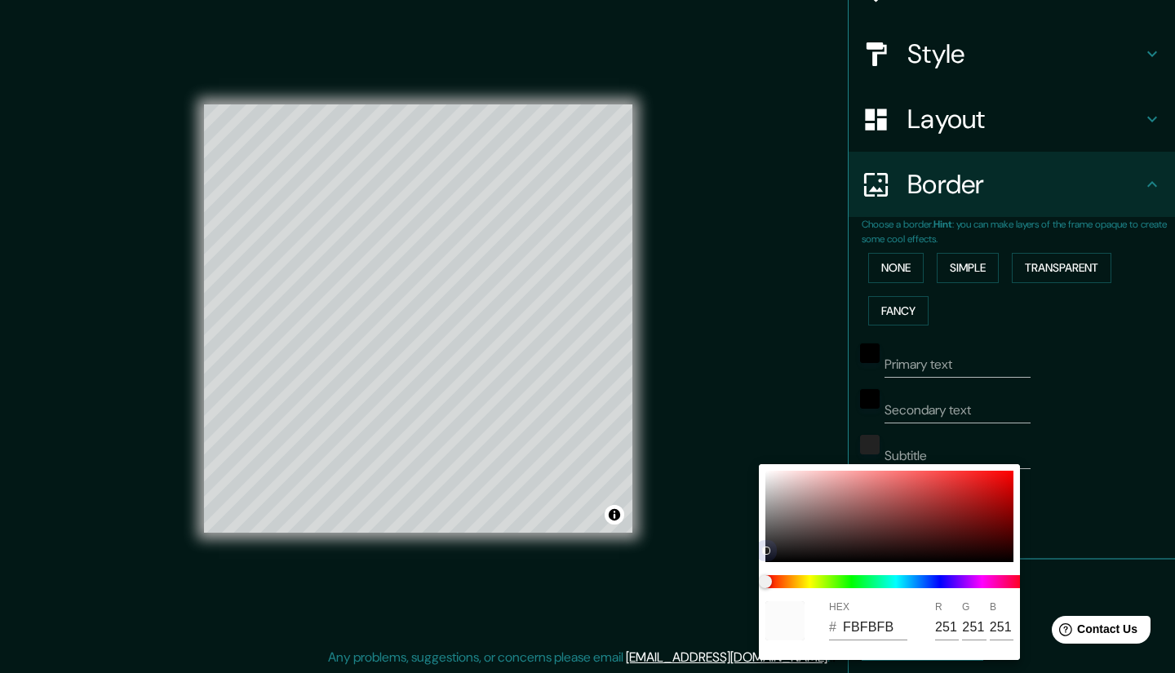
type input "230"
type input "0A0A0A"
type input "10"
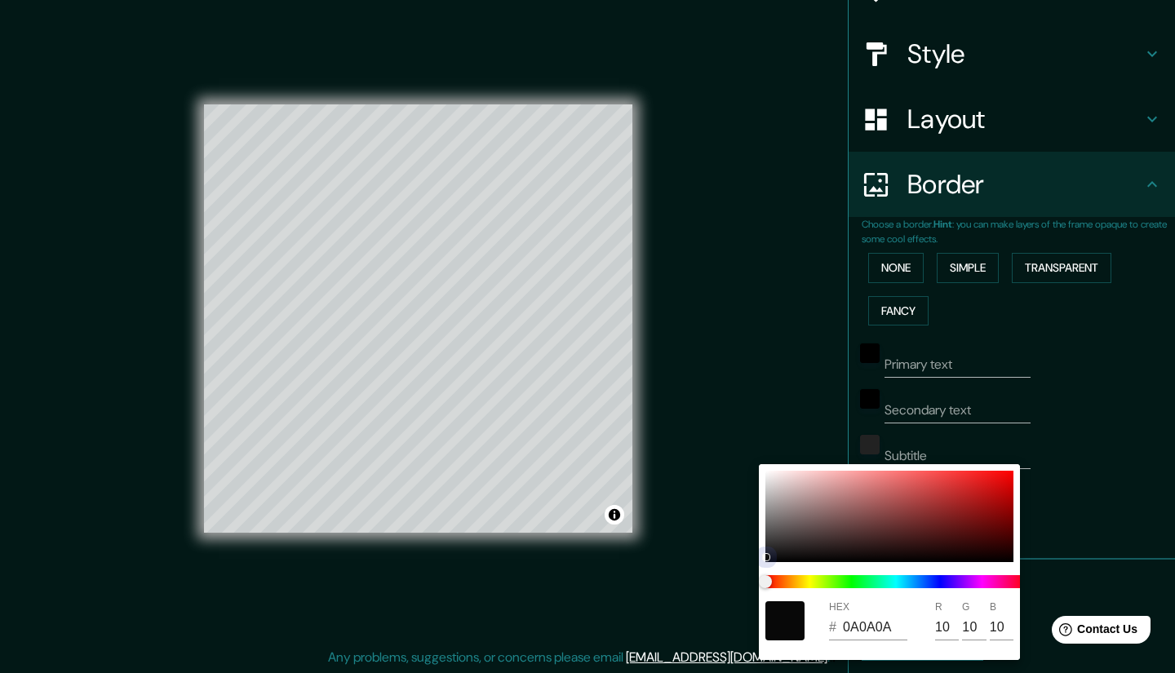
type input "0C0C0C"
type input "12"
type input "2F2E2E"
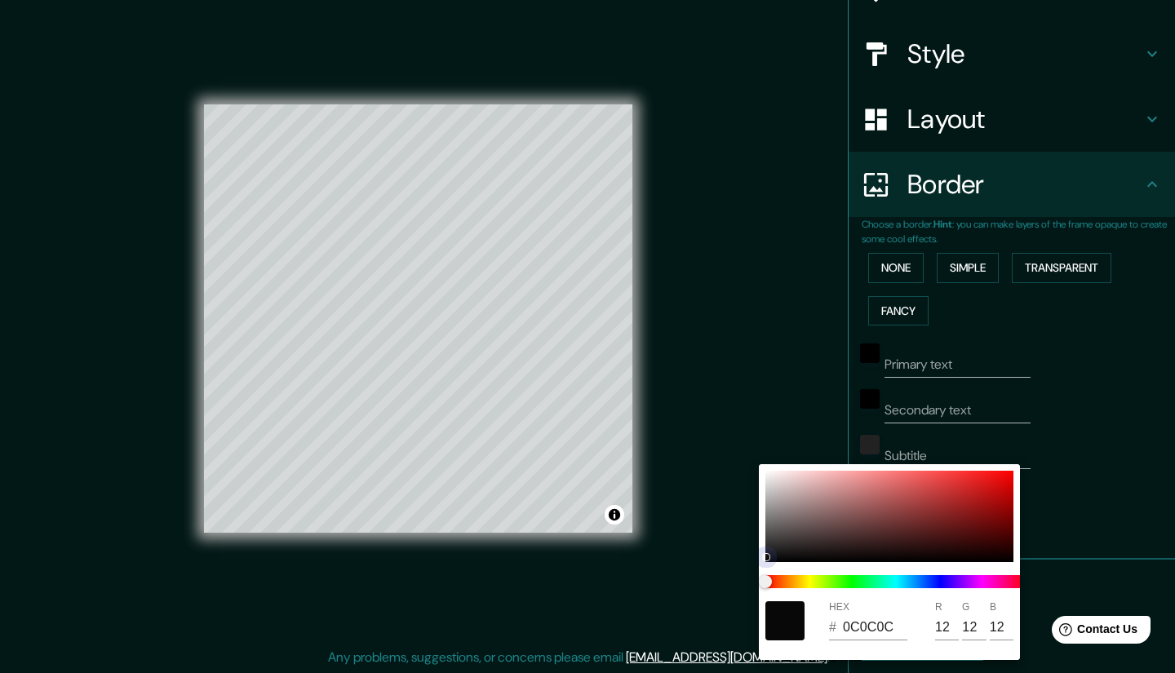
type input "47"
type input "46"
type input "3F3E3E"
type input "63"
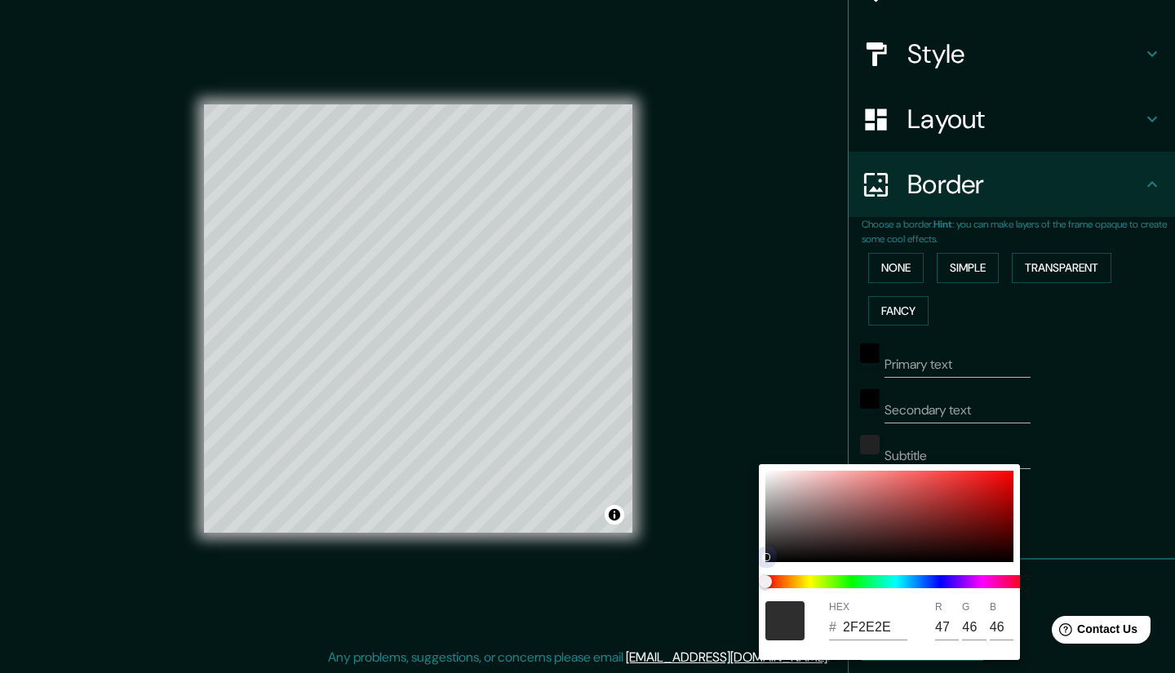
type input "62"
type input "E6E3E3"
type input "230"
type input "227"
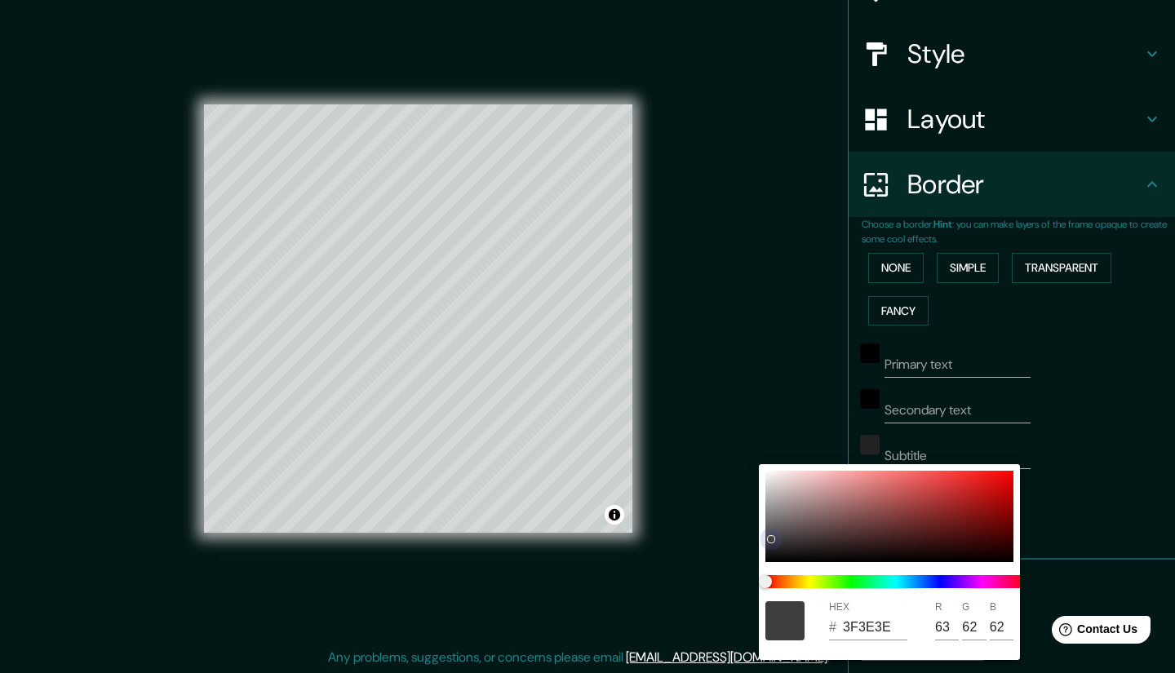
type input "227"
click at [769, 536] on div at bounding box center [771, 539] width 7 height 7
type input "F0EEEE"
type input "240"
type input "238"
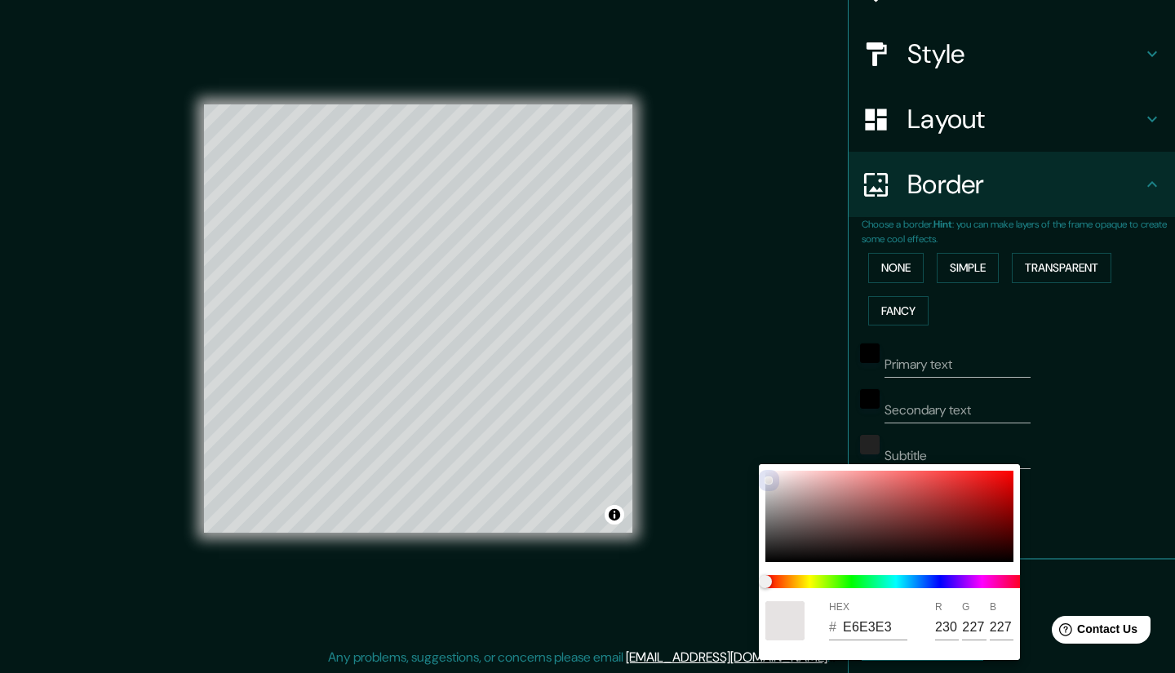
type input "238"
drag, startPoint x: 769, startPoint y: 476, endPoint x: 749, endPoint y: 464, distance: 22.7
click at [749, 465] on div "HEX # F0EEEE R 240 G 238 B 238" at bounding box center [587, 336] width 1175 height 673
click at [771, 510] on div at bounding box center [890, 516] width 248 height 91
type input "918E8E"
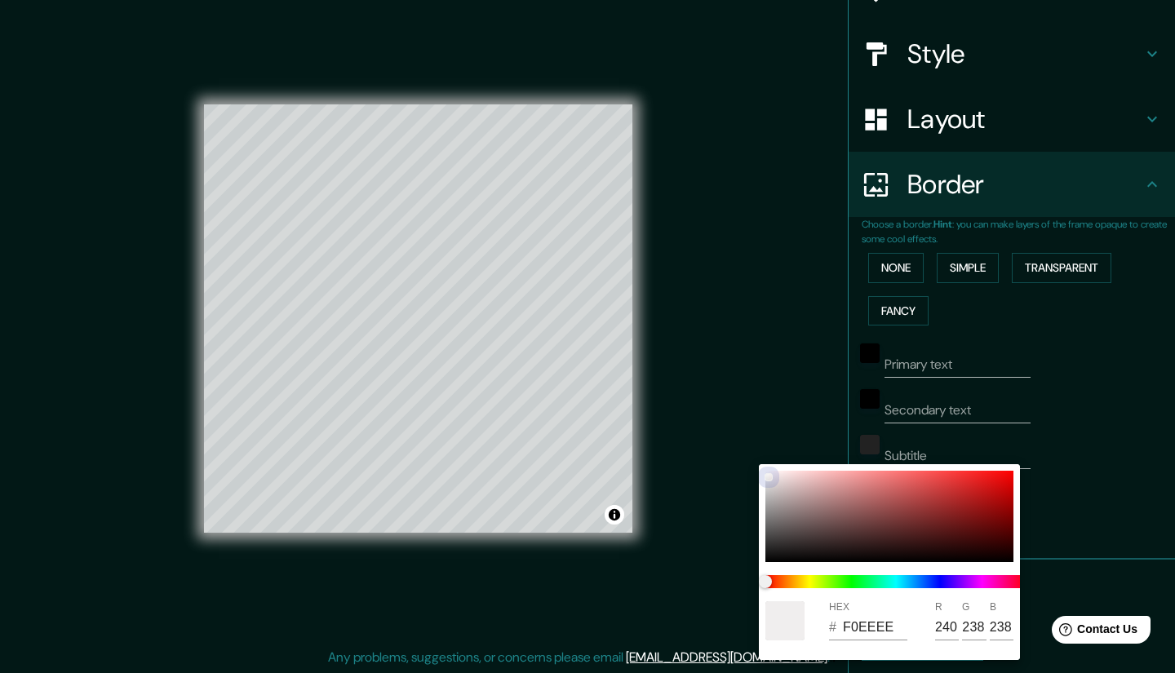
type input "145"
type input "142"
type input "0C0C0C"
type input "12"
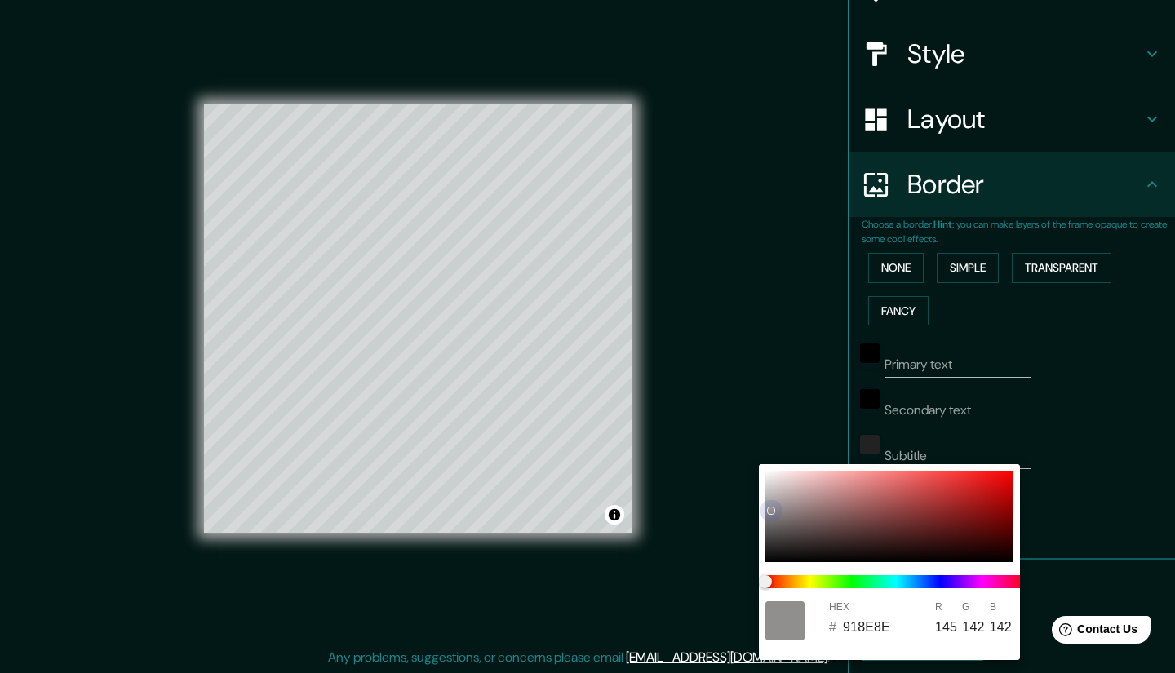
type input "12"
type input "010101"
type input "1"
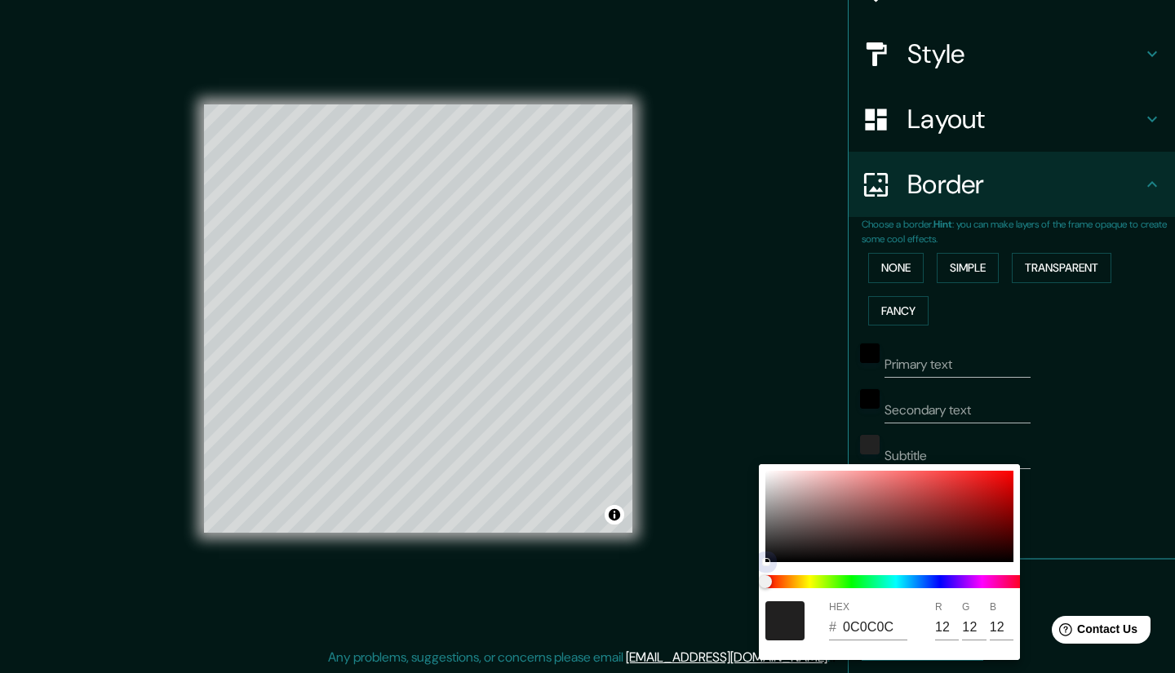
type input "1"
drag, startPoint x: 772, startPoint y: 513, endPoint x: 767, endPoint y: 570, distance: 57.3
click at [767, 570] on div "HEX # 010101 R 1 G 1 B 1" at bounding box center [889, 562] width 261 height 196
drag, startPoint x: 410, startPoint y: 354, endPoint x: 415, endPoint y: 339, distance: 16.3
click at [415, 339] on div at bounding box center [587, 336] width 1175 height 673
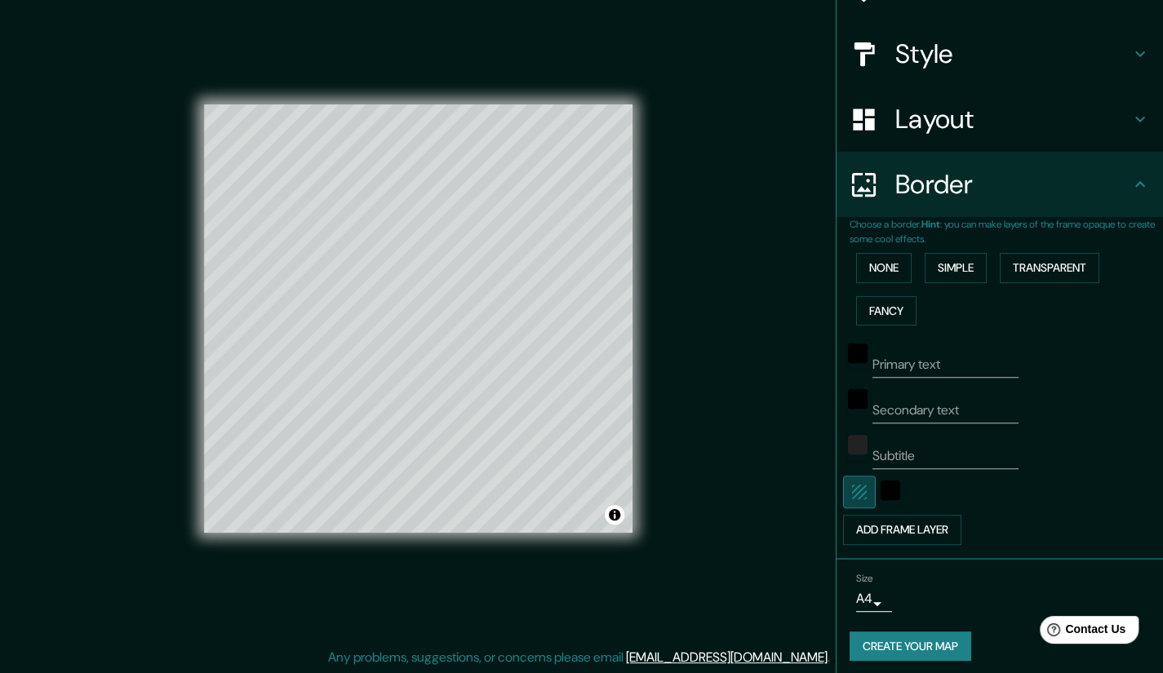
click at [854, 492] on icon "button" at bounding box center [860, 492] width 20 height 20
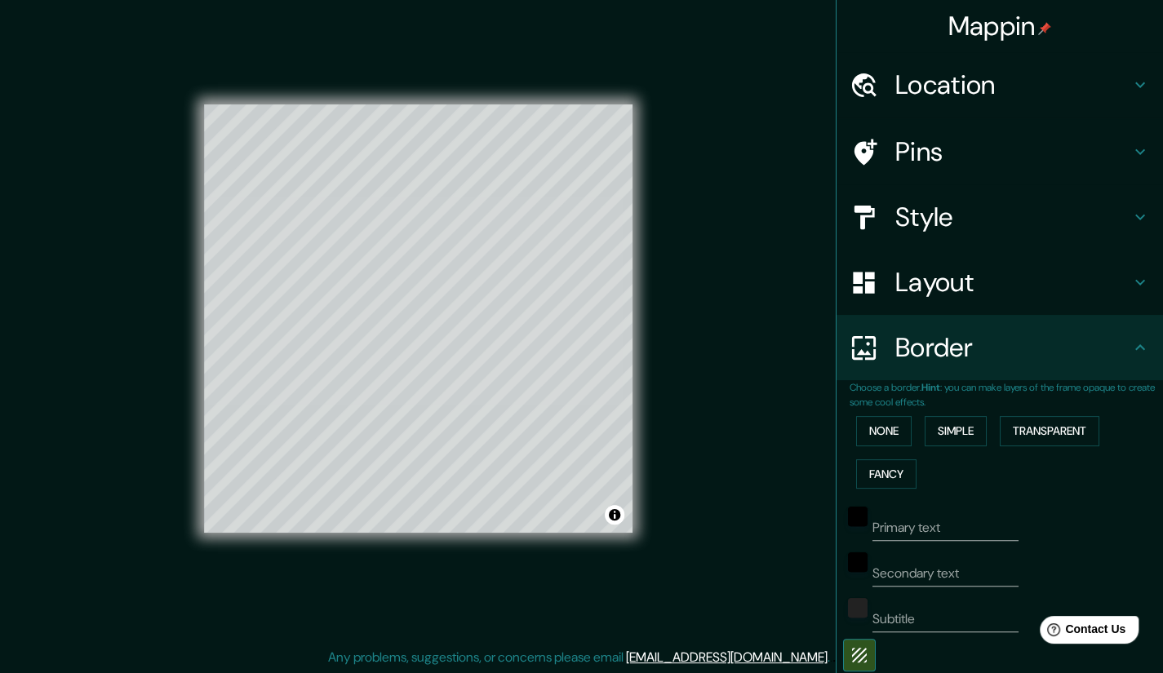
scroll to position [168, 0]
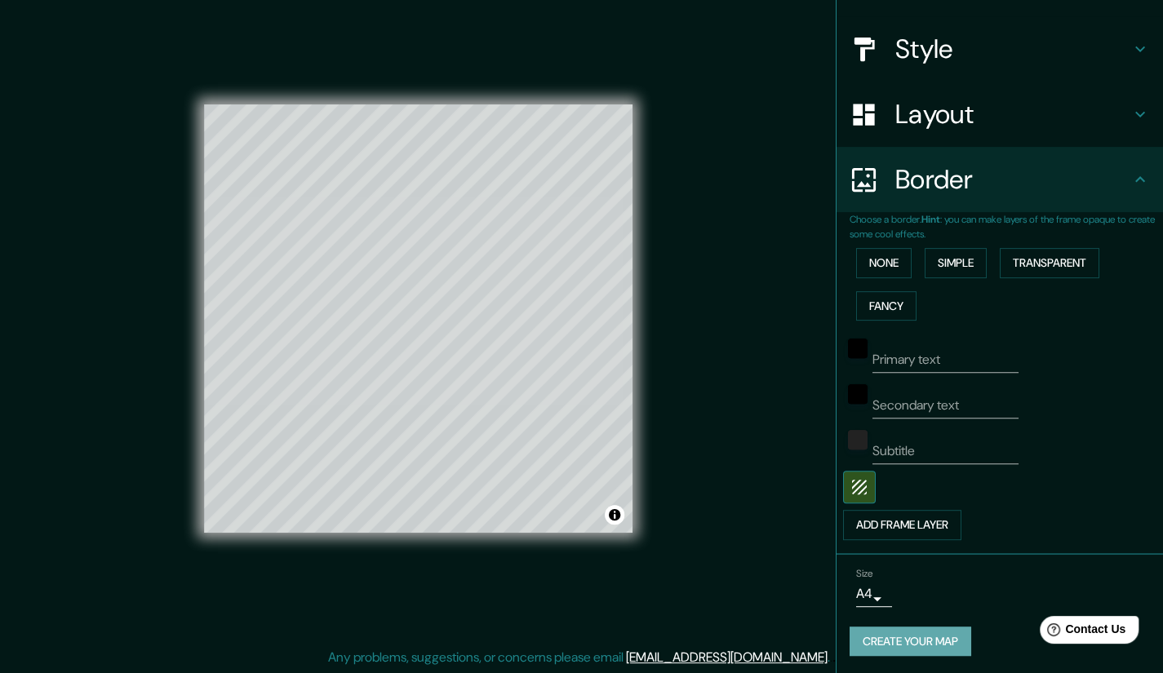
click at [908, 645] on button "Create your map" at bounding box center [911, 642] width 122 height 30
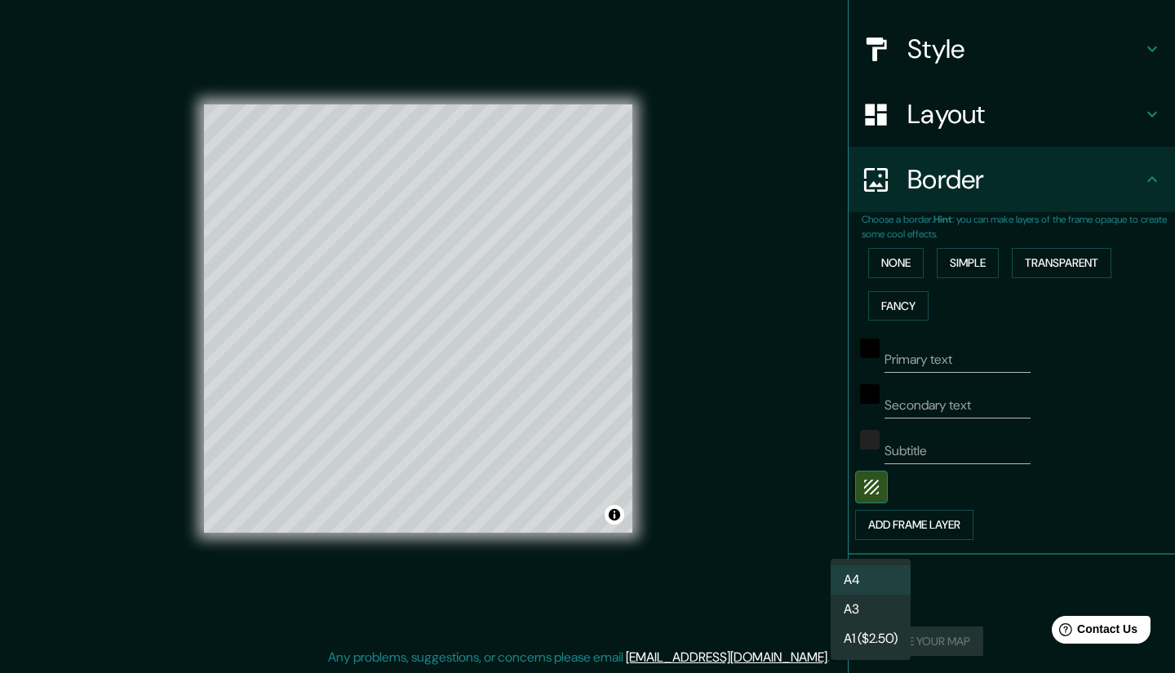
click at [866, 590] on body "Mappin Location [STREET_ADDRESS] Pins Style Layout Border Choose a border. Hint…" at bounding box center [587, 325] width 1175 height 673
click at [957, 593] on div at bounding box center [587, 336] width 1175 height 673
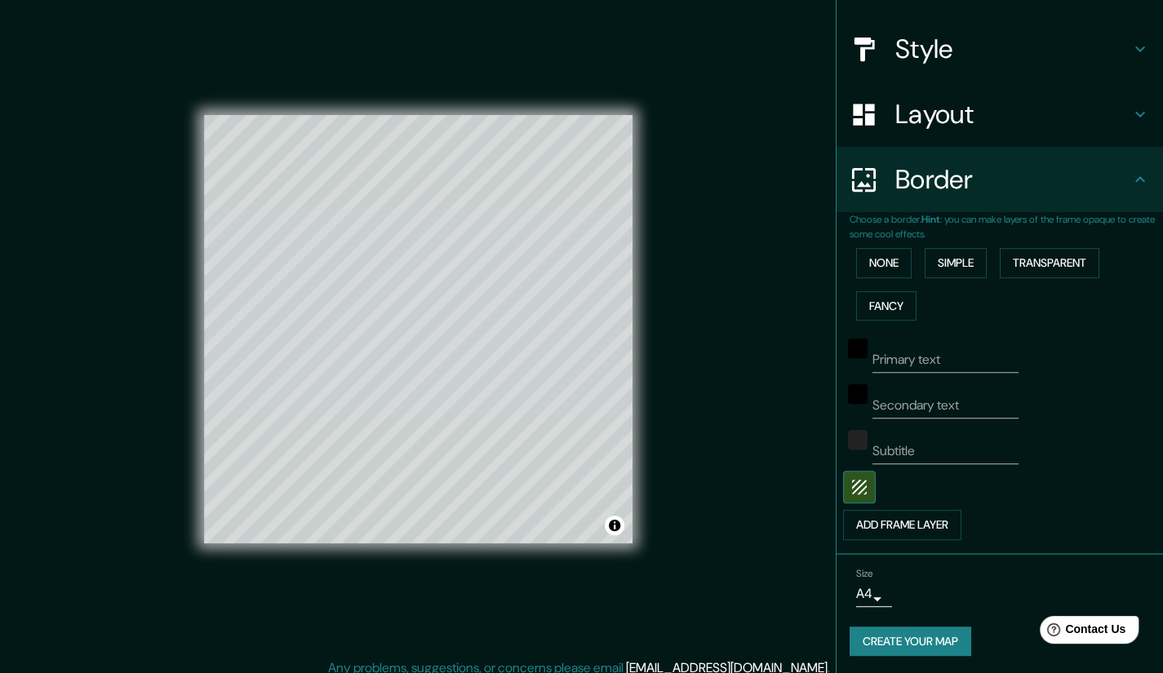
click at [710, 24] on div "Mappin Location [STREET_ADDRESS] Pins Style Layout Border Choose a border. Hint…" at bounding box center [581, 342] width 1163 height 685
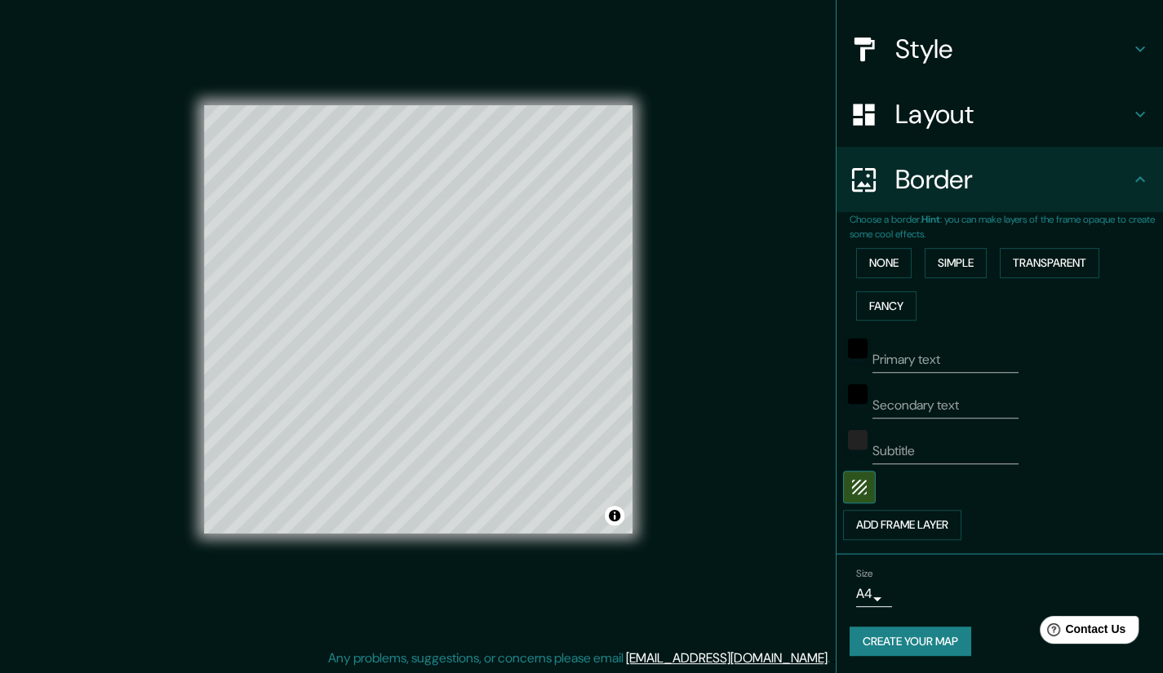
scroll to position [11, 0]
click at [44, 281] on div "Mappin Location [STREET_ADDRESS] Pins Style Layout Border Choose a border. Hint…" at bounding box center [581, 331] width 1163 height 685
click at [899, 637] on button "Create your map" at bounding box center [911, 642] width 122 height 30
click at [871, 595] on body "Mappin Location [STREET_ADDRESS] Pins Style Layout Border Choose a border. Hint…" at bounding box center [581, 325] width 1163 height 673
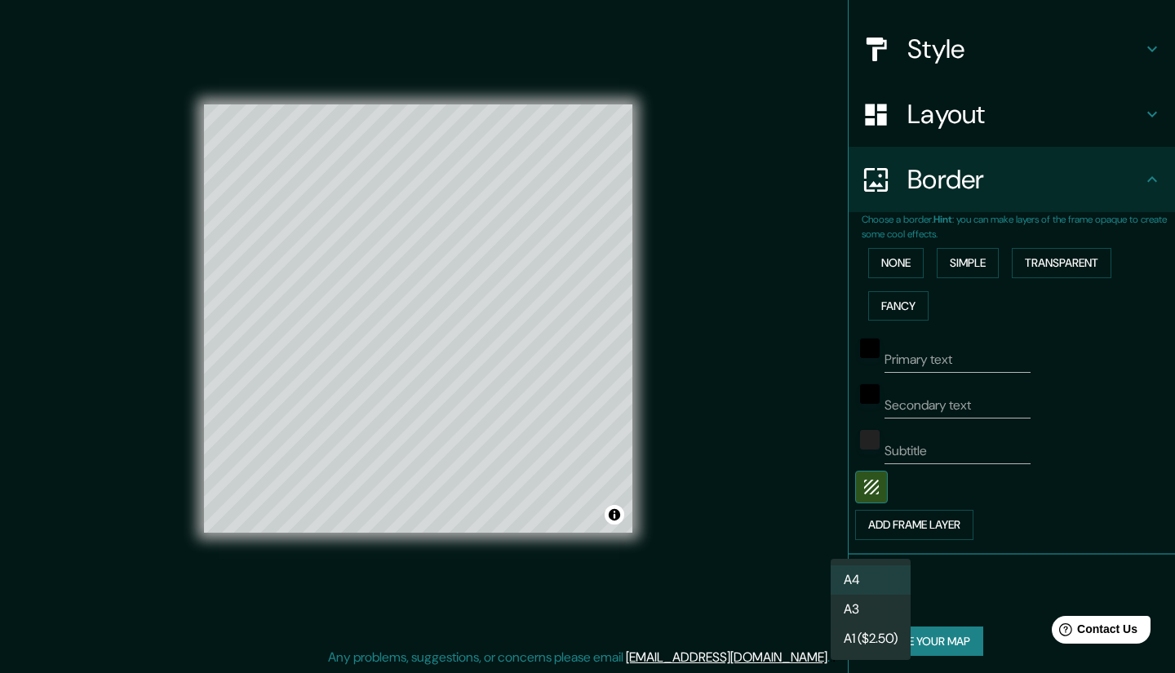
click at [882, 616] on li "A3" at bounding box center [871, 609] width 80 height 29
type input "a4"
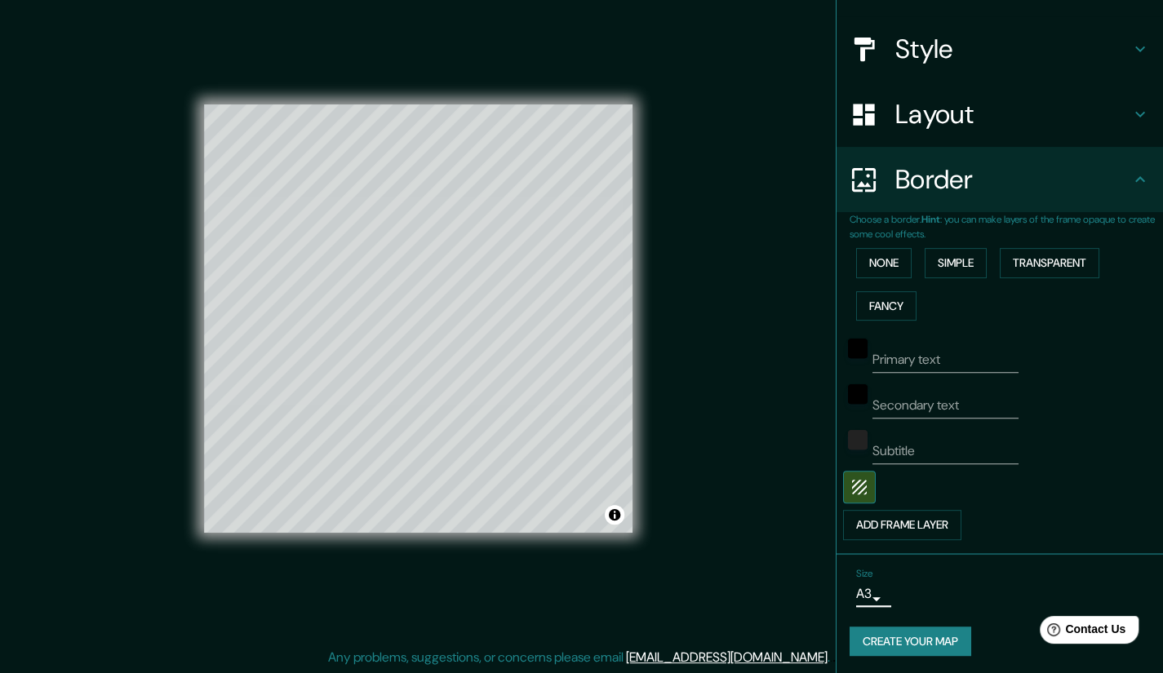
click at [901, 637] on button "Create your map" at bounding box center [911, 642] width 122 height 30
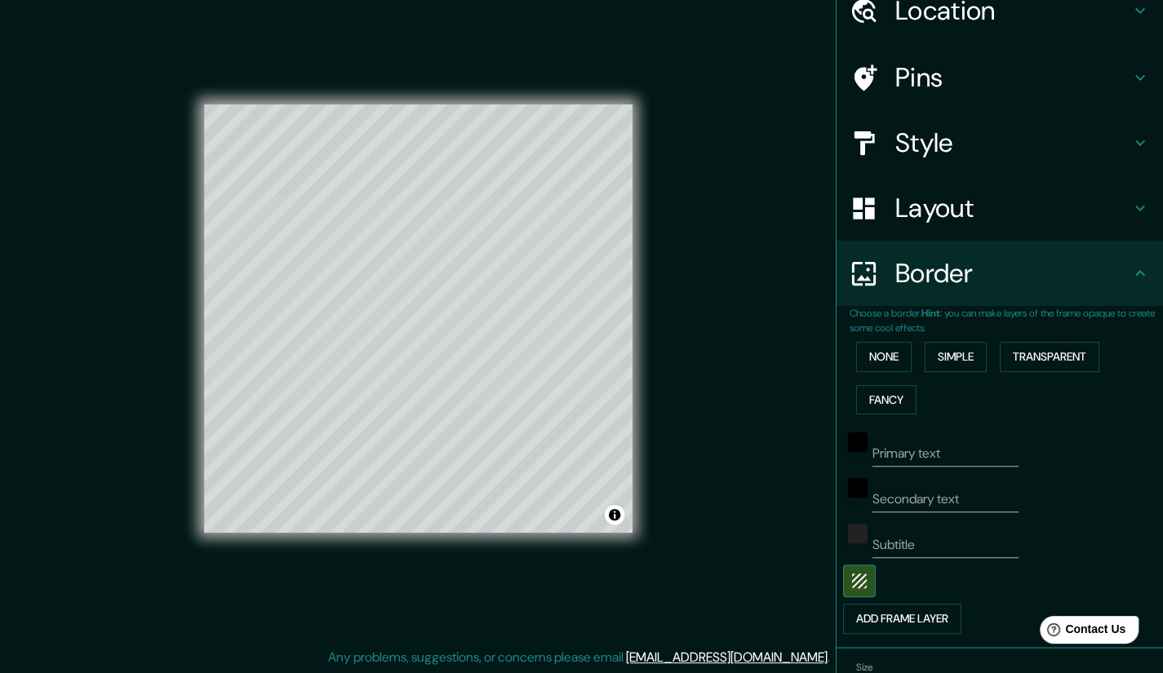
scroll to position [0, 0]
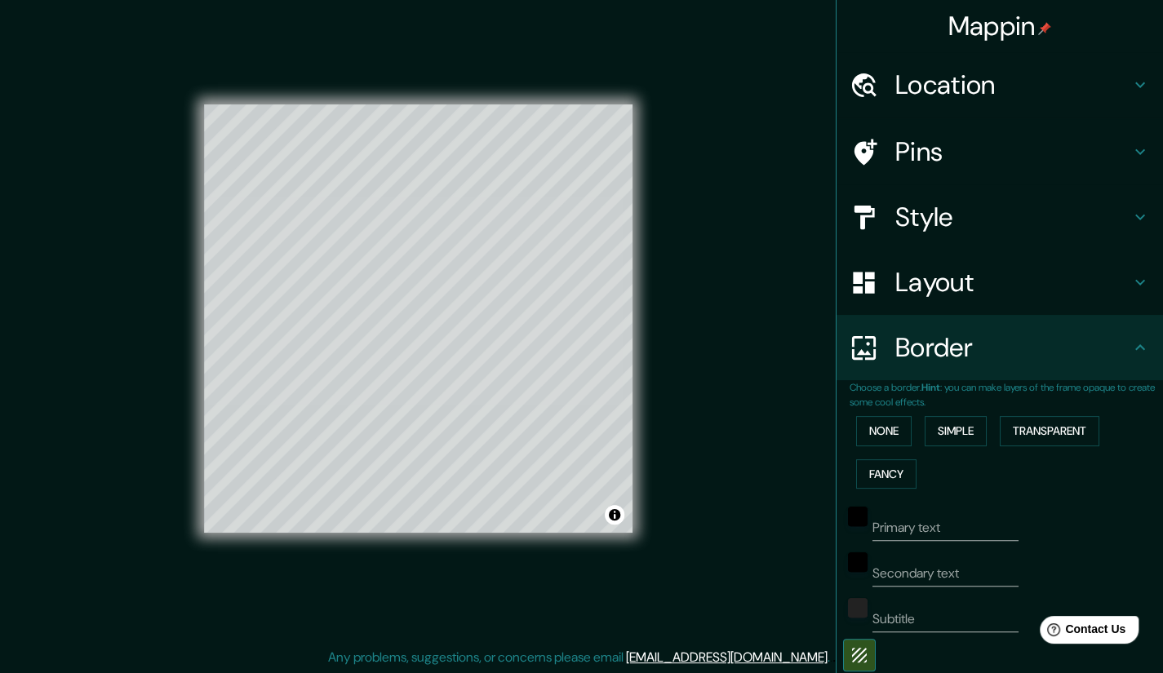
click at [997, 33] on h4 "Mappin" at bounding box center [1000, 26] width 104 height 33
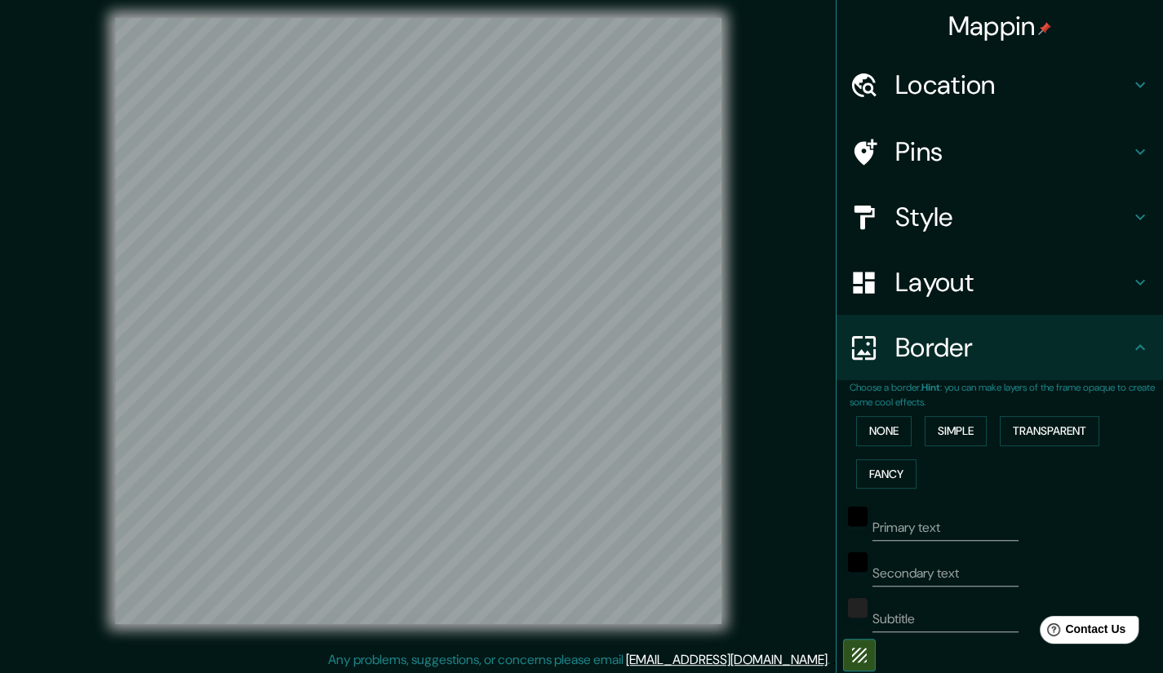
scroll to position [11, 0]
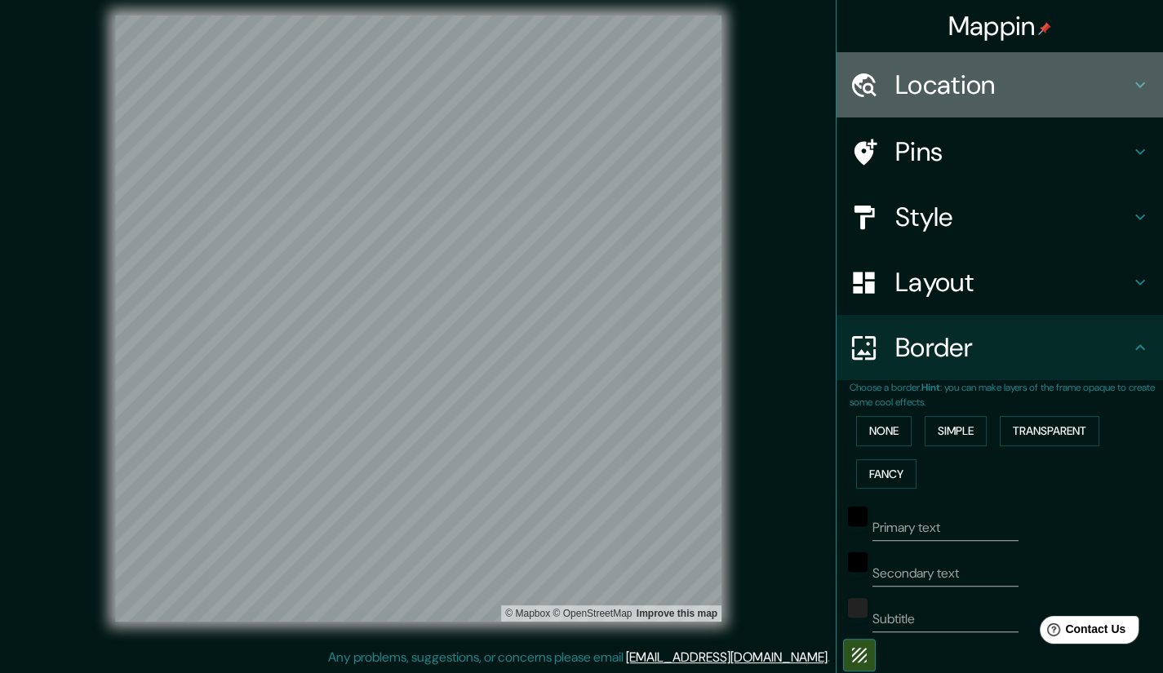
click at [1011, 84] on h4 "Location" at bounding box center [1012, 85] width 235 height 33
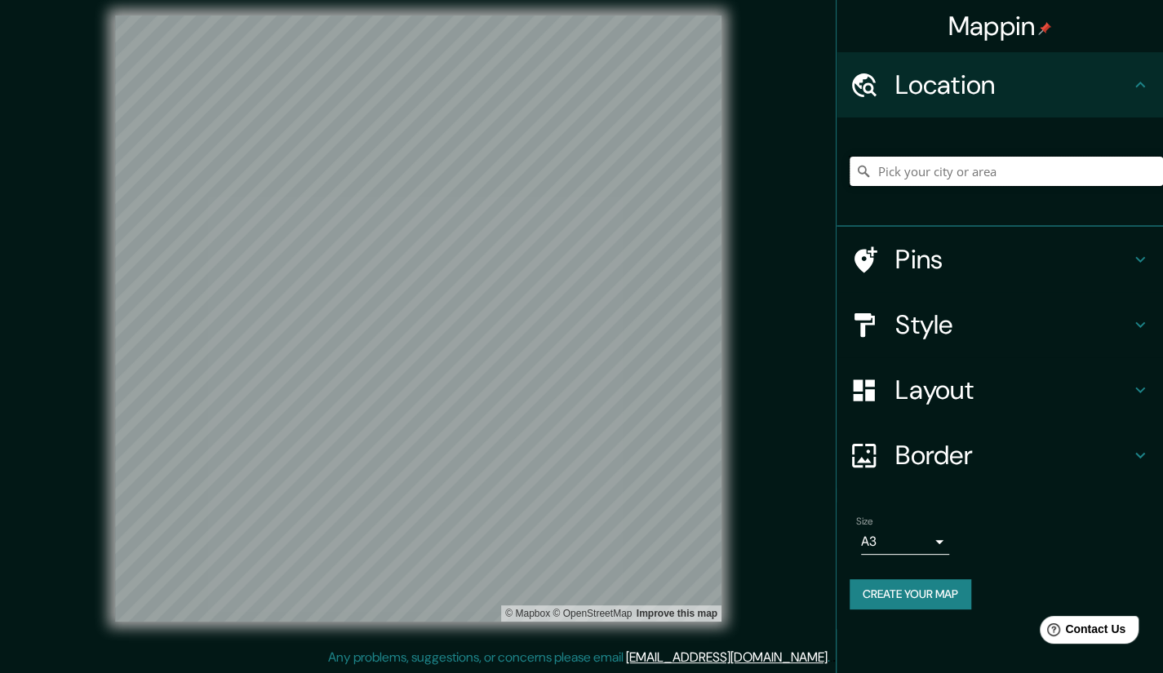
click at [940, 172] on input "Pick your city or area" at bounding box center [1006, 171] width 313 height 29
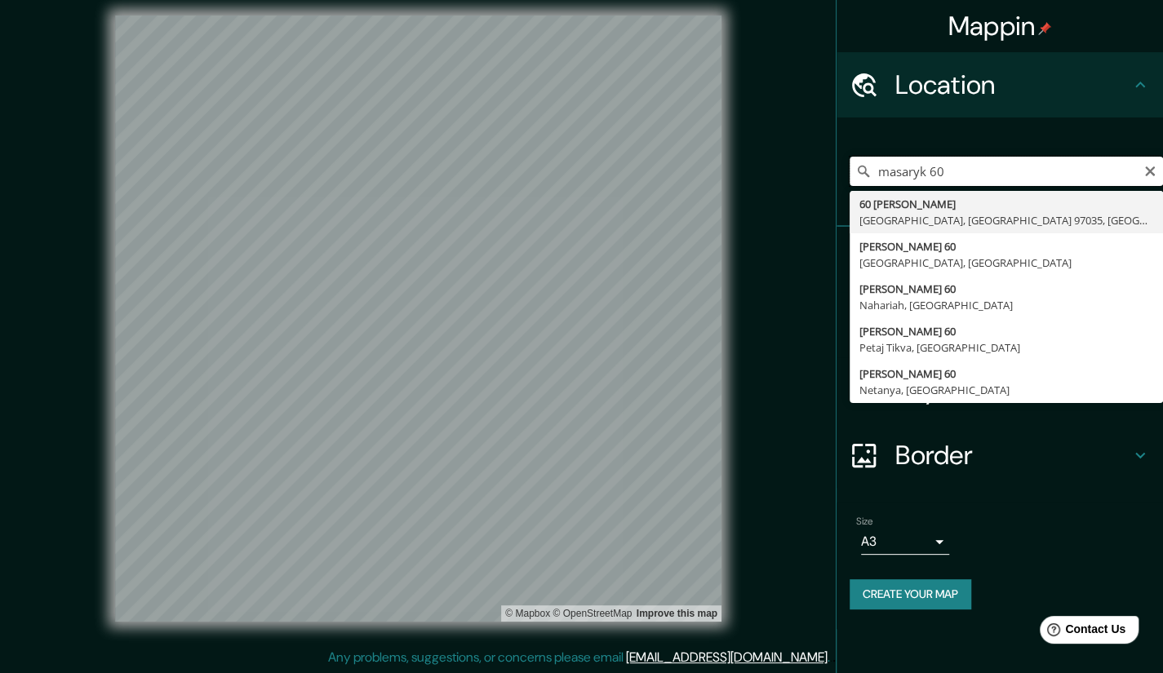
click at [883, 174] on input "masaryk 60" at bounding box center [1006, 171] width 313 height 29
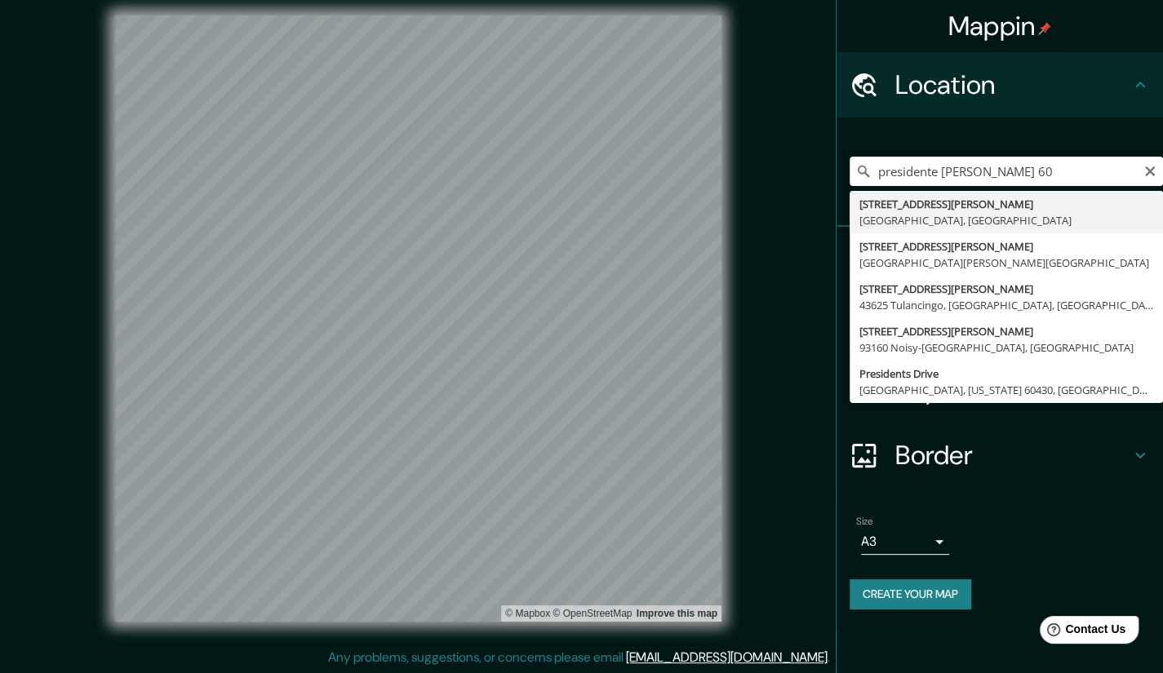
type input "[STREET_ADDRESS]"
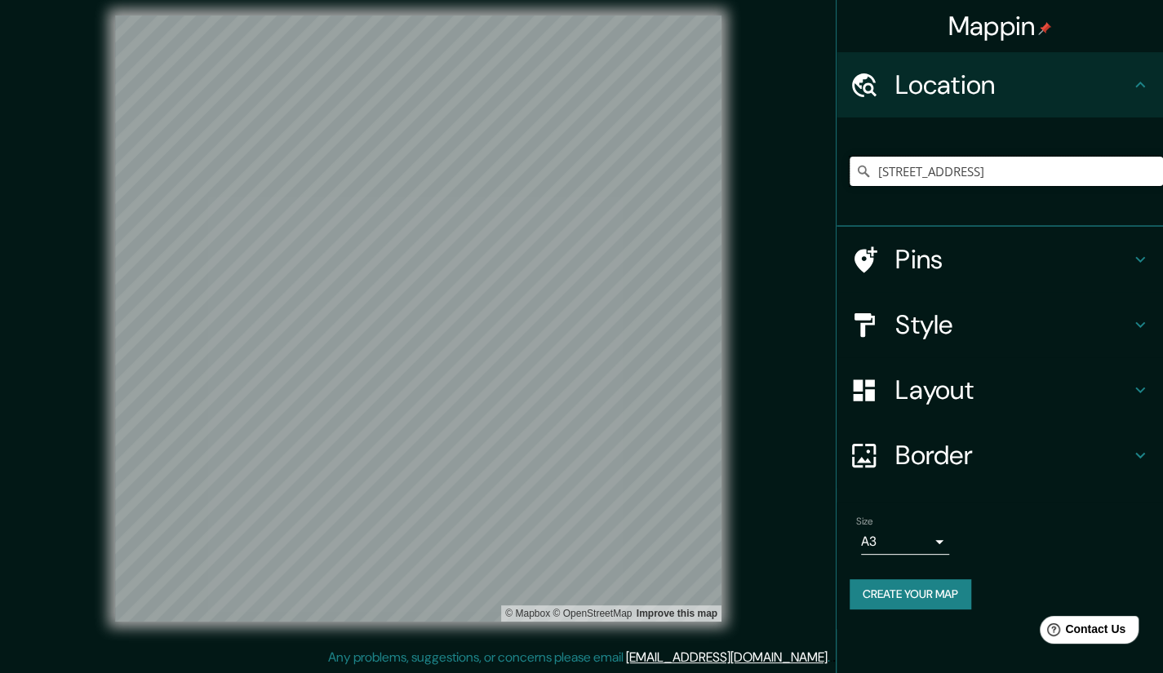
scroll to position [0, 0]
click at [934, 600] on button "Create your map" at bounding box center [911, 594] width 122 height 30
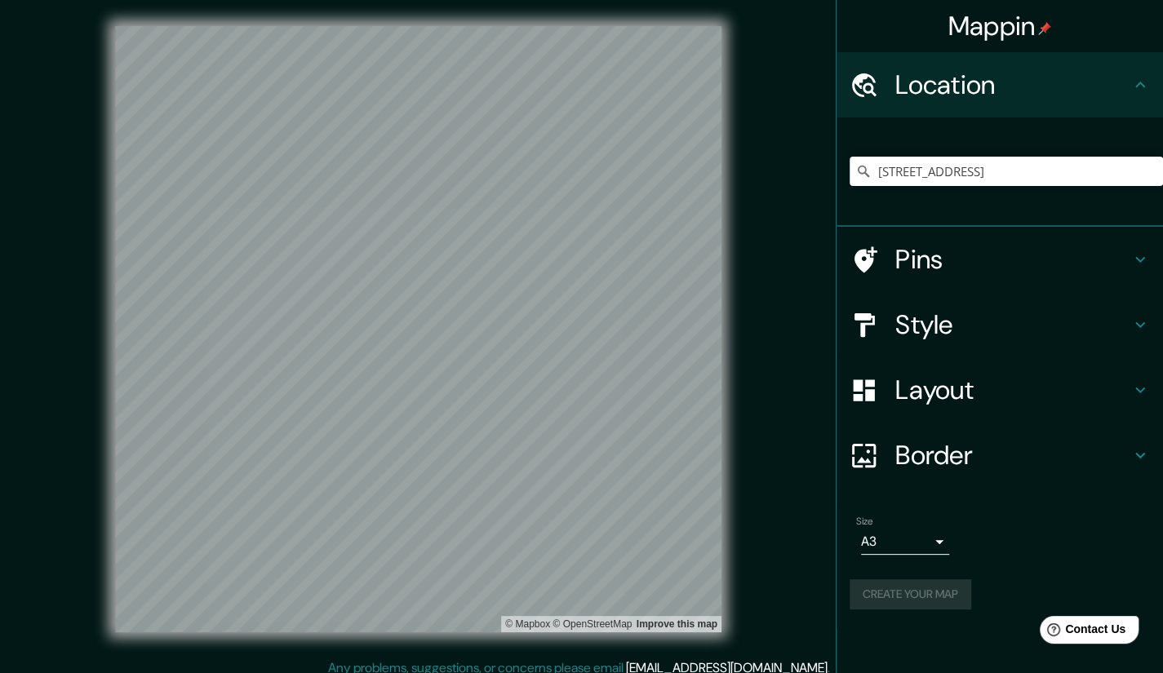
drag, startPoint x: 781, startPoint y: 336, endPoint x: 1147, endPoint y: 93, distance: 439.1
click at [1147, 94] on icon at bounding box center [1140, 85] width 20 height 20
click at [1146, 93] on icon at bounding box center [1140, 85] width 20 height 20
click at [989, 260] on h4 "Pins" at bounding box center [1012, 259] width 235 height 33
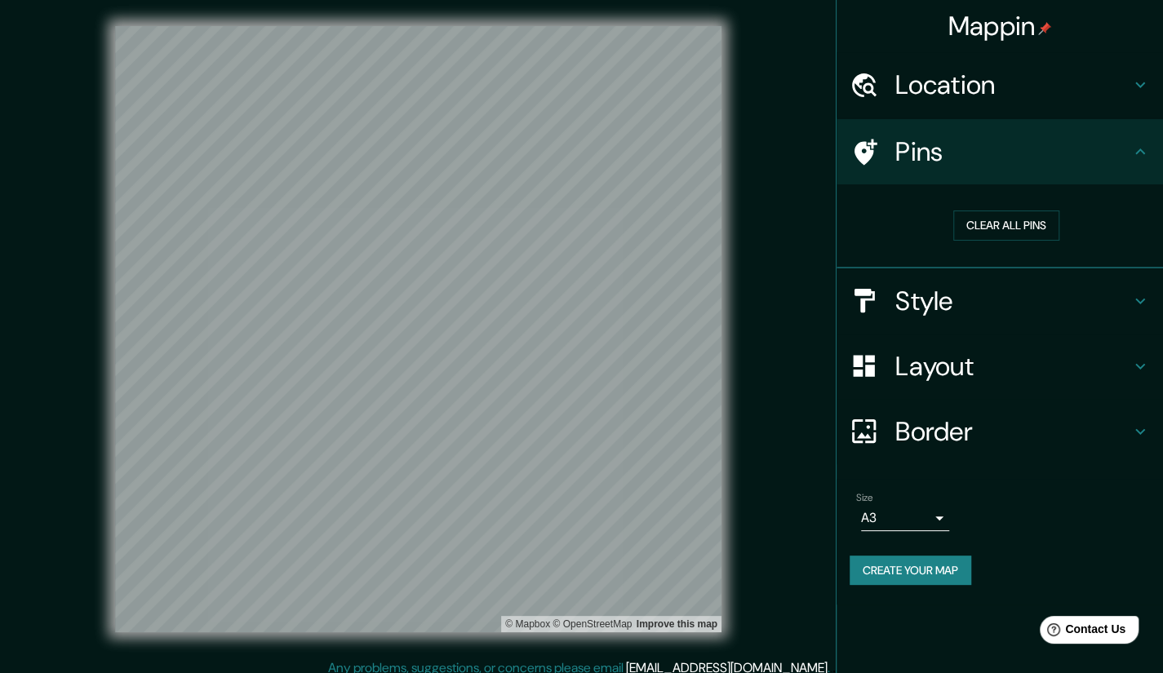
click at [997, 283] on div "Style" at bounding box center [1000, 301] width 326 height 65
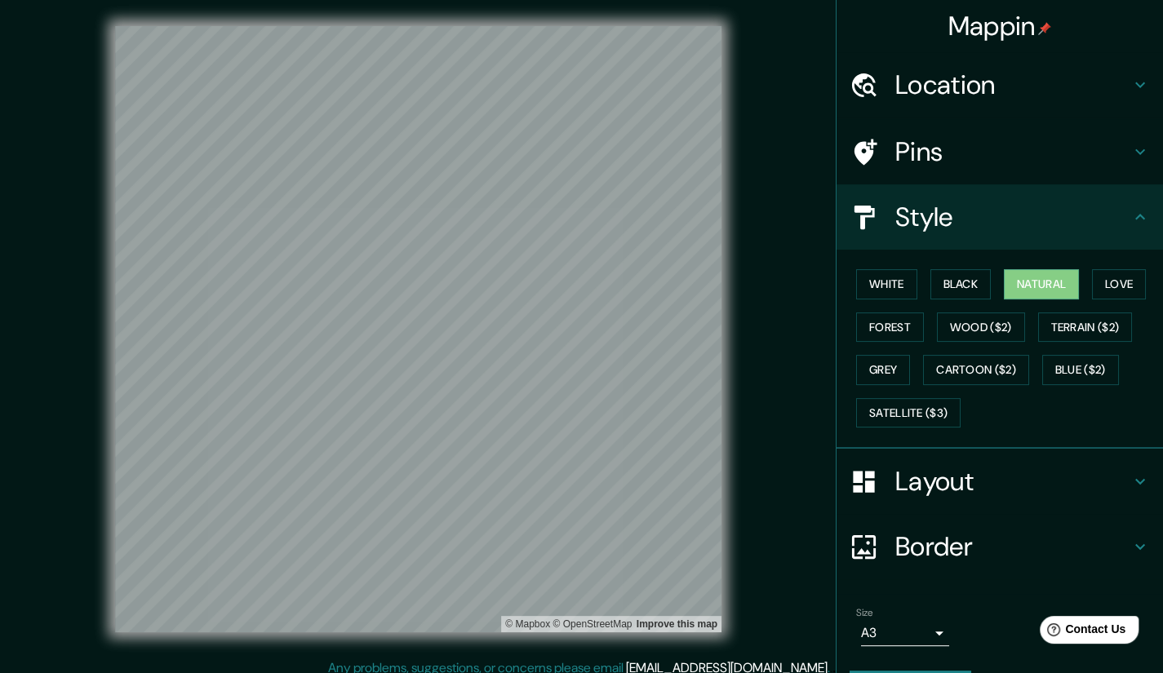
click at [969, 465] on h4 "Layout" at bounding box center [1012, 481] width 235 height 33
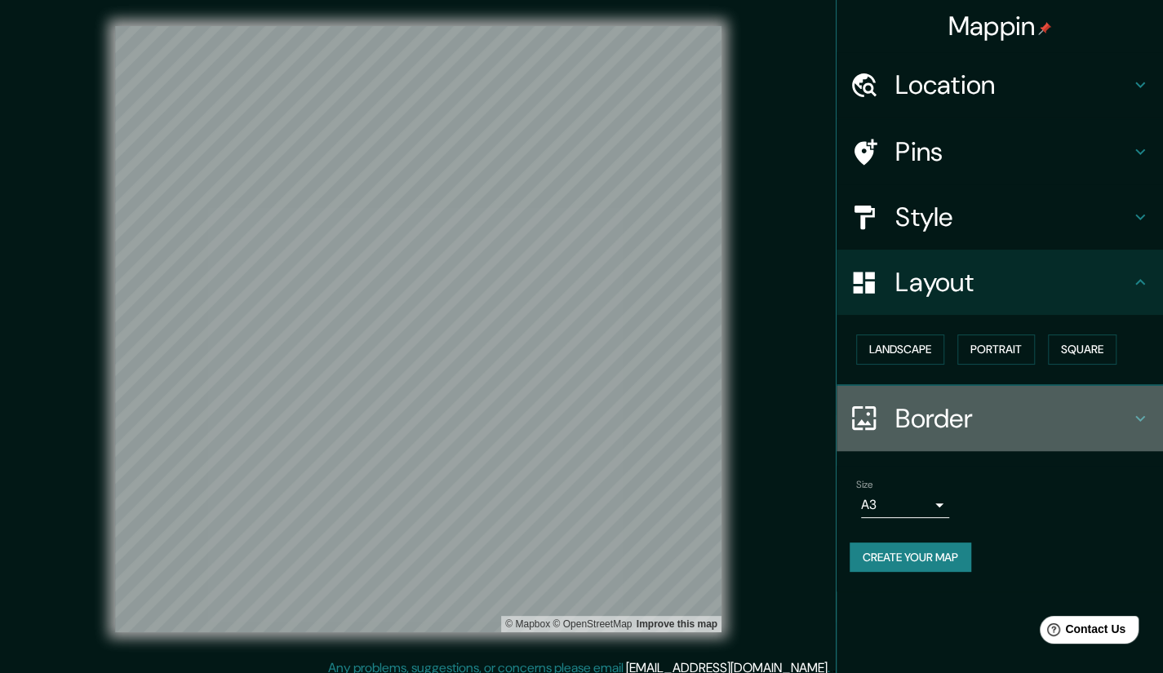
click at [947, 423] on h4 "Border" at bounding box center [1012, 418] width 235 height 33
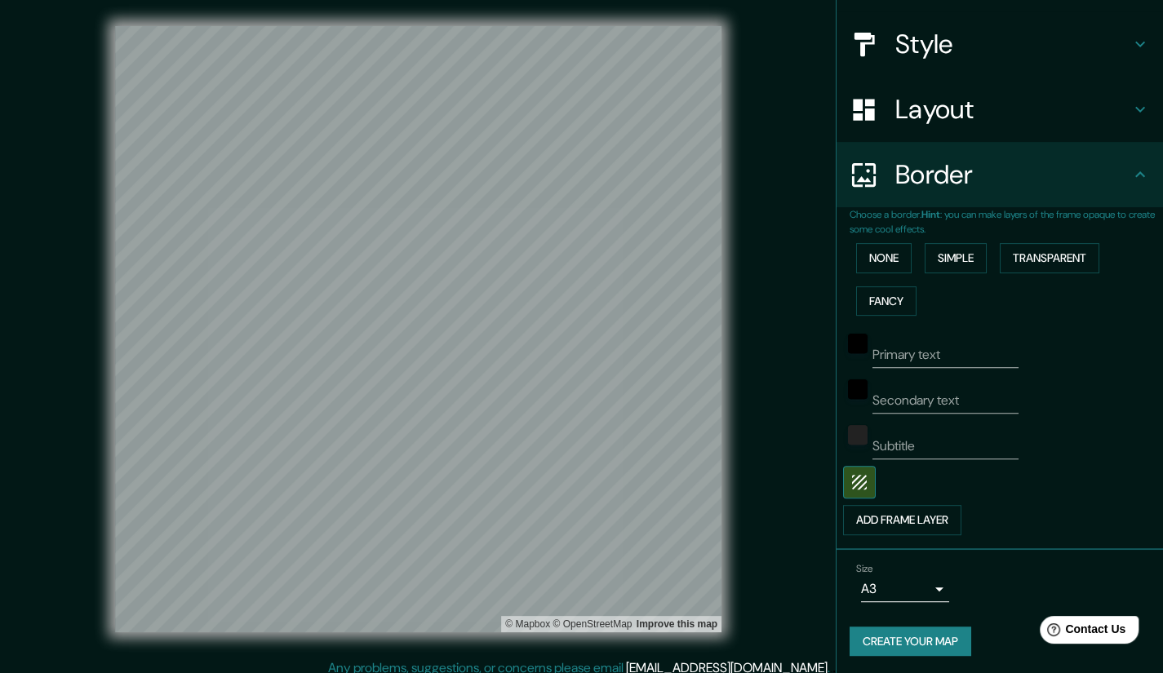
click at [916, 646] on button "Create your map" at bounding box center [911, 642] width 122 height 30
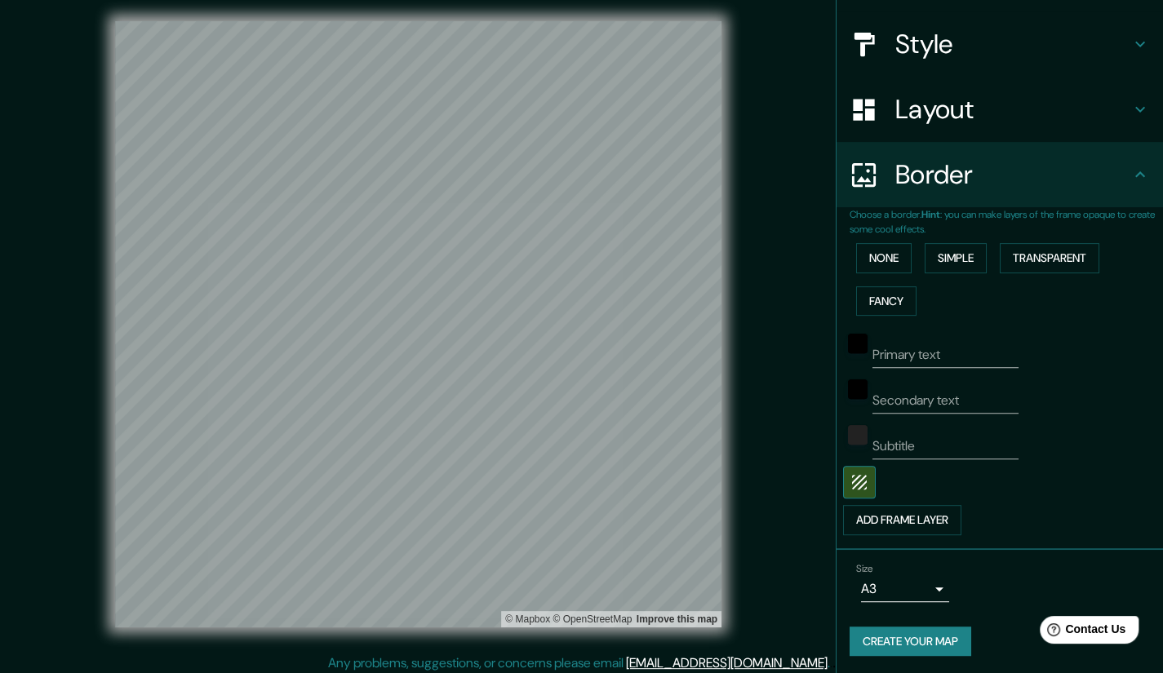
scroll to position [11, 0]
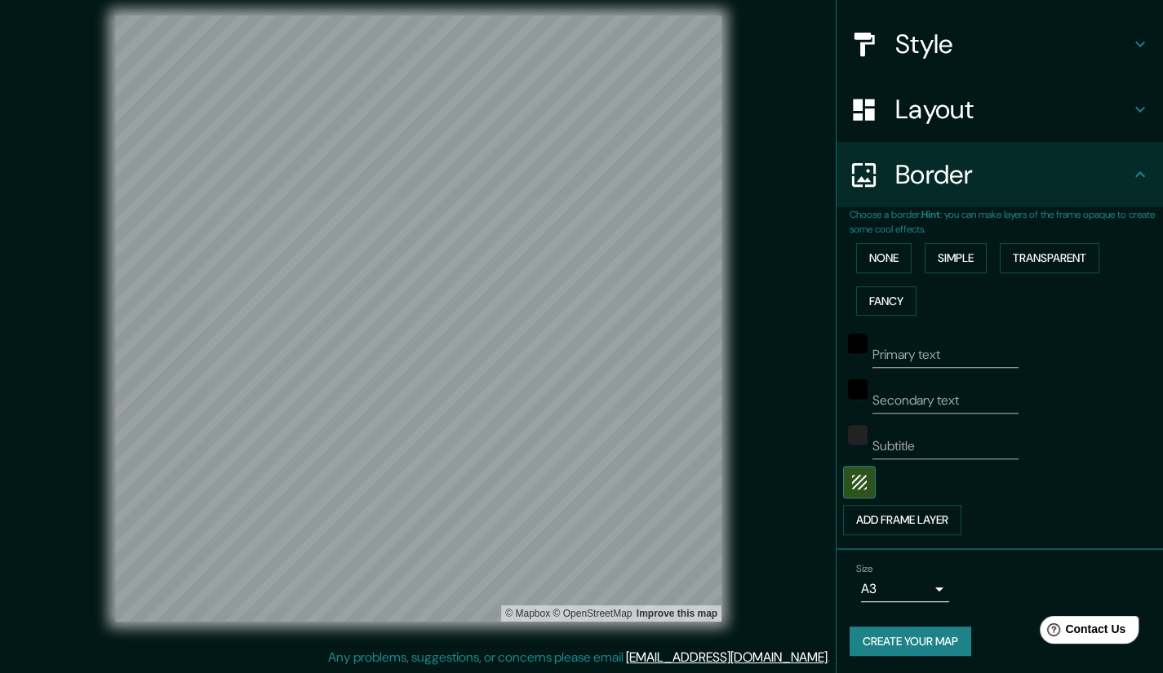
click at [933, 647] on button "Create your map" at bounding box center [911, 642] width 122 height 30
click at [890, 590] on body "Mappin Location [STREET_ADDRESS] Pins Style Layout Border Choose a border. Hint…" at bounding box center [581, 325] width 1163 height 673
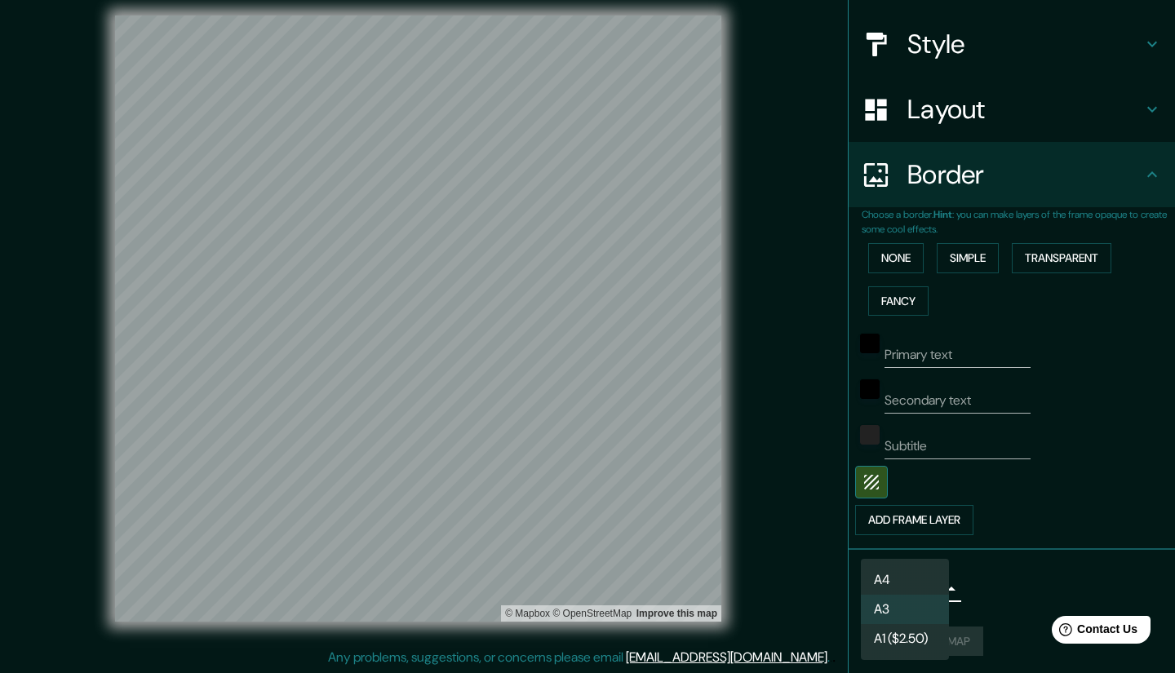
click at [913, 628] on li "A1 ($2.50)" at bounding box center [905, 638] width 88 height 29
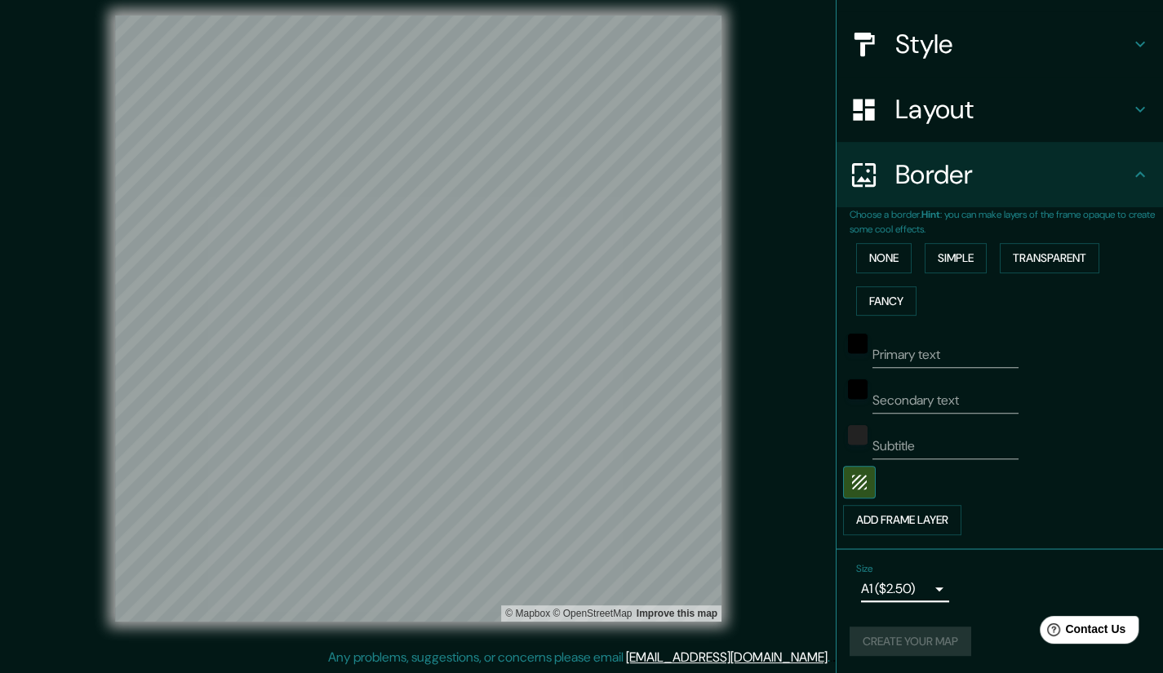
click at [908, 590] on body "Mappin Location [STREET_ADDRESS] Pins Style Layout Border Choose a border. Hint…" at bounding box center [581, 325] width 1163 height 673
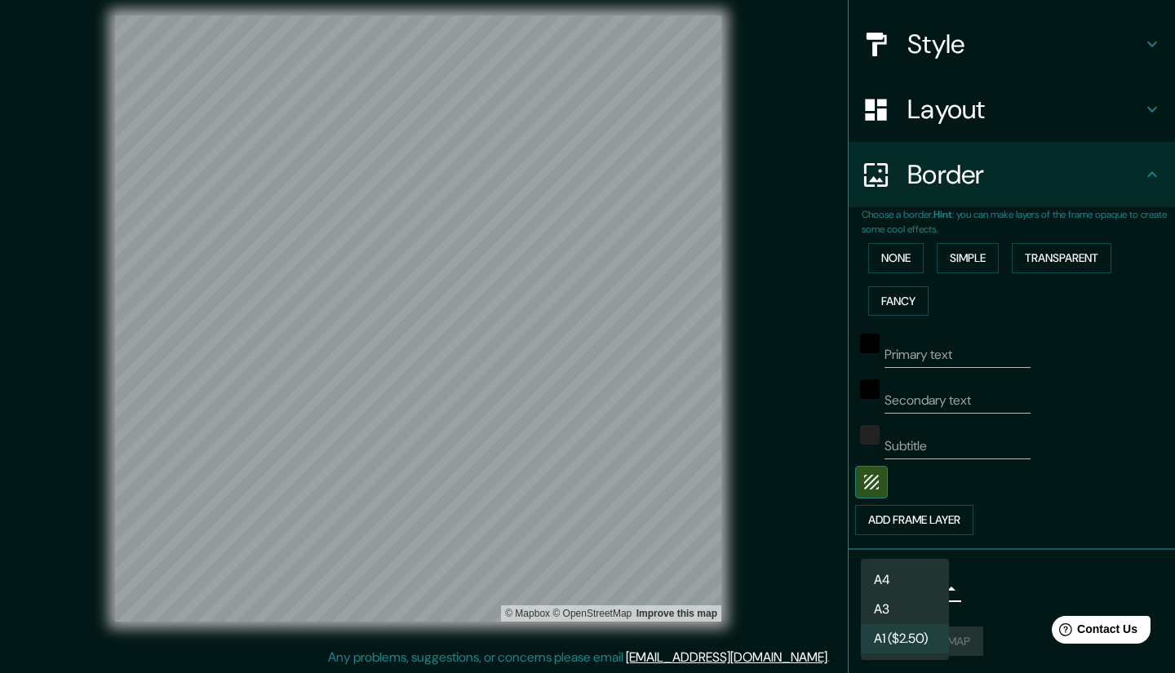
click at [915, 580] on li "A4" at bounding box center [905, 580] width 88 height 29
type input "single"
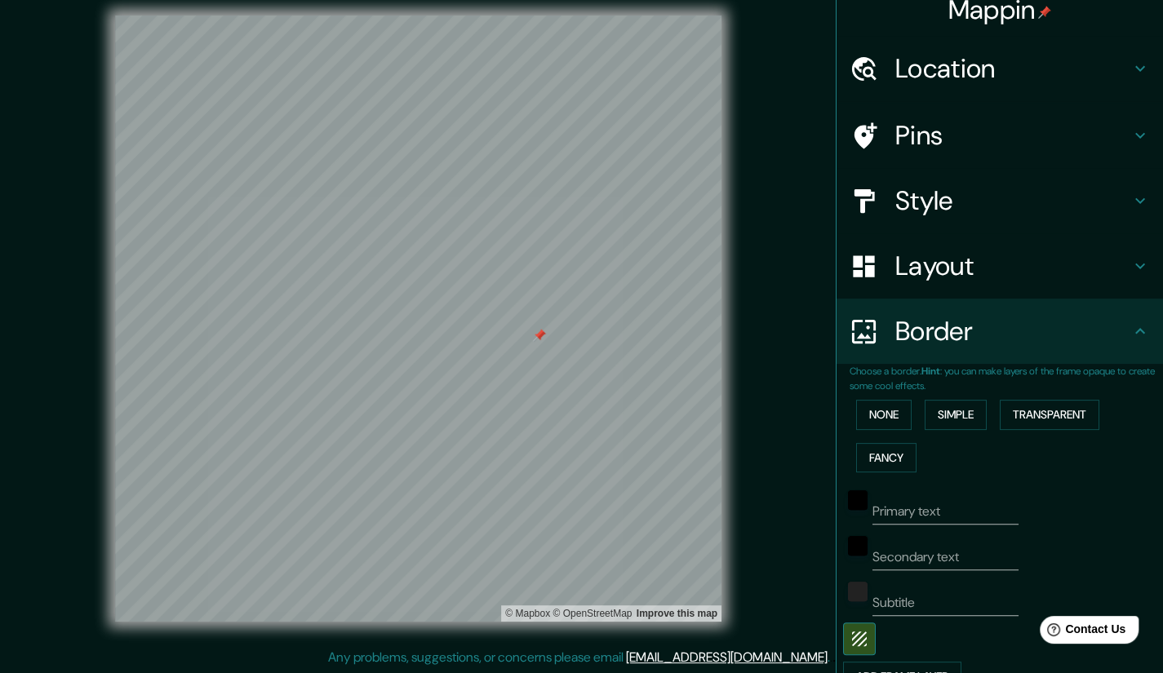
scroll to position [0, 0]
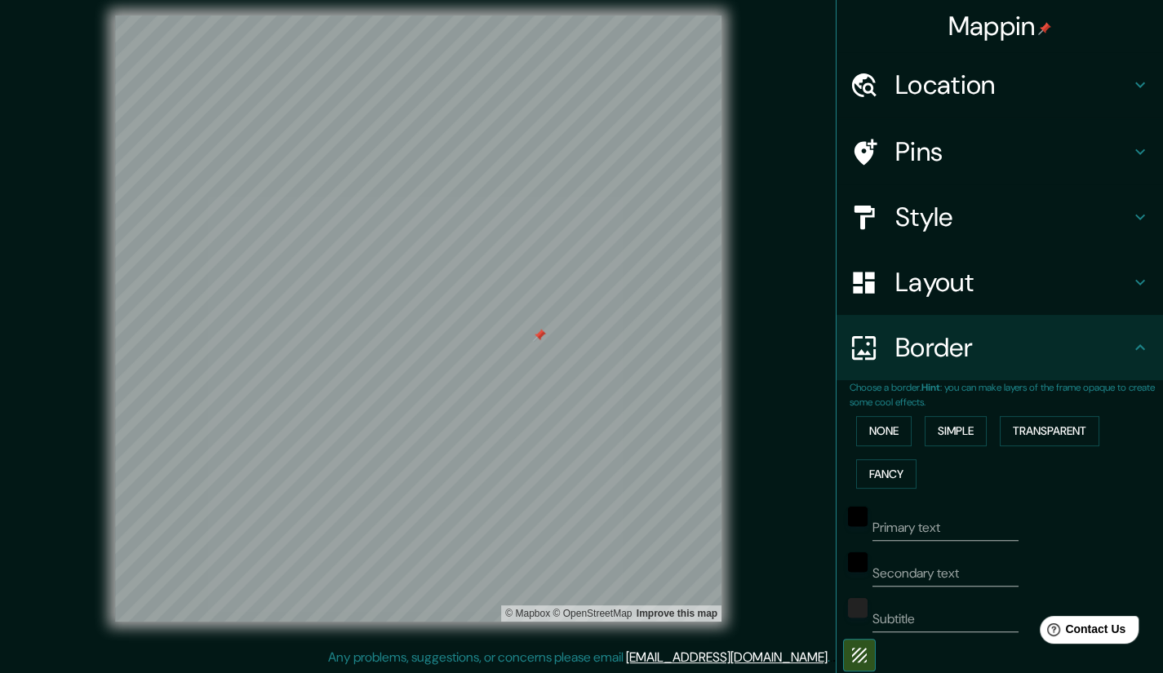
click at [966, 157] on h4 "Pins" at bounding box center [1012, 151] width 235 height 33
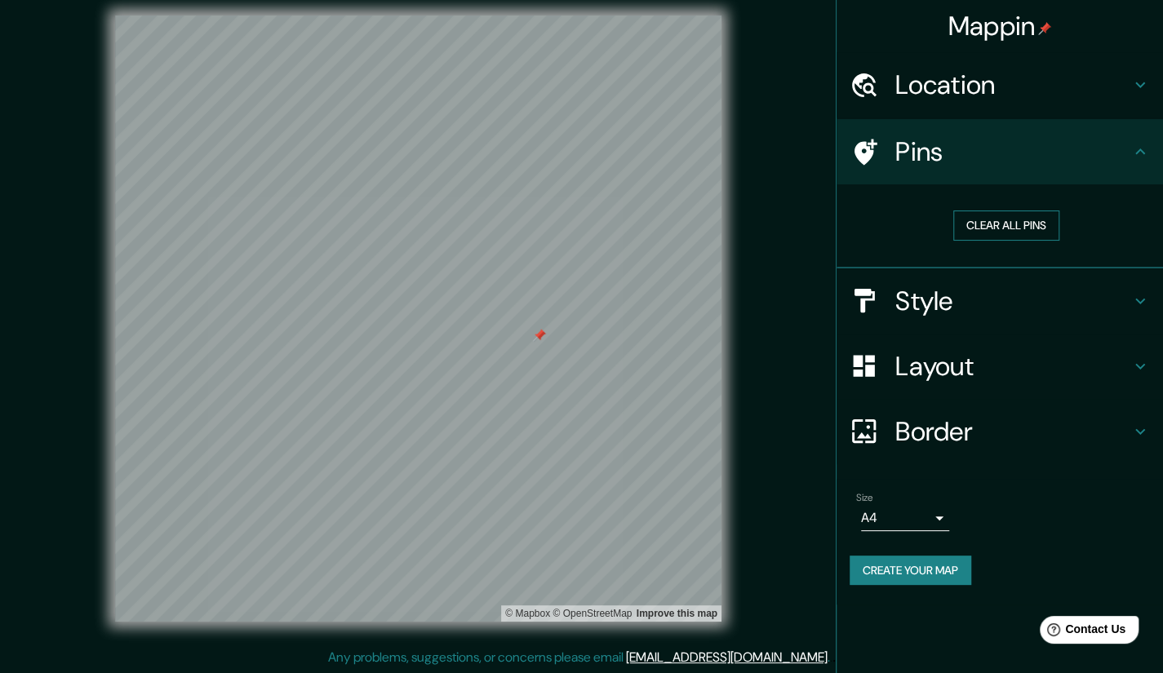
click at [978, 229] on button "Clear all pins" at bounding box center [1006, 226] width 106 height 30
click at [883, 559] on button "Create your map" at bounding box center [911, 571] width 122 height 30
click at [890, 574] on button "Create your map" at bounding box center [911, 571] width 122 height 30
drag, startPoint x: 730, startPoint y: 134, endPoint x: 932, endPoint y: 614, distance: 520.5
click at [932, 614] on div "Mappin Location [STREET_ADDRESS] Pins Clear all pins Style Layout Border Choose…" at bounding box center [999, 336] width 327 height 673
